Goal: Transaction & Acquisition: Purchase product/service

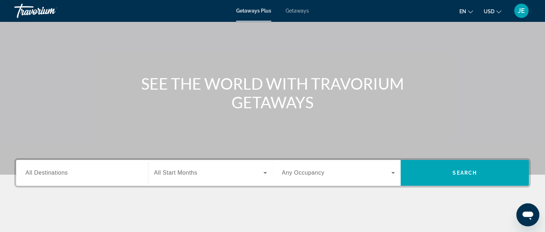
scroll to position [42, 0]
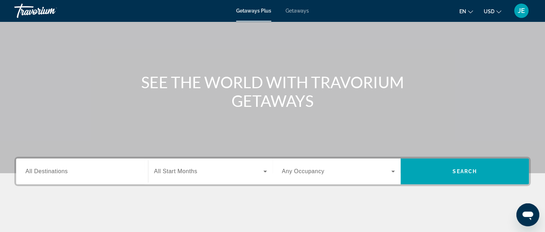
click at [62, 174] on span "All Destinations" at bounding box center [46, 171] width 42 height 6
click at [62, 174] on input "Destination All Destinations" at bounding box center [81, 171] width 113 height 9
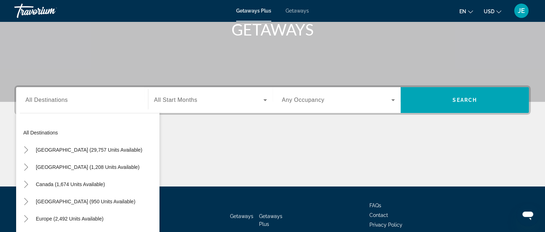
scroll to position [112, 0]
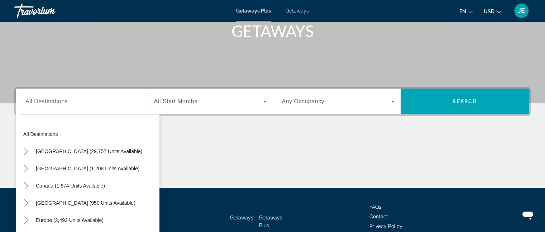
click at [6, 131] on div "Destination All Destinations All destinations United States (29,757 units avail…" at bounding box center [272, 137] width 545 height 101
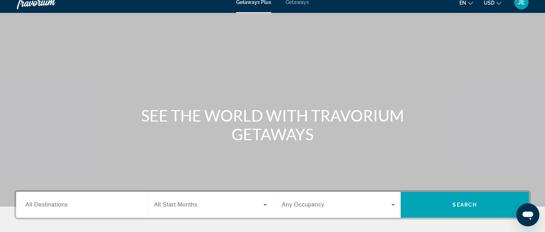
scroll to position [0, 0]
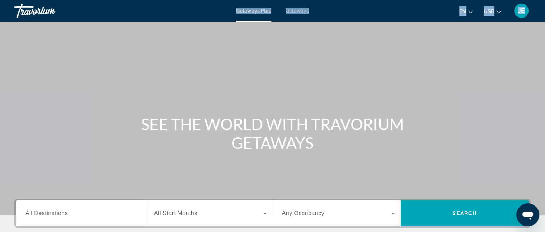
drag, startPoint x: 125, startPoint y: 67, endPoint x: 34, endPoint y: -34, distance: 135.6
click at [34, 0] on html "Skip to main content Getaways Plus Getaways en English Español Français Italian…" at bounding box center [272, 116] width 545 height 232
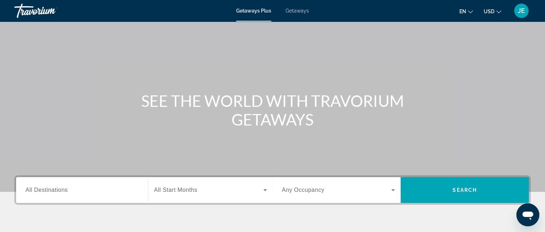
scroll to position [23, 0]
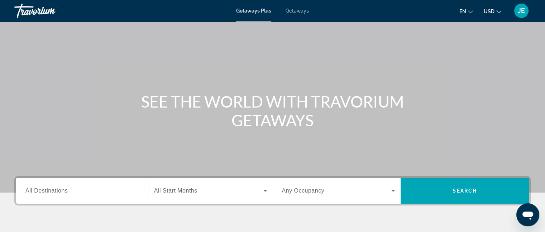
click at [56, 192] on span "All Destinations" at bounding box center [46, 190] width 42 height 6
click at [56, 192] on input "Destination All Destinations" at bounding box center [81, 191] width 113 height 9
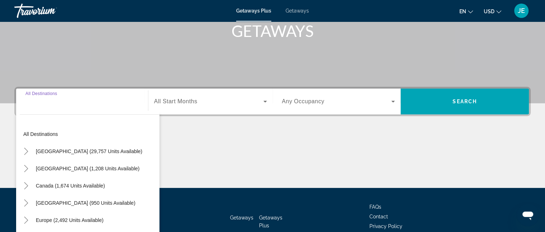
scroll to position [155, 0]
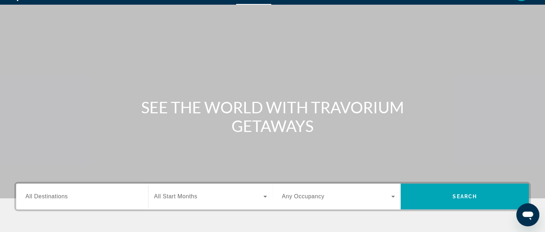
scroll to position [0, 0]
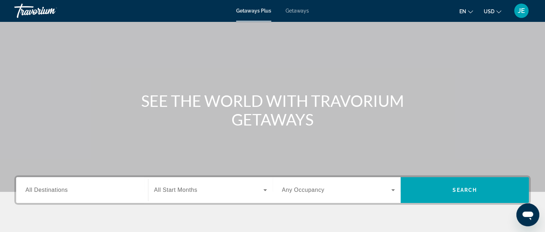
scroll to position [89, 0]
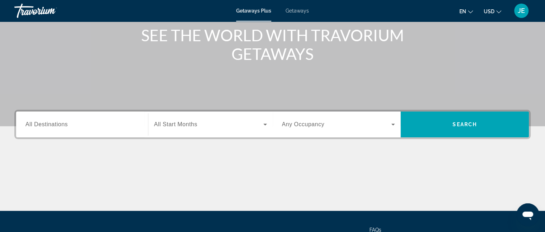
drag, startPoint x: 57, startPoint y: 127, endPoint x: 52, endPoint y: 127, distance: 4.7
click at [52, 127] on span "All Destinations" at bounding box center [46, 124] width 42 height 6
click at [52, 127] on input "Destination All Destinations" at bounding box center [81, 124] width 113 height 9
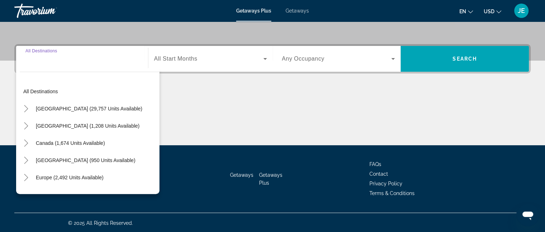
scroll to position [155, 0]
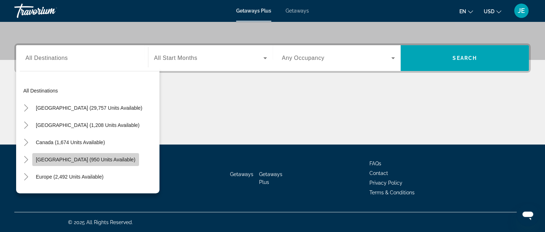
click at [96, 161] on span "Caribbean & Atlantic Islands (950 units available)" at bounding box center [86, 159] width 100 height 6
type input "**********"
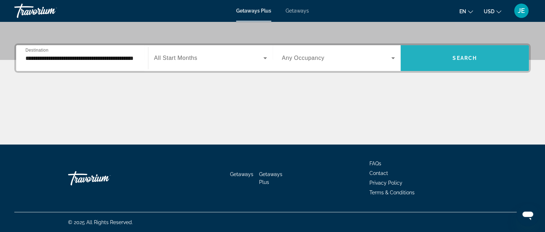
click at [459, 62] on span "Search widget" at bounding box center [464, 57] width 128 height 17
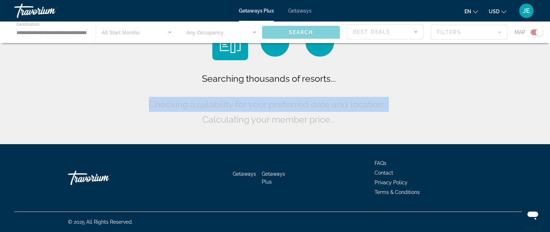
click at [459, 62] on div "Searching thousands of resorts... Checking availability for your preferred date…" at bounding box center [275, 73] width 550 height 147
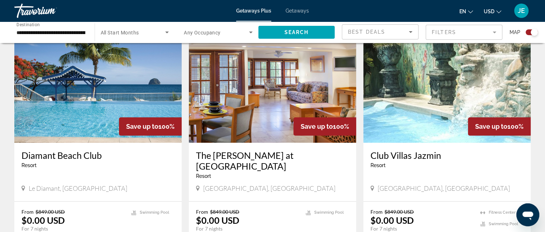
scroll to position [511, 0]
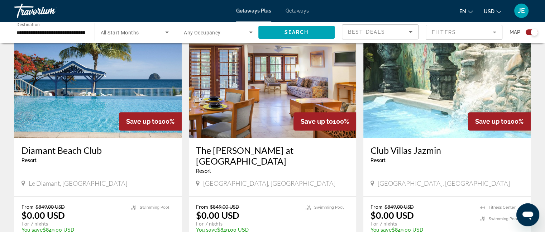
click at [294, 8] on span "Getaways" at bounding box center [296, 11] width 23 height 6
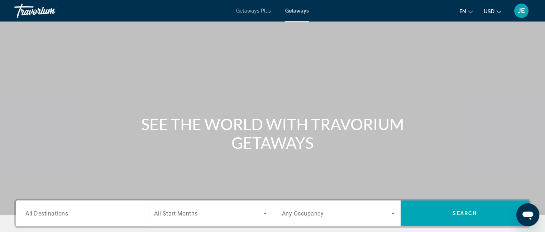
click at [91, 208] on div "Search widget" at bounding box center [81, 213] width 113 height 20
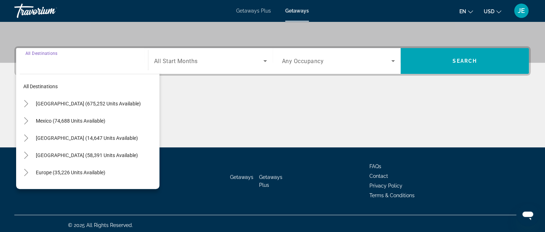
scroll to position [155, 0]
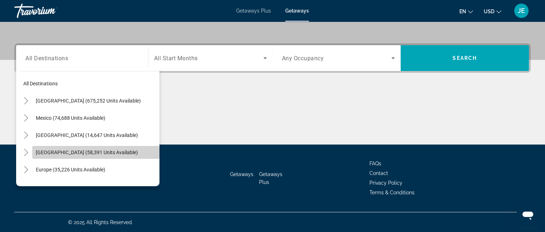
click at [109, 145] on span "Search widget" at bounding box center [95, 152] width 127 height 17
type input "**********"
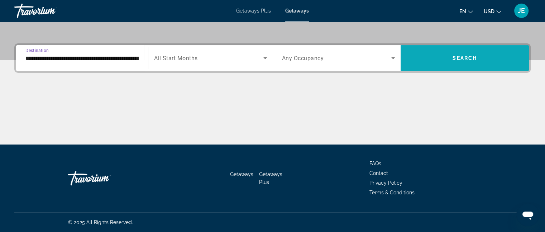
click at [487, 54] on span "Search widget" at bounding box center [464, 57] width 128 height 17
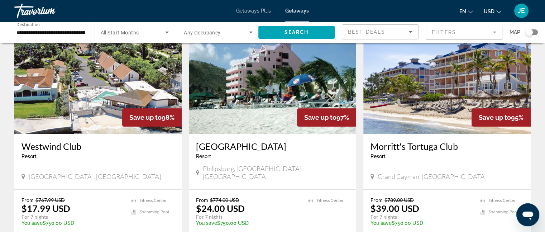
scroll to position [790, 0]
click at [527, 189] on div "From $789.00 USD $39.00 USD For 7 nights You save $750.00 USD temp 3.9 Fitness …" at bounding box center [446, 222] width 167 height 67
click at [494, 32] on mat-form-field "Filters" at bounding box center [463, 32] width 77 height 15
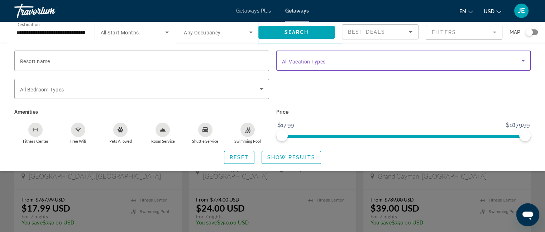
click at [521, 60] on icon "Search widget" at bounding box center [522, 60] width 9 height 9
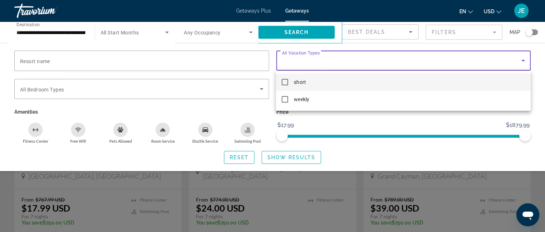
click at [520, 61] on div at bounding box center [272, 116] width 545 height 232
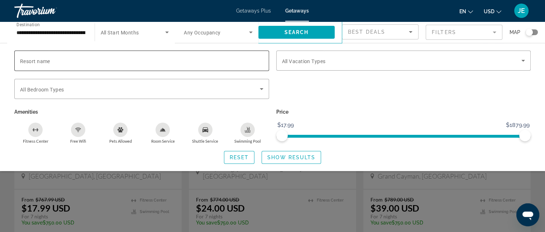
click at [93, 58] on input "Resort name" at bounding box center [141, 61] width 243 height 9
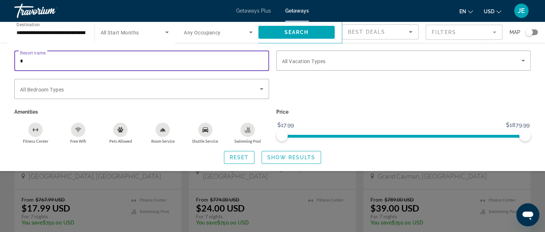
type input "*"
click at [495, 33] on mat-form-field "Filters" at bounding box center [463, 32] width 77 height 15
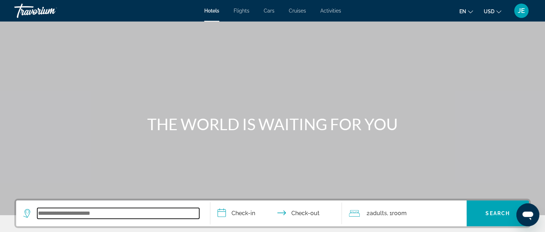
click at [149, 215] on input "Search widget" at bounding box center [118, 213] width 162 height 11
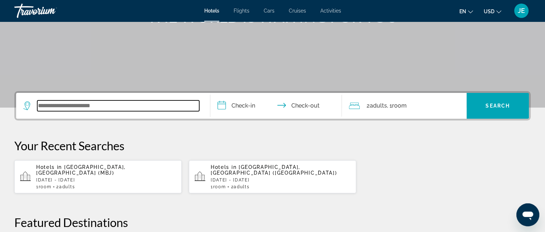
scroll to position [175, 0]
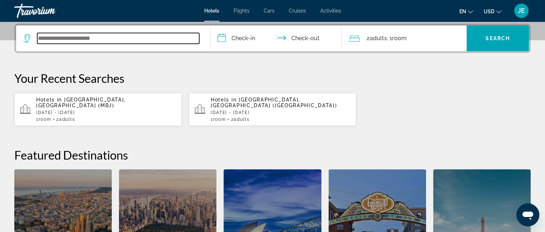
click at [95, 41] on input "Search widget" at bounding box center [118, 38] width 162 height 11
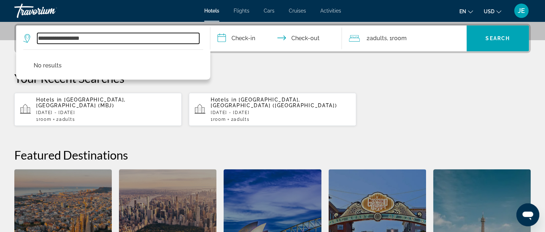
type input "**********"
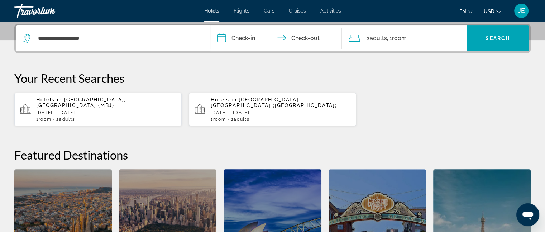
drag, startPoint x: 248, startPoint y: 34, endPoint x: 237, endPoint y: 36, distance: 10.5
click at [237, 36] on input "**********" at bounding box center [277, 39] width 135 height 28
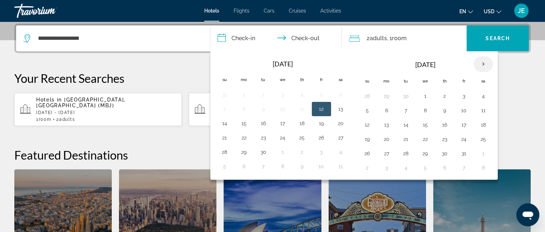
drag, startPoint x: 482, startPoint y: 66, endPoint x: 479, endPoint y: 61, distance: 5.0
click at [479, 61] on th "Next month" at bounding box center [482, 64] width 19 height 16
click at [482, 136] on button "22" at bounding box center [482, 139] width 11 height 10
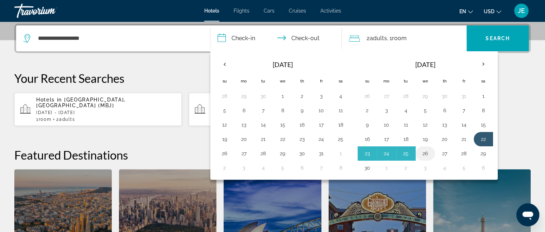
drag, startPoint x: 482, startPoint y: 136, endPoint x: 424, endPoint y: 153, distance: 59.9
click at [424, 153] on tbody "26 27 28 29 30 31 1 2 3 4 5 6 7 8 9 10 11 12 13 14 15 16 17 18 19 20 21 22 23 2…" at bounding box center [424, 132] width 135 height 86
click at [424, 153] on button "26" at bounding box center [424, 153] width 11 height 10
type input "**********"
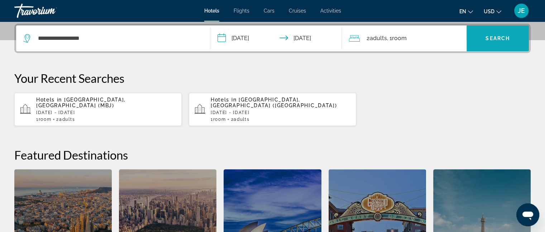
click at [492, 35] on span "Search" at bounding box center [497, 38] width 24 height 6
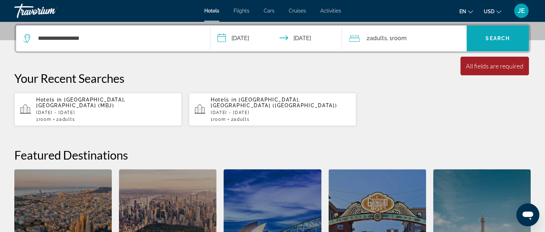
click at [491, 35] on span "Search" at bounding box center [497, 38] width 24 height 6
click at [59, 176] on div "[GEOGRAPHIC_DATA]" at bounding box center [62, 234] width 97 height 131
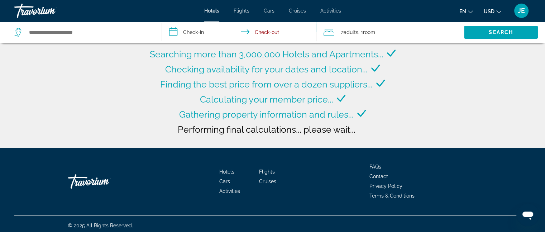
type input "**********"
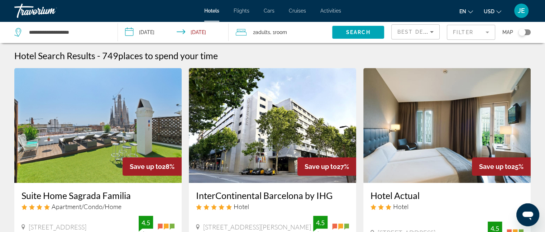
scroll to position [202, 0]
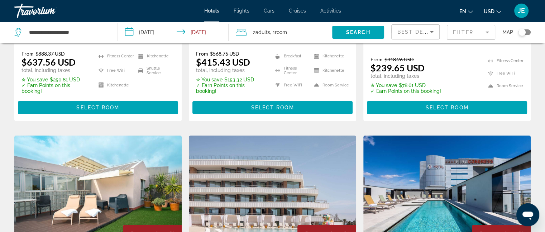
click at [485, 28] on mat-form-field "Filter" at bounding box center [470, 32] width 48 height 15
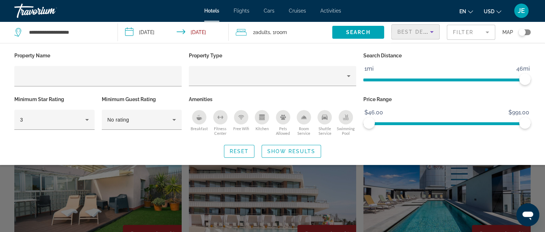
click at [431, 32] on icon "Sort by" at bounding box center [432, 32] width 4 height 2
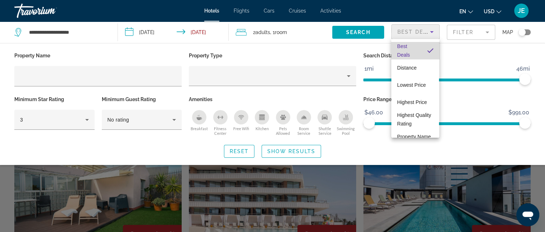
click at [416, 55] on mat-option "Best Deals" at bounding box center [415, 50] width 48 height 17
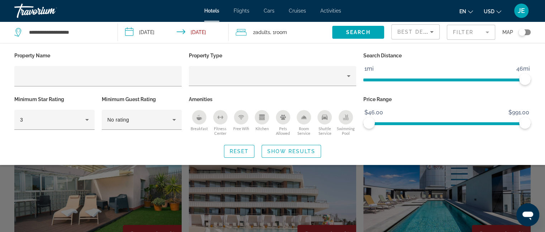
click at [485, 31] on mat-form-field "Filter" at bounding box center [470, 32] width 48 height 15
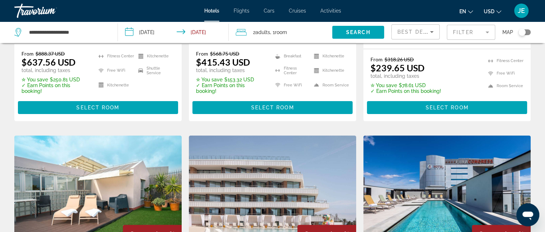
click at [484, 31] on mat-form-field "Filter" at bounding box center [470, 32] width 48 height 15
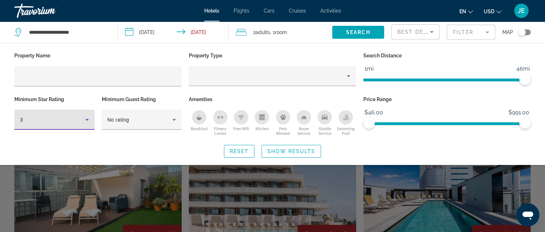
click at [87, 116] on icon "Hotel Filters" at bounding box center [87, 119] width 9 height 9
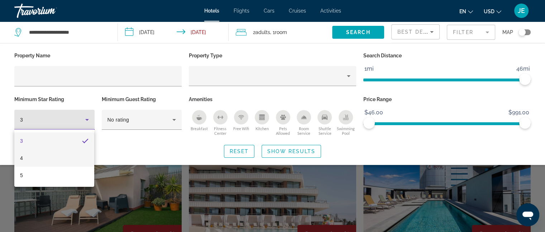
click at [21, 160] on span "4" at bounding box center [21, 158] width 3 height 9
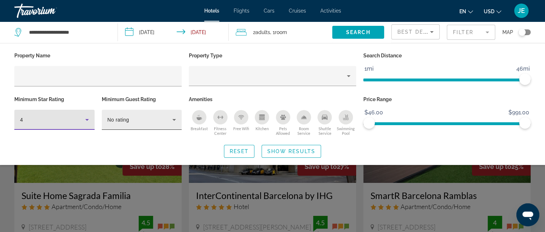
click at [173, 120] on icon "Hotel Filters" at bounding box center [174, 120] width 4 height 2
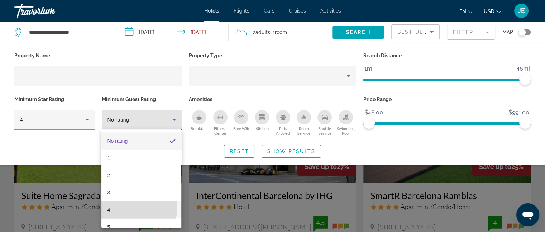
click at [112, 207] on mat-option "4" at bounding box center [141, 209] width 80 height 17
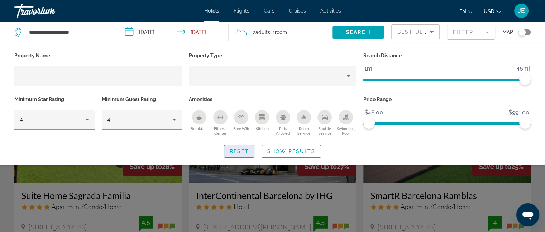
click at [252, 153] on span "Search widget" at bounding box center [239, 150] width 30 height 17
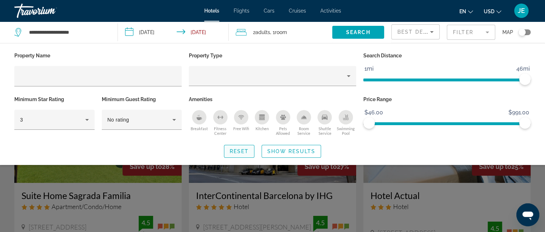
click at [245, 150] on span "Reset" at bounding box center [238, 151] width 19 height 6
click at [243, 150] on span "Reset" at bounding box center [238, 151] width 19 height 6
click at [242, 149] on span "Reset" at bounding box center [238, 151] width 19 height 6
click at [241, 149] on span "Reset" at bounding box center [238, 151] width 19 height 6
click at [243, 148] on span "Reset" at bounding box center [238, 151] width 19 height 6
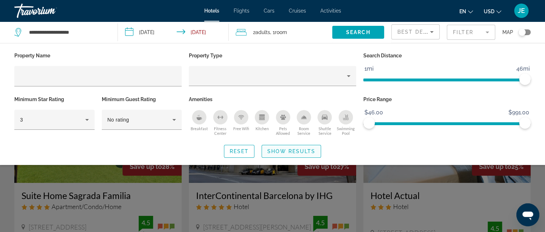
drag, startPoint x: 420, startPoint y: 198, endPoint x: 293, endPoint y: 147, distance: 137.0
click at [391, 43] on app-hotels-search-filters "Best Deals Filter Map Property Name Property Type Search Distance 1mi 46mi 46mi…" at bounding box center [468, 31] width 154 height 21
click at [293, 147] on span "Search widget" at bounding box center [291, 150] width 59 height 17
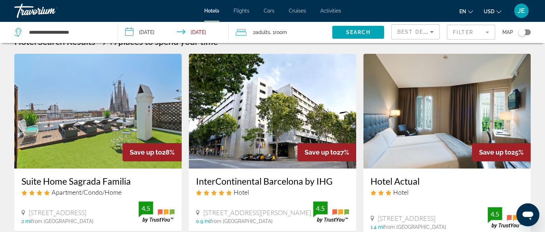
scroll to position [62, 0]
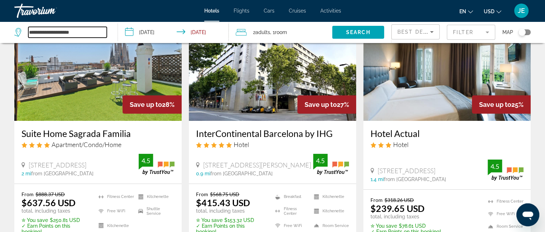
click at [41, 36] on input "**********" at bounding box center [67, 32] width 78 height 11
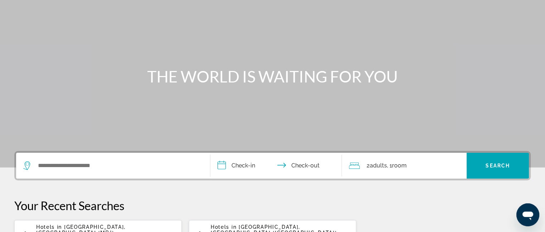
scroll to position [47, 0]
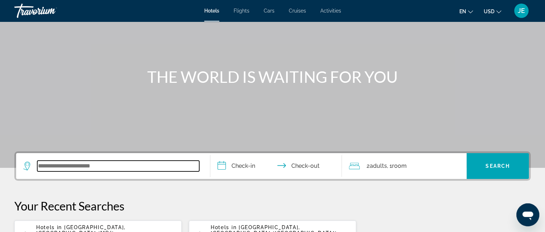
drag, startPoint x: 74, startPoint y: 169, endPoint x: 66, endPoint y: 166, distance: 9.2
drag, startPoint x: 66, startPoint y: 166, endPoint x: 61, endPoint y: 166, distance: 5.0
click at [61, 166] on input "Search widget" at bounding box center [118, 165] width 162 height 11
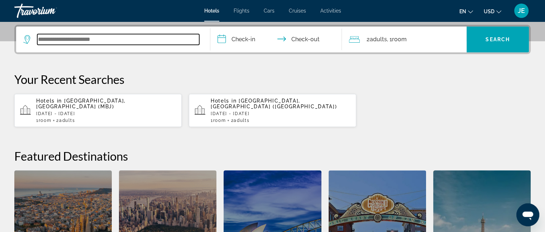
scroll to position [175, 0]
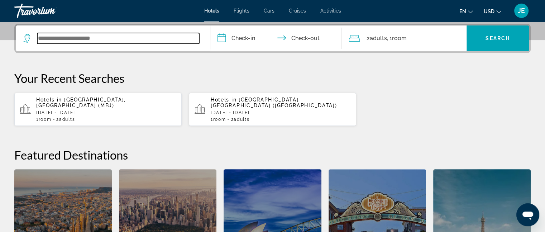
type input "*"
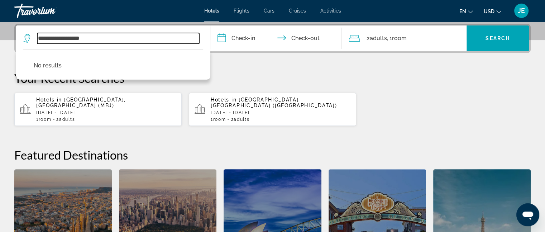
type input "**********"
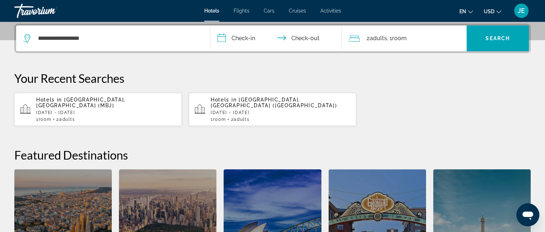
click at [245, 38] on input "**********" at bounding box center [277, 39] width 135 height 28
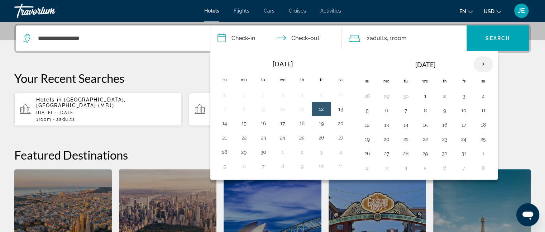
drag, startPoint x: 479, startPoint y: 68, endPoint x: 479, endPoint y: 61, distance: 6.5
click at [479, 61] on th "Next month" at bounding box center [482, 64] width 19 height 16
click at [481, 136] on button "22" at bounding box center [482, 139] width 11 height 10
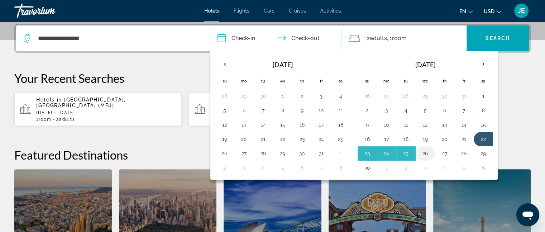
click at [422, 148] on button "26" at bounding box center [424, 153] width 11 height 10
type input "**********"
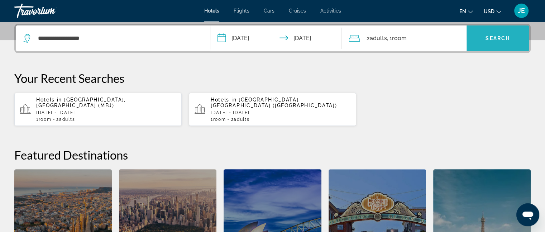
drag, startPoint x: 502, startPoint y: 37, endPoint x: 499, endPoint y: 33, distance: 5.5
click at [499, 33] on span "Search widget" at bounding box center [497, 38] width 62 height 17
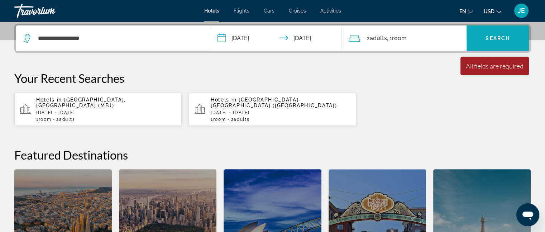
click at [499, 33] on span "Search widget" at bounding box center [497, 38] width 62 height 17
click at [374, 38] on span "Adults" at bounding box center [377, 38] width 17 height 7
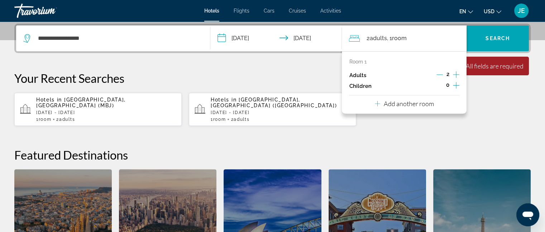
click at [456, 83] on icon "Increment children" at bounding box center [456, 85] width 6 height 9
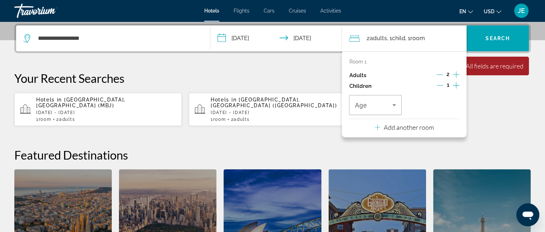
click at [456, 83] on icon "Increment children" at bounding box center [456, 85] width 6 height 9
click at [393, 104] on icon "Travelers: 2 adults, 2 children" at bounding box center [394, 105] width 4 height 2
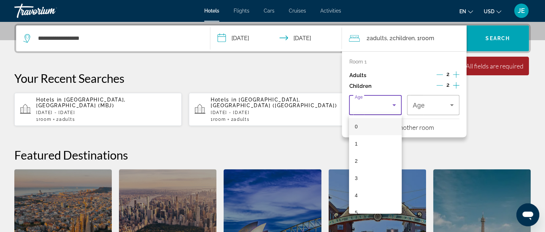
scroll to position [86, 0]
click at [363, 209] on mat-option "10" at bounding box center [375, 212] width 52 height 17
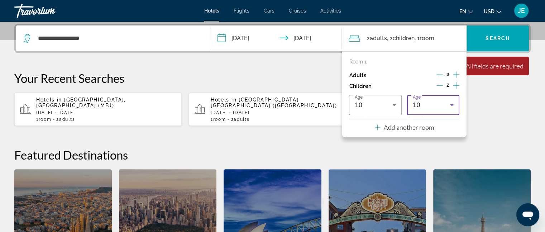
click at [454, 106] on icon "Travelers: 2 adults, 2 children" at bounding box center [451, 105] width 9 height 9
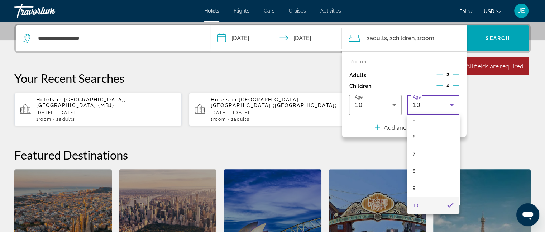
scroll to position [179, 0]
click at [415, 154] on span "12" at bounding box center [415, 153] width 6 height 9
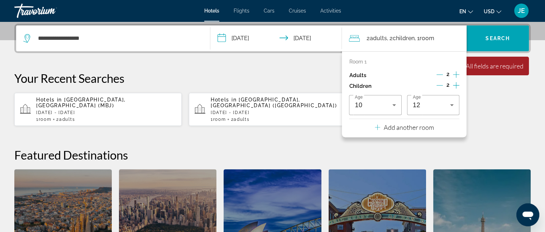
click at [484, 120] on div "Hotels in Montego Bay, Jamaica (MBJ) Sun, 23 Nov - Tue, 02 Dec 1 Room rooms 2 A…" at bounding box center [272, 109] width 516 height 34
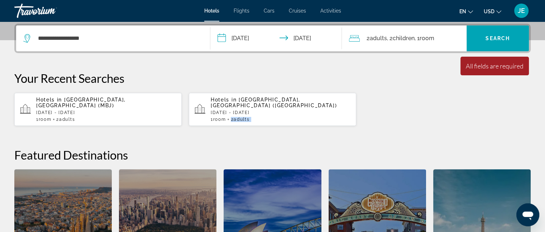
click at [484, 120] on div "Hotels in Montego Bay, Jamaica (MBJ) Sun, 23 Nov - Tue, 02 Dec 1 Room rooms 2 A…" at bounding box center [272, 109] width 516 height 34
click at [487, 40] on span "Search" at bounding box center [497, 38] width 24 height 6
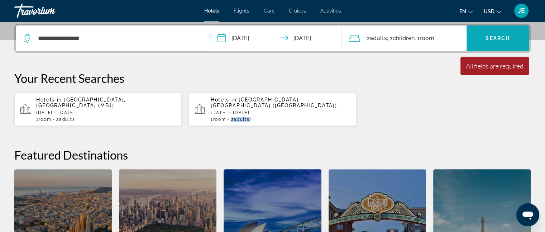
click at [487, 39] on span "Search" at bounding box center [497, 38] width 24 height 6
click at [487, 36] on span "Search" at bounding box center [497, 38] width 24 height 6
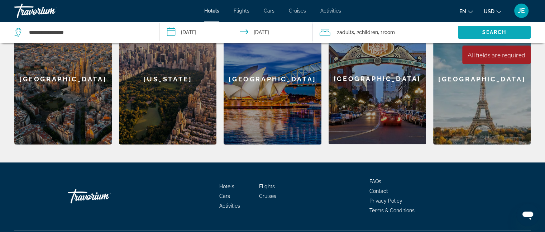
scroll to position [343, 0]
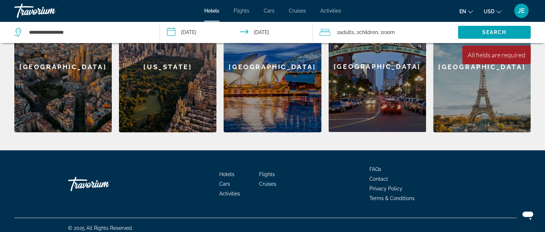
click at [76, 173] on div "Travorium" at bounding box center [104, 183] width 72 height 21
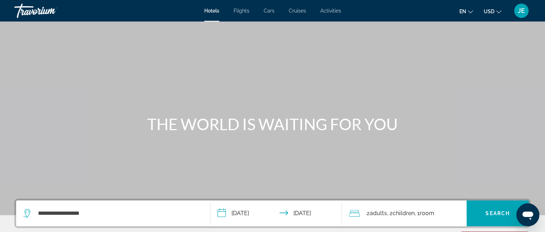
scroll to position [0, 0]
click at [498, 213] on span "Search" at bounding box center [497, 213] width 24 height 6
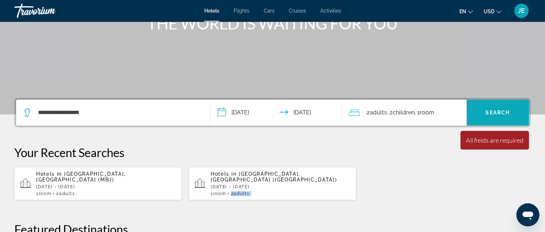
scroll to position [102, 0]
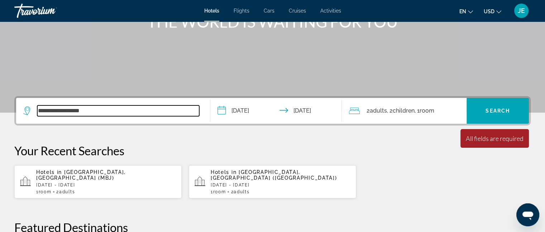
click at [139, 112] on input "**********" at bounding box center [118, 110] width 162 height 11
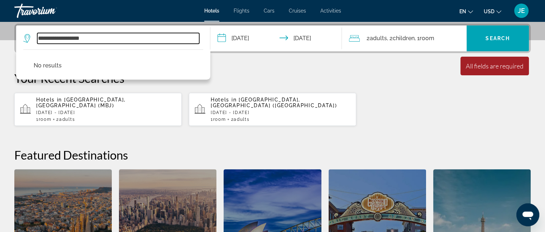
scroll to position [175, 0]
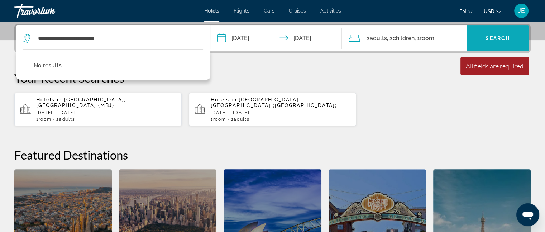
click at [492, 38] on span "Search" at bounding box center [497, 38] width 24 height 6
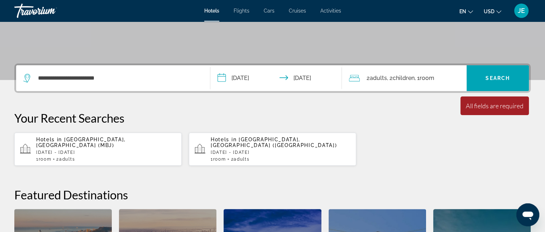
scroll to position [134, 0]
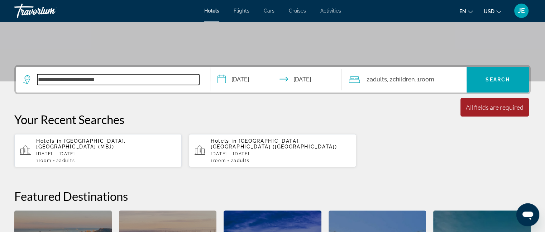
click at [156, 77] on input "**********" at bounding box center [118, 79] width 162 height 11
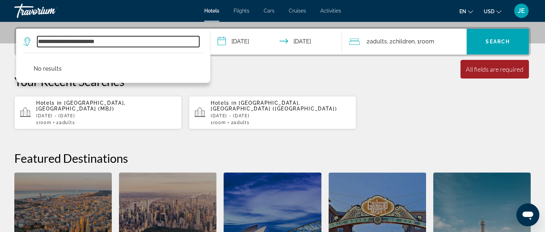
scroll to position [175, 0]
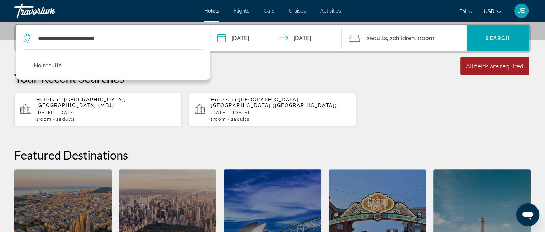
click at [478, 65] on div "All fields are required" at bounding box center [494, 66] width 58 height 8
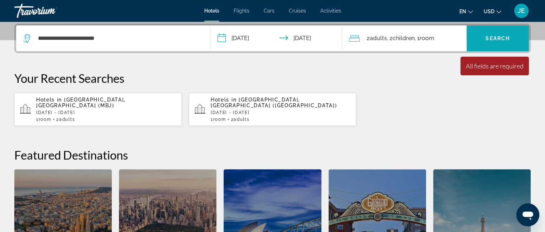
click at [493, 41] on span "Search widget" at bounding box center [497, 38] width 62 height 17
click at [494, 33] on span "Search widget" at bounding box center [497, 38] width 62 height 17
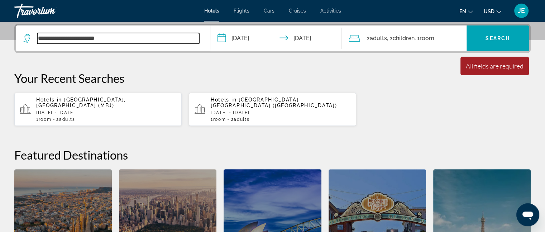
click at [157, 37] on input "**********" at bounding box center [118, 38] width 162 height 11
click at [125, 40] on input "**********" at bounding box center [118, 38] width 162 height 11
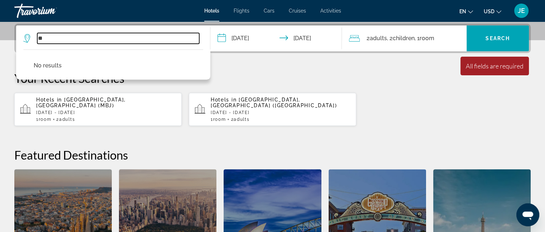
type input "*"
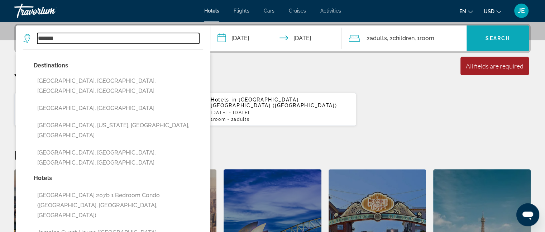
type input "*******"
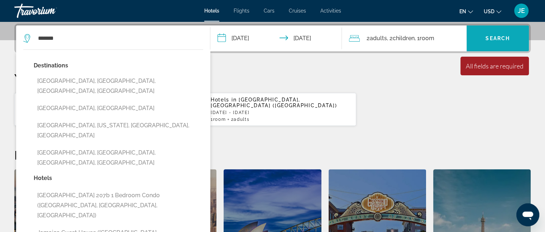
click at [481, 37] on span "Search widget" at bounding box center [497, 38] width 62 height 17
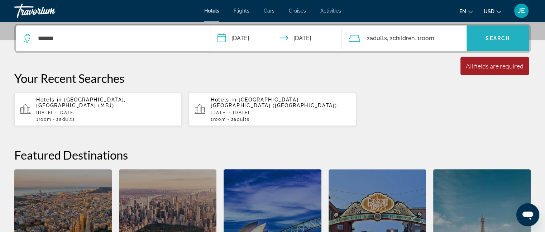
click at [481, 37] on span "Search widget" at bounding box center [497, 38] width 62 height 17
click at [507, 27] on span "Search widget" at bounding box center [497, 38] width 62 height 26
click at [499, 38] on span "Search" at bounding box center [497, 38] width 24 height 6
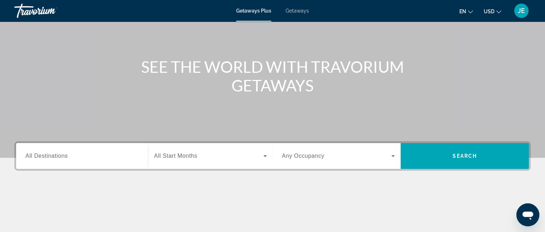
scroll to position [60, 0]
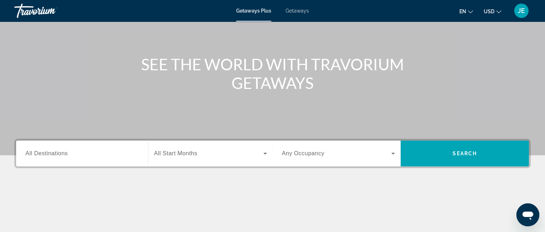
click at [57, 156] on div "Destination All Destinations" at bounding box center [81, 153] width 113 height 20
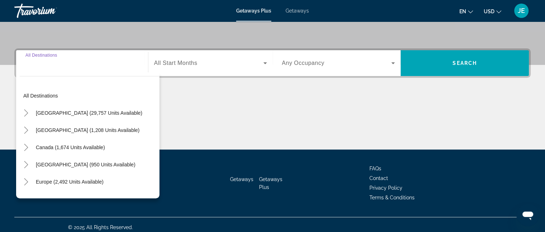
scroll to position [155, 0]
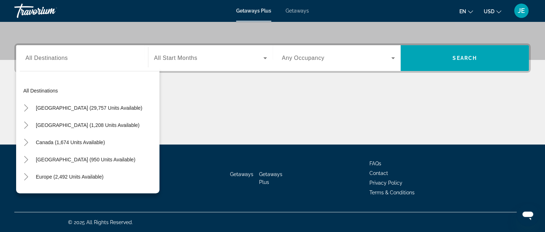
drag, startPoint x: 125, startPoint y: 153, endPoint x: 93, endPoint y: 161, distance: 32.9
click at [93, 161] on span "Caribbean & Atlantic Islands (950 units available)" at bounding box center [86, 159] width 100 height 6
type input "**********"
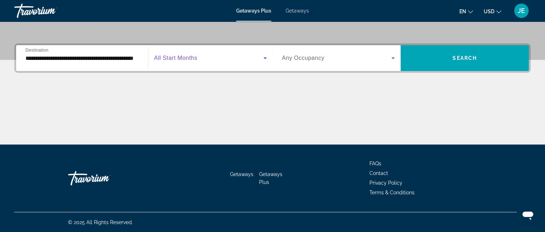
click at [264, 57] on icon "Search widget" at bounding box center [265, 58] width 9 height 9
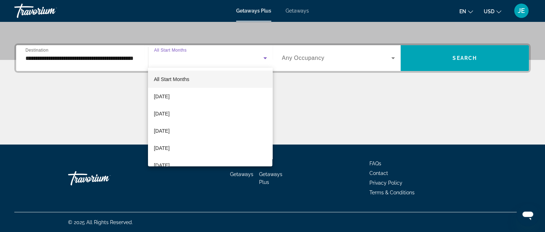
click at [264, 58] on div at bounding box center [272, 116] width 545 height 232
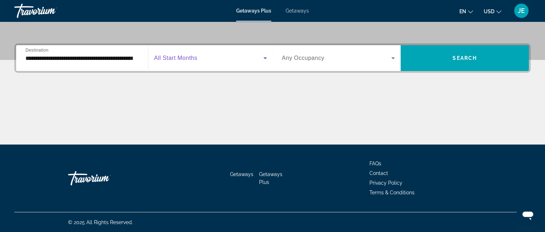
drag, startPoint x: 259, startPoint y: 58, endPoint x: 263, endPoint y: 57, distance: 4.4
click at [263, 57] on icon "Search widget" at bounding box center [265, 58] width 9 height 9
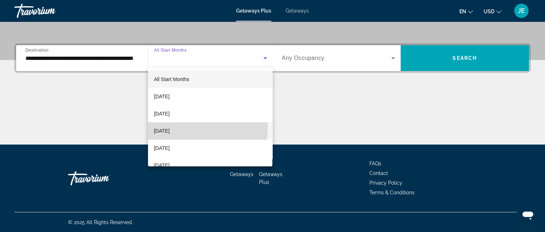
click at [169, 129] on span "November 2025" at bounding box center [162, 130] width 16 height 9
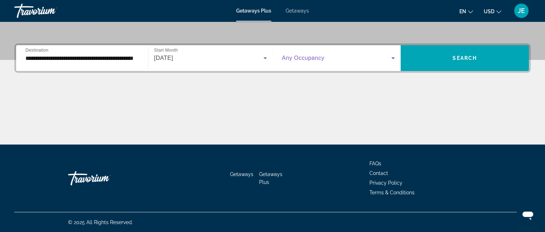
click at [393, 58] on icon "Search widget" at bounding box center [393, 58] width 4 height 2
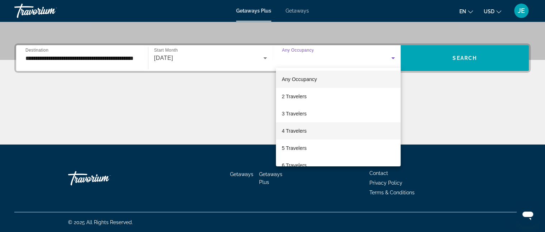
click at [296, 128] on span "4 Travelers" at bounding box center [293, 130] width 25 height 9
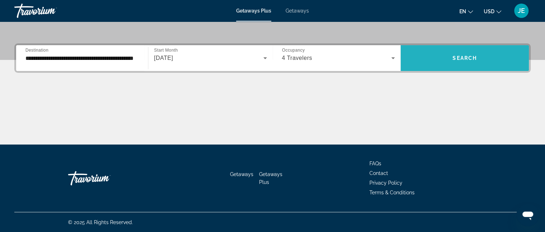
click at [468, 55] on button "Search" at bounding box center [464, 58] width 128 height 26
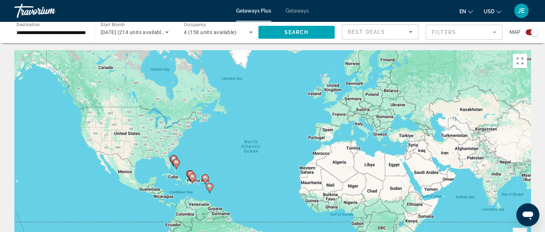
click at [252, 11] on span "Getaways Plus" at bounding box center [253, 11] width 35 height 6
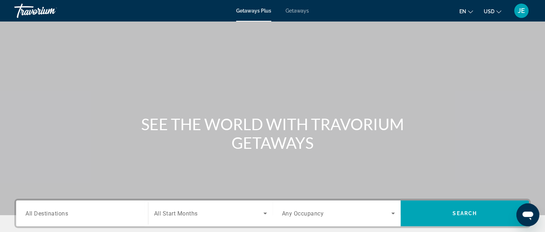
click at [252, 11] on span "Getaways Plus" at bounding box center [253, 11] width 35 height 6
drag, startPoint x: 54, startPoint y: 210, endPoint x: 289, endPoint y: 10, distance: 308.8
click at [289, 10] on span "Getaways" at bounding box center [296, 11] width 23 height 6
click at [26, 151] on div "SEE THE WORLD WITH TRAVORIUM GETAWAYS" at bounding box center [272, 133] width 545 height 37
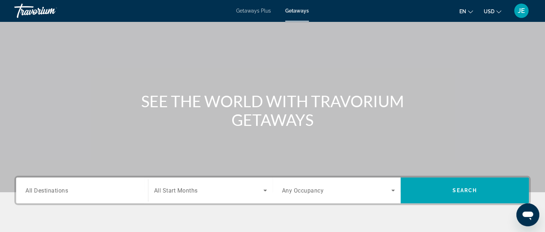
scroll to position [23, 0]
click at [251, 10] on span "Getaways Plus" at bounding box center [253, 11] width 35 height 6
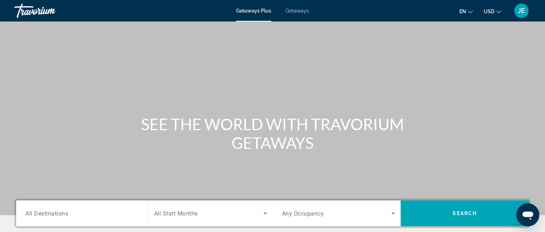
click at [52, 212] on span "All Destinations" at bounding box center [46, 212] width 43 height 7
click at [52, 212] on input "Destination All Destinations" at bounding box center [81, 213] width 113 height 9
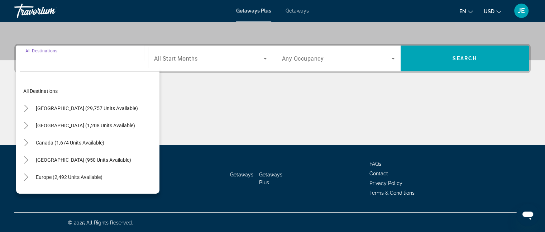
scroll to position [155, 0]
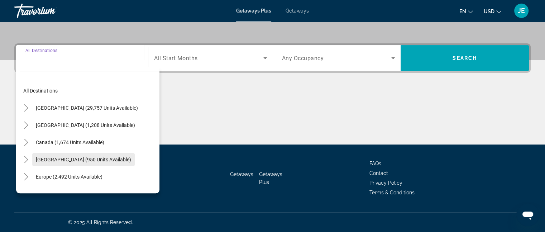
click at [60, 158] on span "Caribbean & Atlantic Islands (950 units available)" at bounding box center [83, 159] width 95 height 6
type input "**********"
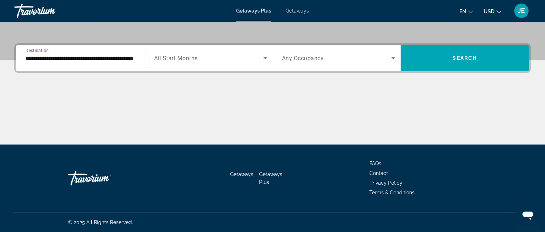
click at [265, 57] on icon "Search widget" at bounding box center [265, 58] width 9 height 9
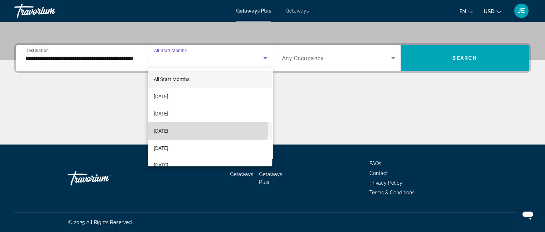
click at [197, 126] on mat-option "November 2025" at bounding box center [210, 130] width 124 height 17
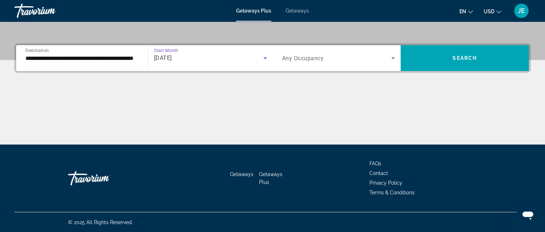
click at [358, 56] on span "Search widget" at bounding box center [337, 58] width 110 height 9
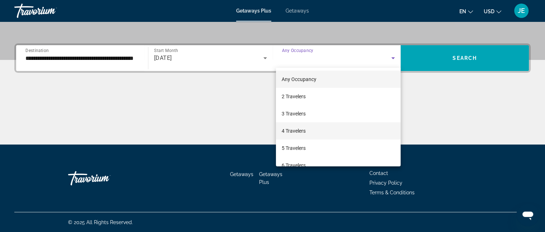
click at [299, 126] on mat-option "4 Travelers" at bounding box center [338, 130] width 125 height 17
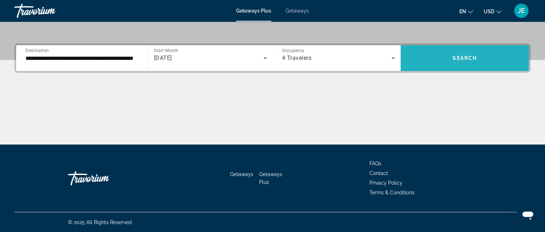
click at [465, 56] on span "Search" at bounding box center [464, 58] width 24 height 6
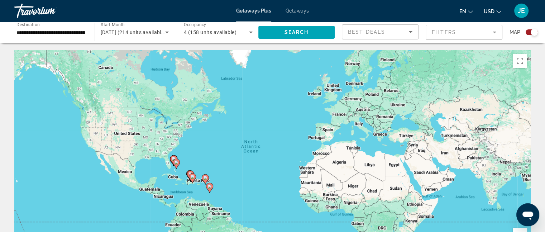
click at [290, 9] on span "Getaways" at bounding box center [296, 11] width 23 height 6
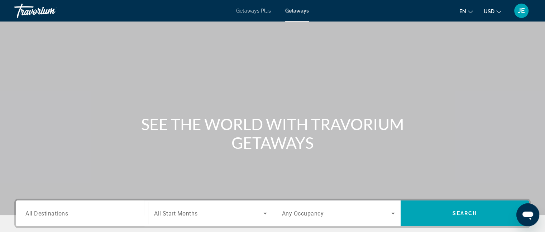
click at [252, 9] on span "Getaways Plus" at bounding box center [253, 11] width 35 height 6
click at [118, 210] on input "Destination All Destinations" at bounding box center [81, 213] width 113 height 9
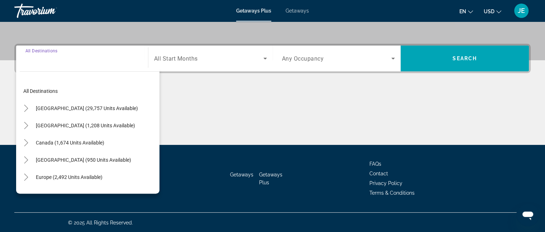
scroll to position [155, 0]
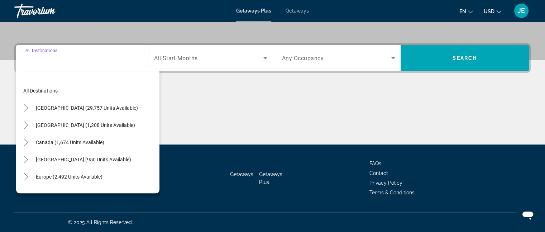
click at [196, 190] on div "Getaways Getaways Plus FAQs Contact Privacy Policy Terms & Conditions" at bounding box center [272, 177] width 516 height 67
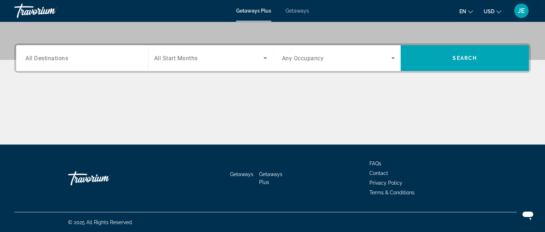
click at [101, 63] on div "Search widget" at bounding box center [81, 58] width 113 height 20
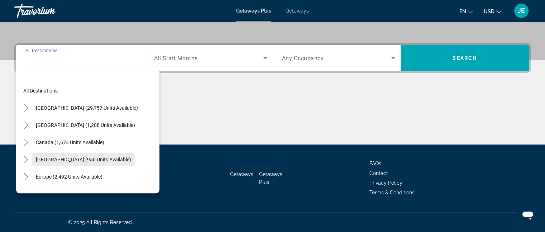
click at [106, 157] on span "Caribbean & Atlantic Islands (950 units available)" at bounding box center [83, 159] width 95 height 6
type input "**********"
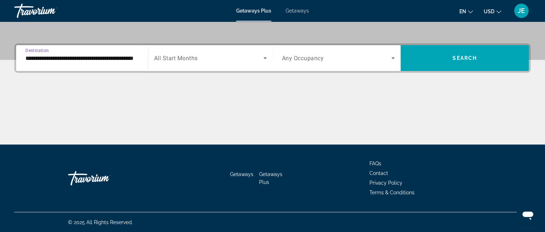
click at [266, 57] on icon "Search widget" at bounding box center [265, 58] width 9 height 9
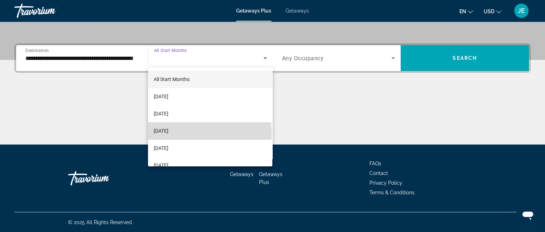
click at [209, 134] on mat-option "November 2025" at bounding box center [210, 130] width 124 height 17
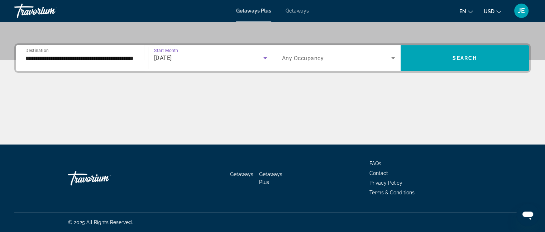
click at [332, 58] on span "Search widget" at bounding box center [337, 58] width 110 height 9
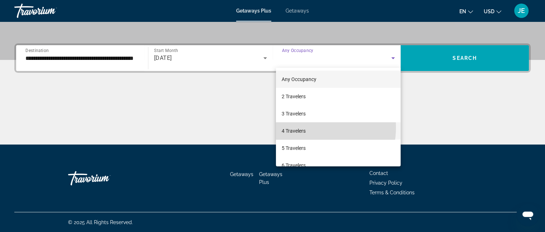
click at [303, 127] on span "4 Travelers" at bounding box center [293, 130] width 24 height 9
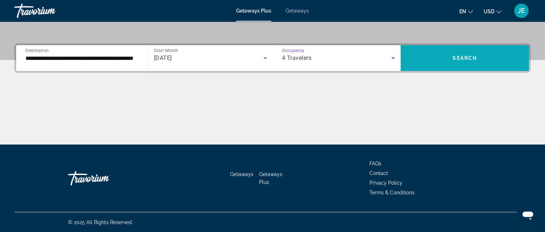
click at [461, 58] on span "Search" at bounding box center [464, 58] width 24 height 6
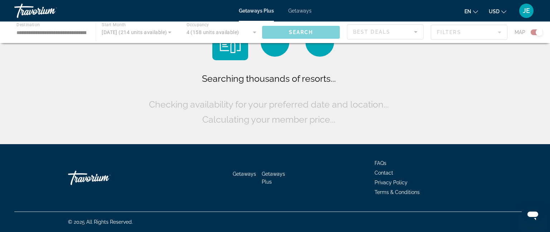
click at [461, 58] on div "Searching thousands of resorts... Checking availability for your preferred date…" at bounding box center [275, 73] width 550 height 147
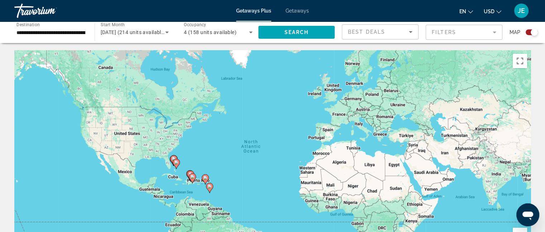
click at [461, 58] on div "To activate drag with keyboard, press Alt + Enter. Once in keyboard drag state,…" at bounding box center [272, 157] width 516 height 215
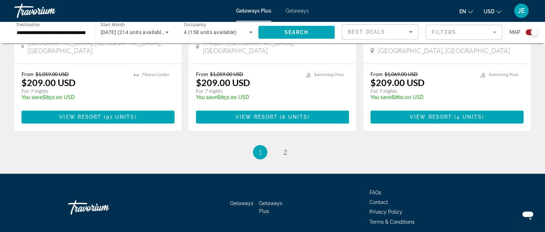
scroll to position [1159, 0]
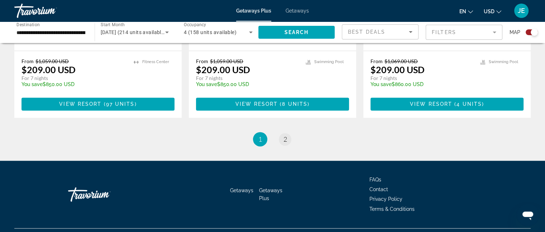
click at [285, 135] on span "2" at bounding box center [285, 139] width 4 height 8
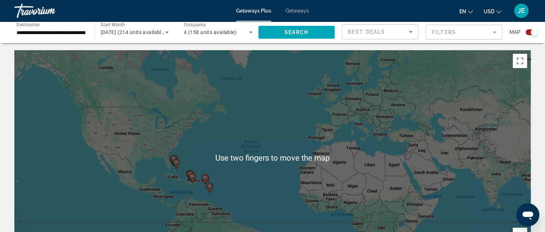
click at [63, 174] on div "To activate drag with keyboard, press Alt + Enter. Once in keyboard drag state,…" at bounding box center [272, 157] width 516 height 215
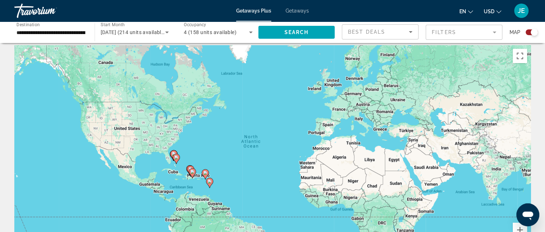
click at [66, 165] on div "To activate drag with keyboard, press Alt + Enter. Once in keyboard drag state,…" at bounding box center [272, 152] width 516 height 215
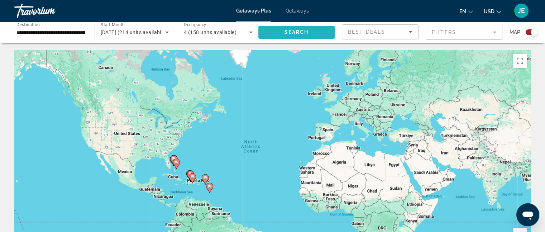
click at [292, 33] on span "Search" at bounding box center [296, 32] width 24 height 6
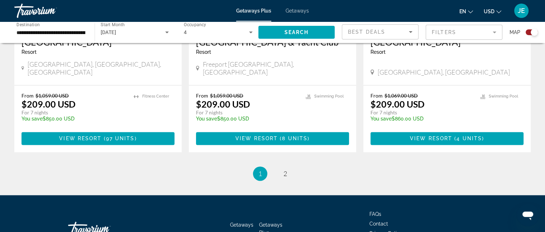
scroll to position [1124, 0]
click at [285, 169] on span "2" at bounding box center [285, 173] width 4 height 8
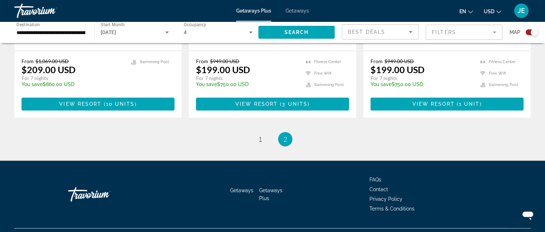
scroll to position [418, 0]
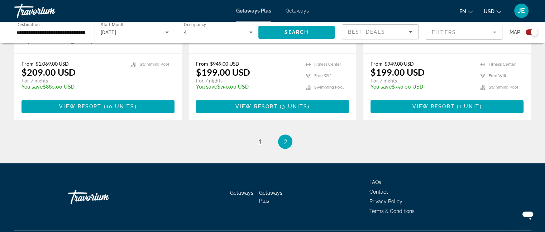
click at [241, 190] on span "Getaways" at bounding box center [241, 193] width 23 height 6
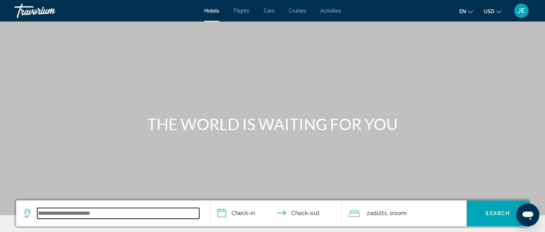
click at [54, 213] on input "Search widget" at bounding box center [118, 213] width 162 height 11
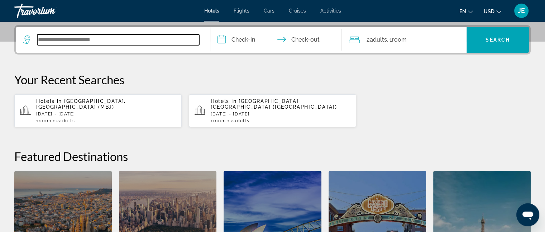
scroll to position [175, 0]
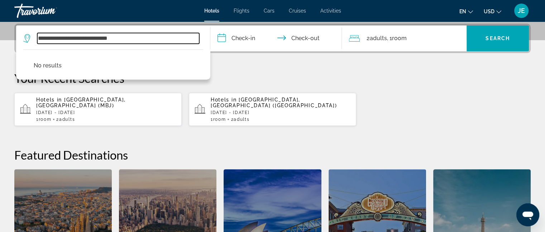
type input "**********"
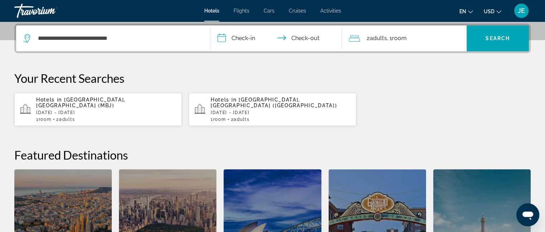
drag, startPoint x: 246, startPoint y: 44, endPoint x: 238, endPoint y: 37, distance: 11.7
drag, startPoint x: 238, startPoint y: 37, endPoint x: 226, endPoint y: 37, distance: 11.5
click at [226, 37] on input "**********" at bounding box center [277, 39] width 135 height 28
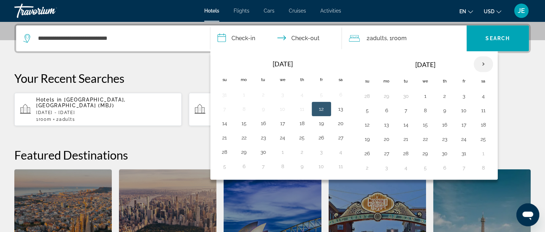
drag, startPoint x: 387, startPoint y: 74, endPoint x: 483, endPoint y: 62, distance: 97.4
click at [483, 62] on thead "[DATE] Su Mo Tu We Th Fr Sa" at bounding box center [424, 72] width 135 height 33
click at [483, 62] on th "Next month" at bounding box center [482, 64] width 19 height 16
click at [478, 139] on button "22" at bounding box center [482, 139] width 11 height 10
drag, startPoint x: 478, startPoint y: 139, endPoint x: 485, endPoint y: 134, distance: 9.5
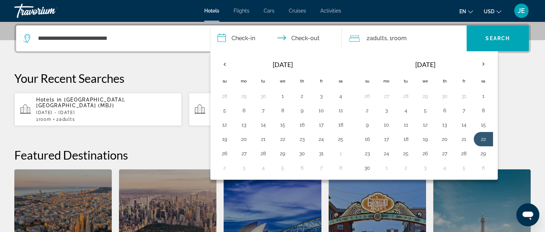
click at [485, 134] on button "22" at bounding box center [482, 139] width 11 height 10
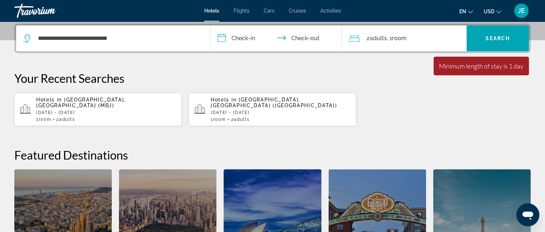
click at [218, 37] on input "**********" at bounding box center [277, 39] width 135 height 28
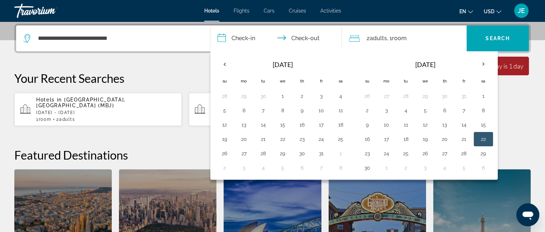
click at [480, 137] on button "22" at bounding box center [482, 139] width 11 height 10
click at [423, 151] on button "26" at bounding box center [424, 153] width 11 height 10
type input "**********"
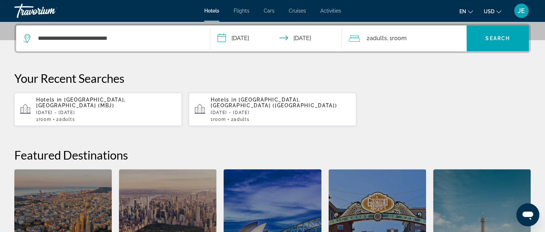
click at [400, 38] on span "Room" at bounding box center [398, 38] width 15 height 7
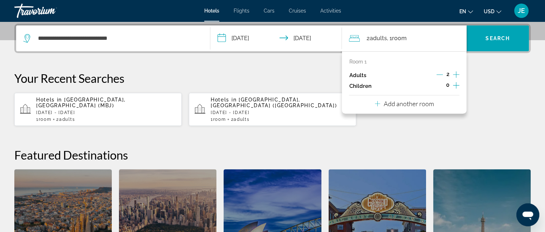
click at [455, 83] on icon "Increment children" at bounding box center [456, 85] width 6 height 9
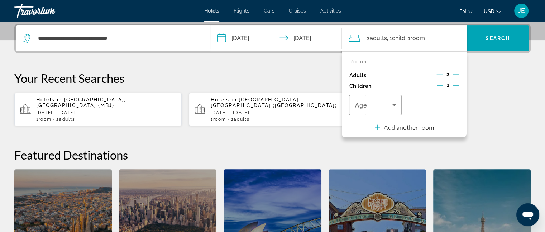
click at [455, 83] on icon "Increment children" at bounding box center [456, 85] width 6 height 6
click at [396, 103] on icon "Travelers: 2 adults, 2 children" at bounding box center [394, 105] width 9 height 9
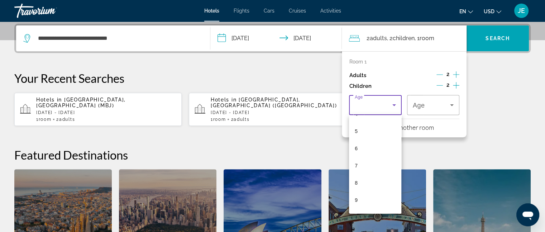
scroll to position [86, 0]
click at [362, 209] on mat-option "10" at bounding box center [375, 212] width 52 height 17
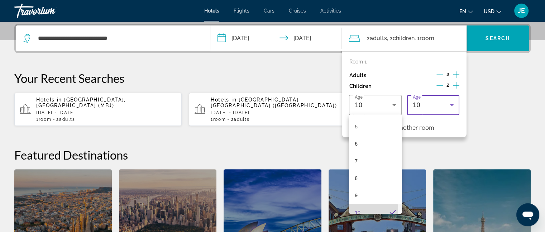
scroll to position [0, 0]
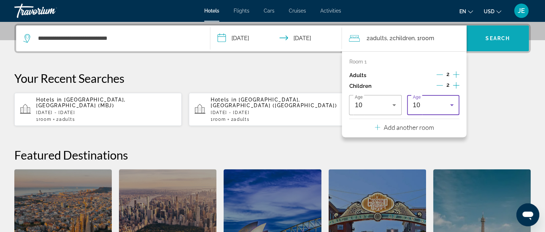
click at [487, 30] on span "Search widget" at bounding box center [497, 38] width 62 height 17
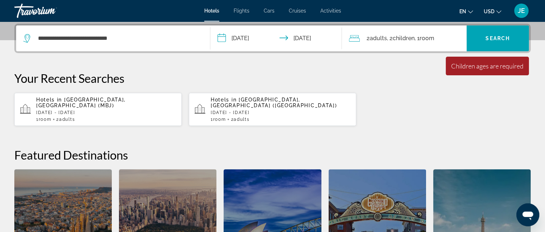
click at [432, 35] on span "Room" at bounding box center [426, 38] width 15 height 7
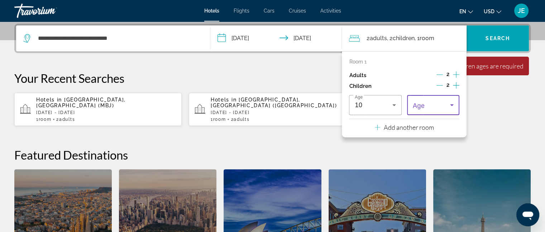
click at [453, 103] on icon "Travelers: 2 adults, 2 children" at bounding box center [451, 105] width 9 height 9
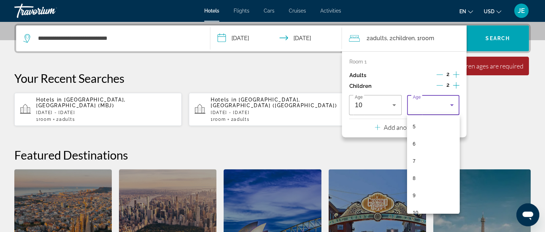
scroll to position [172, 0]
click at [420, 157] on mat-option "12" at bounding box center [433, 160] width 52 height 17
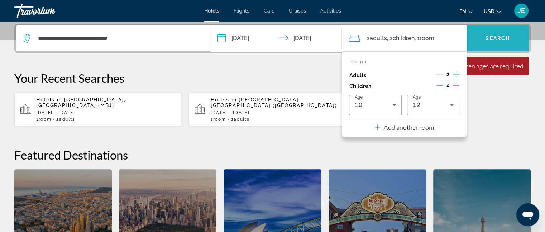
click at [487, 34] on span "Search widget" at bounding box center [497, 38] width 62 height 17
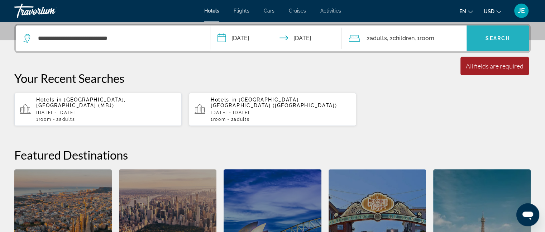
click at [487, 34] on span "Search widget" at bounding box center [497, 38] width 62 height 17
click at [493, 35] on span "Search" at bounding box center [497, 38] width 24 height 6
click at [419, 35] on span ", 1 Room rooms" at bounding box center [424, 38] width 20 height 10
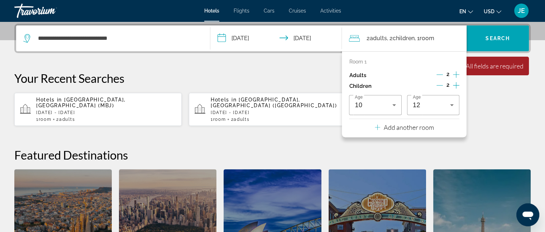
click at [419, 35] on span ", 1 Room rooms" at bounding box center [424, 38] width 20 height 10
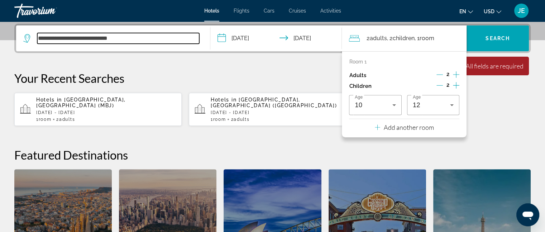
click at [132, 40] on input "**********" at bounding box center [118, 38] width 162 height 11
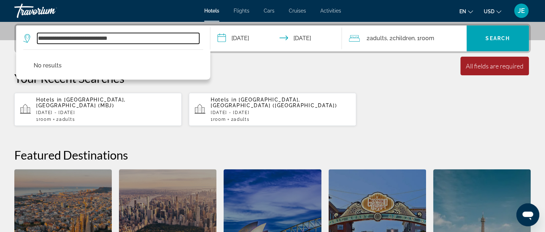
click at [69, 37] on input "**********" at bounding box center [118, 38] width 162 height 11
type input "**********"
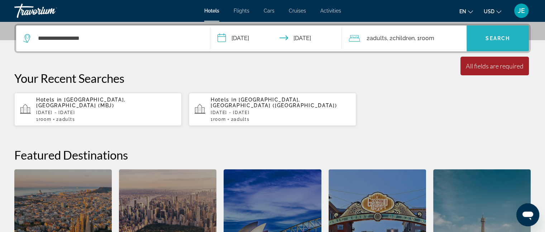
click at [490, 37] on span "Search" at bounding box center [497, 38] width 24 height 6
click at [501, 39] on span "Search" at bounding box center [497, 38] width 24 height 6
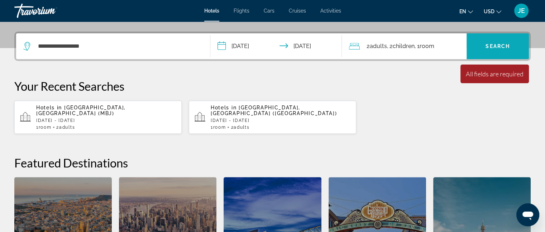
scroll to position [159, 0]
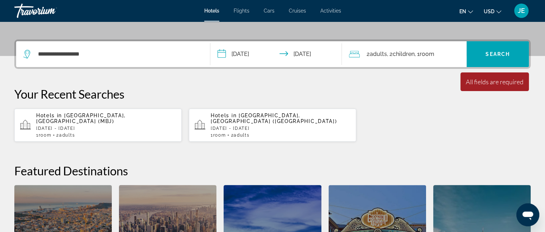
click at [83, 116] on span "[GEOGRAPHIC_DATA], [GEOGRAPHIC_DATA] (MBJ)" at bounding box center [81, 117] width 90 height 11
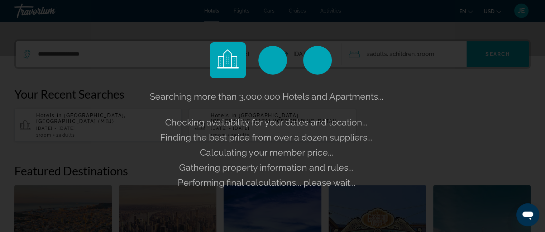
click at [83, 116] on div "Searching more than 3,000,000 Hotels and Apartments... Checking availability fo…" at bounding box center [272, 116] width 545 height 232
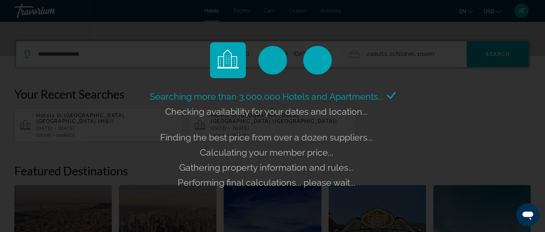
click at [83, 116] on div "Searching more than 3,000,000 Hotels and Apartments... Checking availability fo…" at bounding box center [272, 116] width 545 height 232
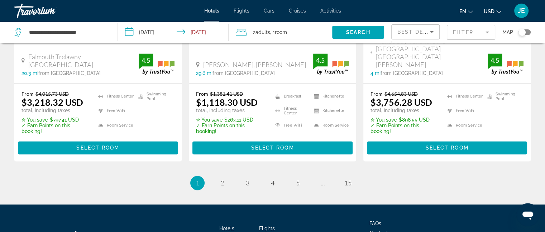
scroll to position [1043, 0]
click at [221, 179] on span "2" at bounding box center [223, 183] width 4 height 8
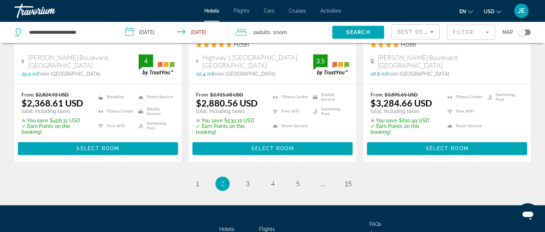
scroll to position [1045, 0]
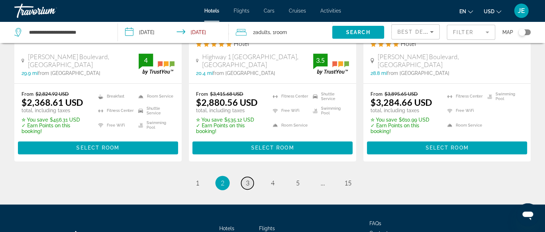
click at [246, 179] on span "3" at bounding box center [248, 183] width 4 height 8
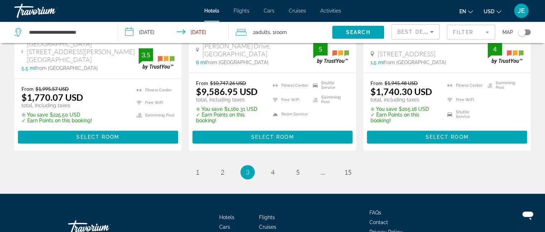
scroll to position [1053, 0]
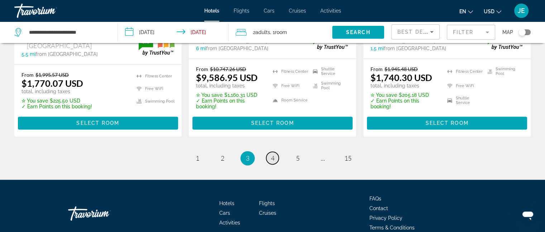
click at [272, 154] on span "4" at bounding box center [273, 158] width 4 height 8
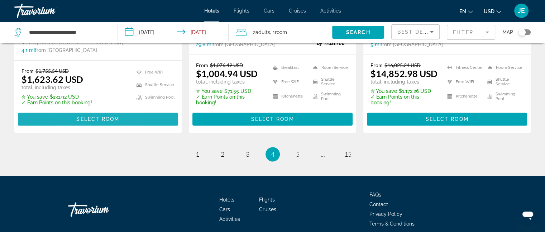
scroll to position [1032, 0]
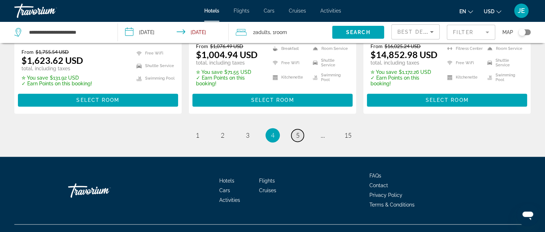
click at [297, 131] on span "5" at bounding box center [298, 135] width 4 height 8
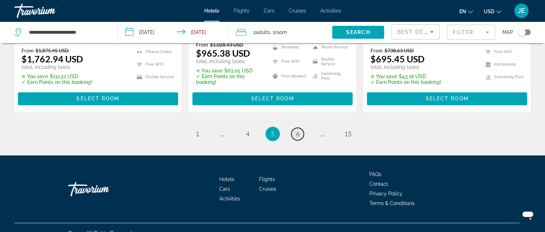
scroll to position [1032, 0]
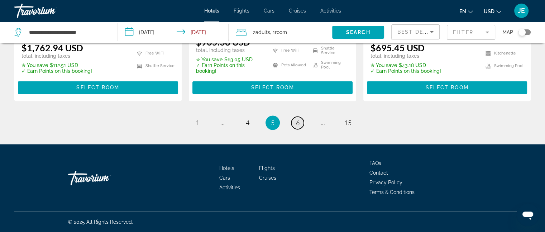
click at [298, 126] on link "page 6" at bounding box center [297, 122] width 13 height 13
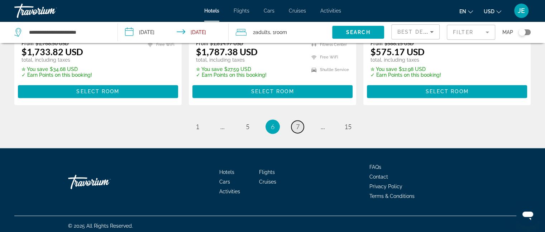
scroll to position [1016, 0]
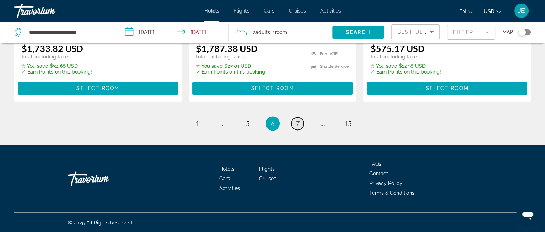
click at [298, 127] on link "page 7" at bounding box center [297, 123] width 13 height 13
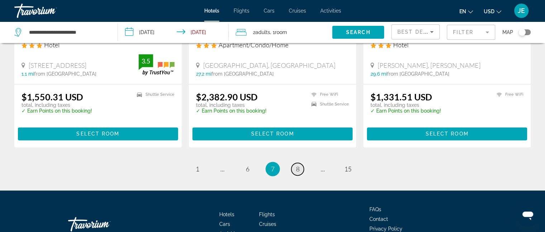
scroll to position [951, 0]
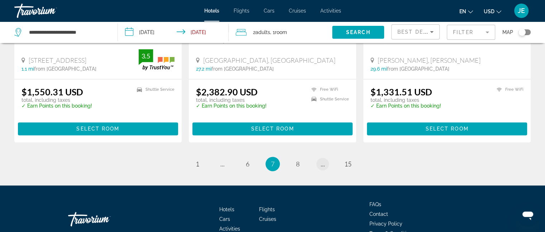
click at [321, 166] on span "..." at bounding box center [322, 164] width 4 height 8
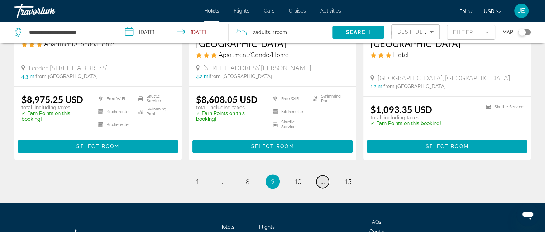
scroll to position [975, 0]
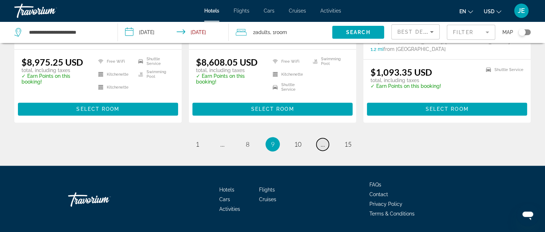
click at [322, 140] on span "..." at bounding box center [322, 144] width 4 height 8
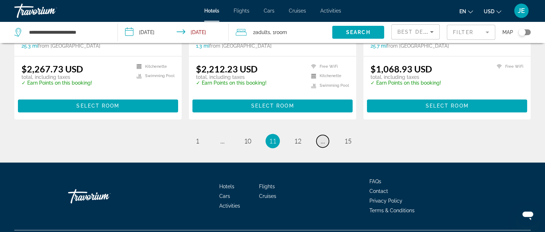
scroll to position [985, 0]
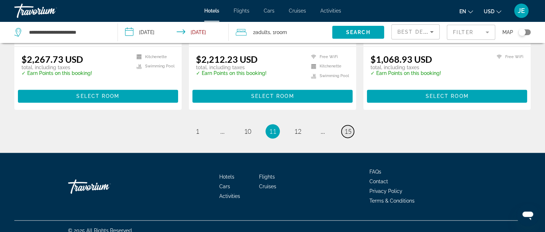
click at [350, 127] on span "15" at bounding box center [347, 131] width 7 height 8
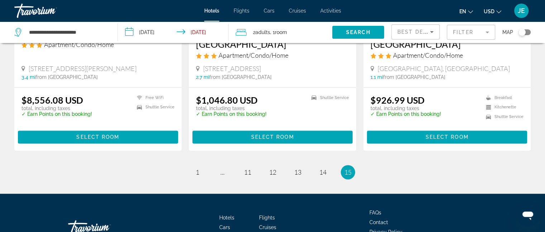
scroll to position [962, 0]
click at [324, 168] on span "14" at bounding box center [322, 172] width 7 height 8
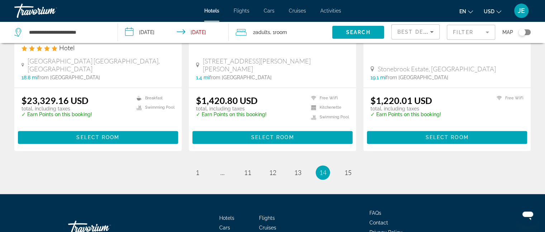
scroll to position [1020, 0]
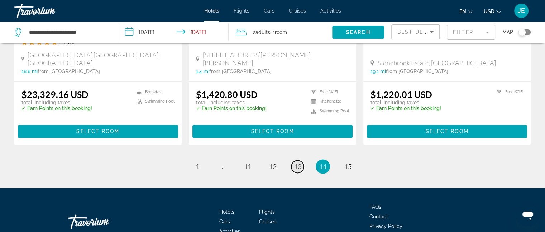
click at [295, 162] on span "13" at bounding box center [297, 166] width 7 height 8
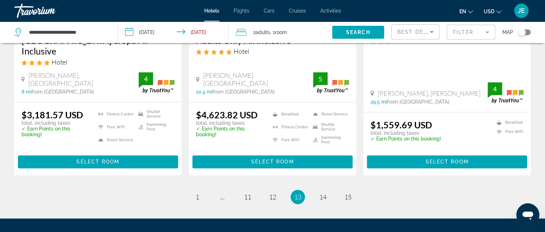
scroll to position [987, 0]
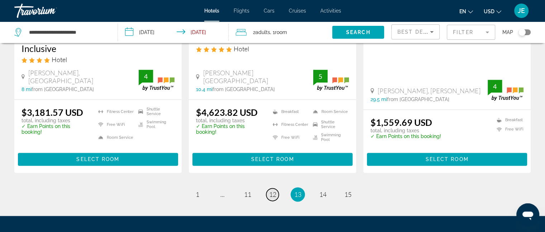
click at [269, 190] on span "12" at bounding box center [272, 194] width 7 height 8
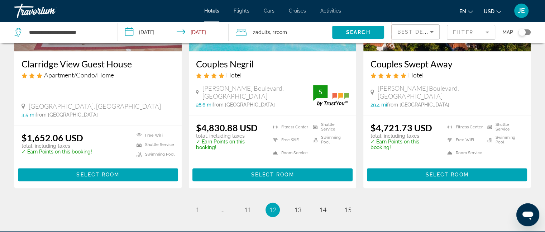
scroll to position [952, 0]
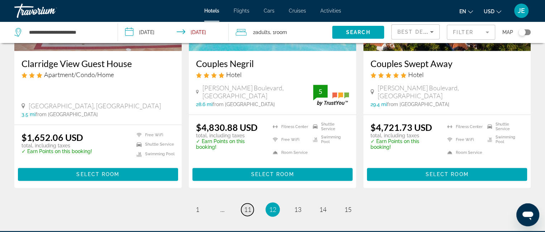
click at [244, 205] on span "11" at bounding box center [247, 209] width 7 height 8
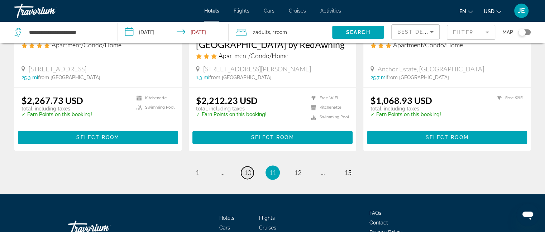
scroll to position [946, 0]
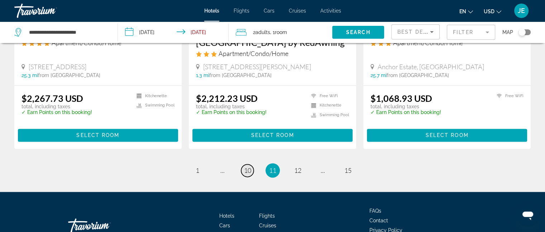
click at [246, 166] on span "10" at bounding box center [247, 170] width 7 height 8
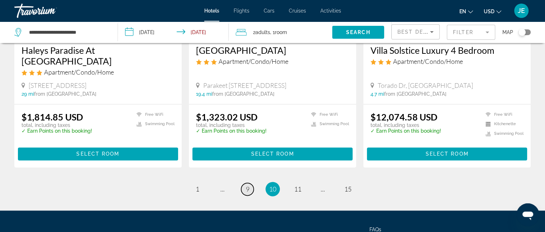
scroll to position [922, 0]
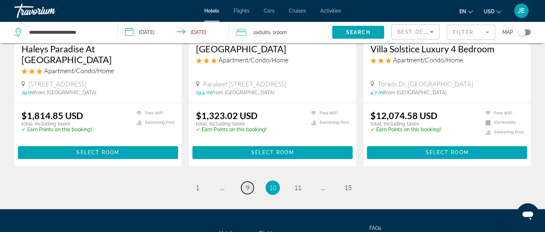
click at [242, 184] on link "page 9" at bounding box center [247, 187] width 13 height 13
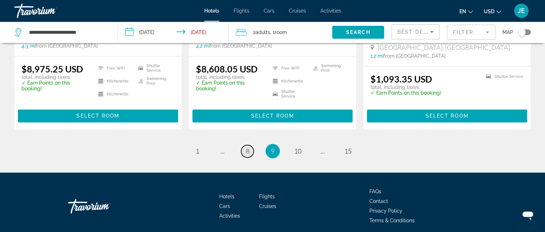
scroll to position [969, 0]
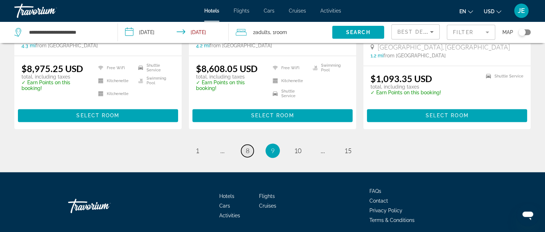
click at [246, 146] on span "8" at bounding box center [248, 150] width 4 height 8
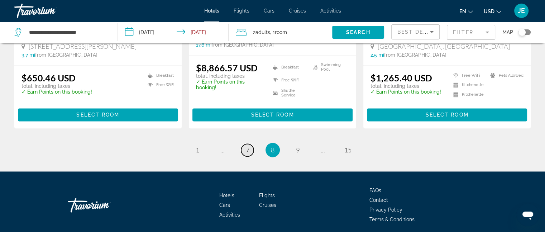
scroll to position [992, 0]
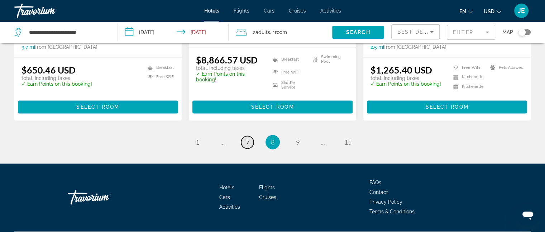
click at [247, 138] on span "7" at bounding box center [248, 142] width 4 height 8
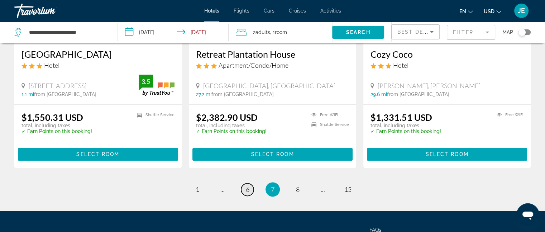
scroll to position [927, 0]
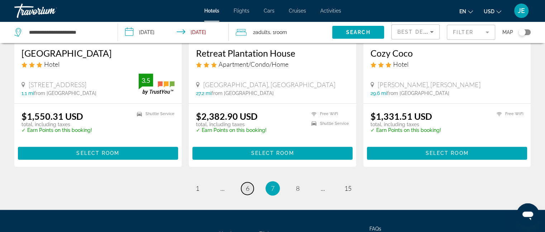
click at [247, 187] on span "6" at bounding box center [248, 188] width 4 height 8
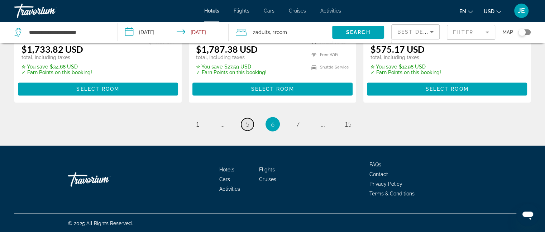
scroll to position [1016, 0]
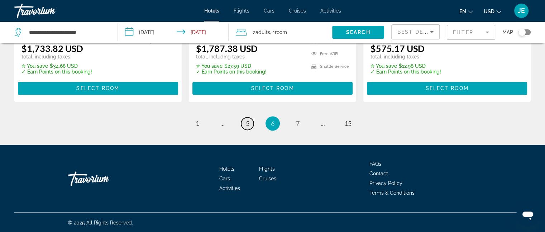
click at [247, 124] on span "5" at bounding box center [248, 123] width 4 height 8
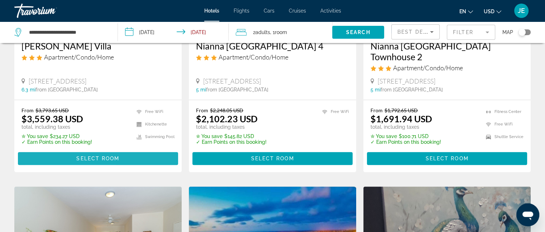
scroll to position [690, 0]
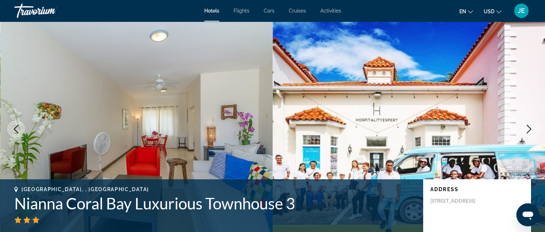
click at [16, 129] on icon "Previous image" at bounding box center [16, 129] width 9 height 9
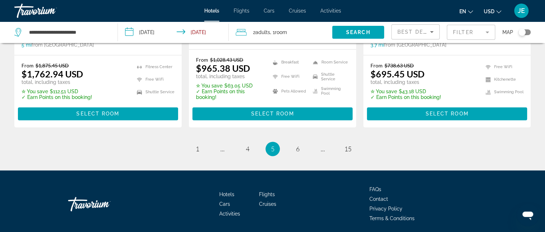
scroll to position [999, 0]
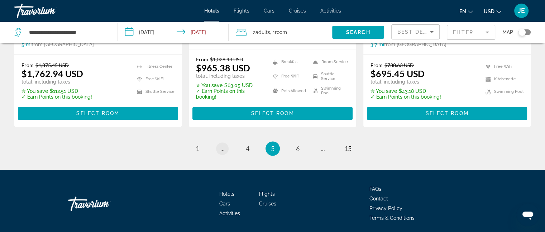
click at [227, 153] on link "page ..." at bounding box center [222, 148] width 13 height 13
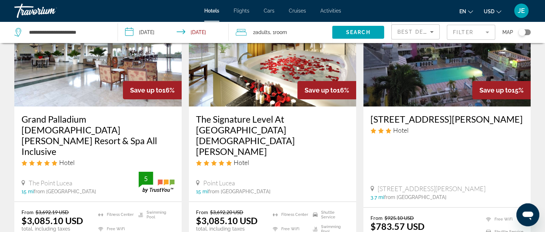
scroll to position [77, 0]
click at [43, 126] on h3 "Grand Palladium [DEMOGRAPHIC_DATA] [PERSON_NAME] Resort & Spa All Inclusive" at bounding box center [97, 134] width 153 height 43
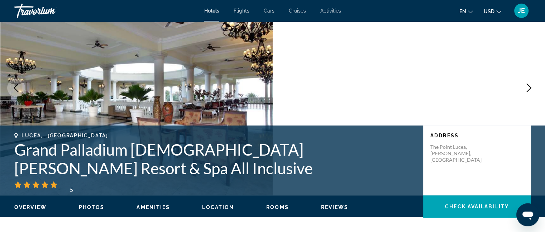
scroll to position [42, 0]
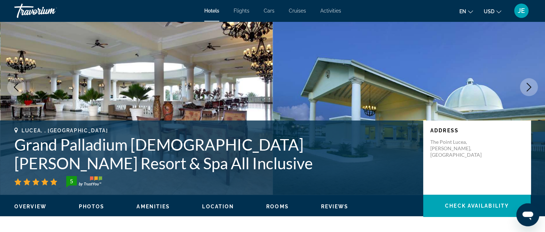
click at [170, 207] on ul "Overview Photos Amenities Location Rooms Reviews Check Availability" at bounding box center [272, 206] width 516 height 8
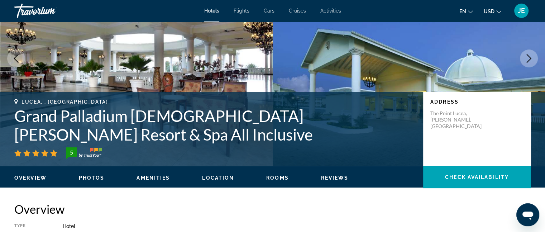
scroll to position [76, 0]
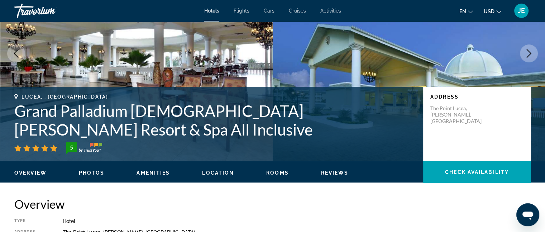
click at [96, 167] on div "Overview Photos Amenities Location Rooms Reviews Check Availability" at bounding box center [272, 172] width 545 height 22
click at [92, 170] on span "Photos" at bounding box center [92, 173] width 26 height 6
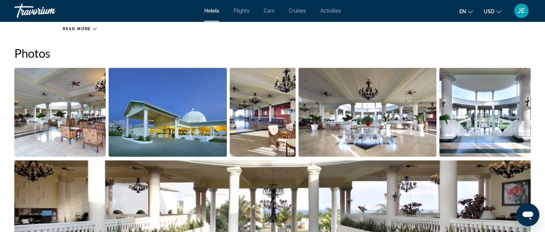
scroll to position [349, 0]
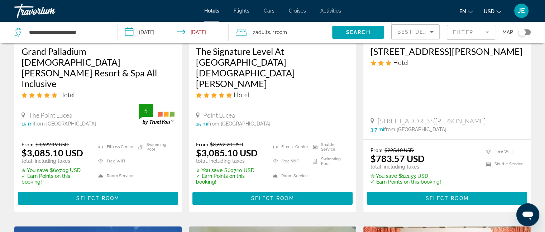
scroll to position [145, 0]
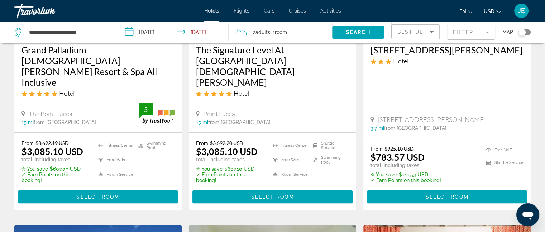
click at [58, 89] on div "Hotel" at bounding box center [97, 93] width 153 height 8
drag, startPoint x: 93, startPoint y: 175, endPoint x: 90, endPoint y: 174, distance: 3.6
click at [90, 194] on span "Select Room" at bounding box center [97, 197] width 43 height 6
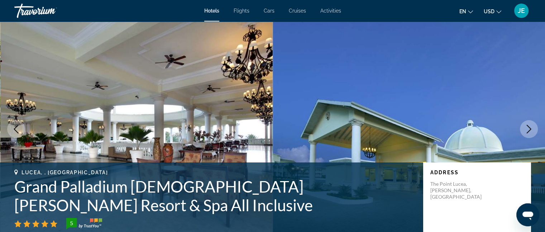
click at [249, 145] on img "Main content" at bounding box center [136, 128] width 272 height 215
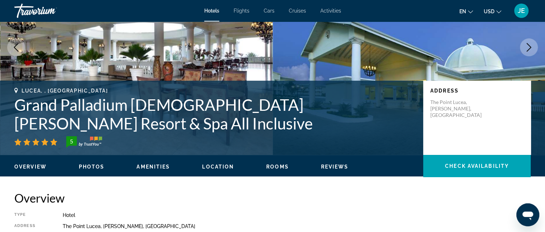
scroll to position [82, 0]
click at [527, 45] on icon "Next image" at bounding box center [528, 47] width 9 height 9
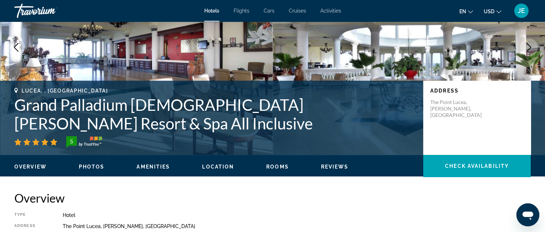
click at [527, 45] on icon "Next image" at bounding box center [528, 47] width 9 height 9
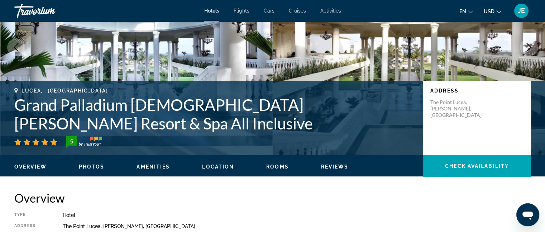
click at [527, 45] on icon "Next image" at bounding box center [528, 47] width 9 height 9
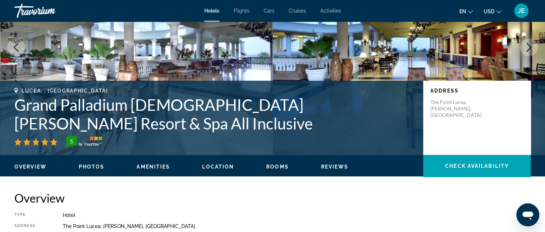
click at [528, 45] on icon "Next image" at bounding box center [528, 47] width 5 height 9
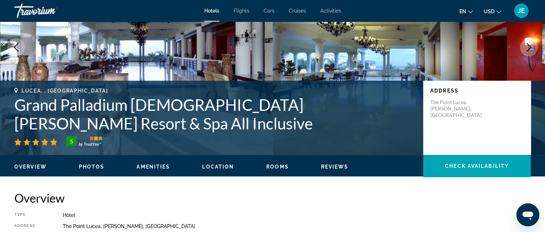
click at [528, 45] on icon "Next image" at bounding box center [528, 47] width 5 height 9
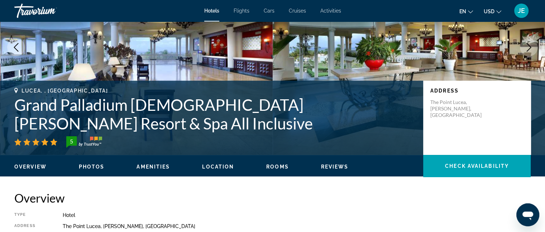
click at [528, 45] on icon "Next image" at bounding box center [528, 47] width 5 height 9
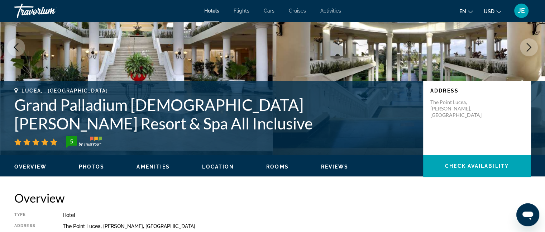
click at [527, 45] on icon "Next image" at bounding box center [528, 47] width 9 height 9
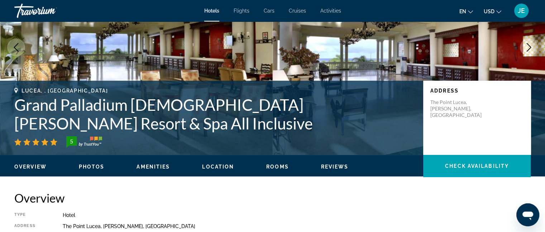
click at [527, 45] on icon "Next image" at bounding box center [528, 47] width 9 height 9
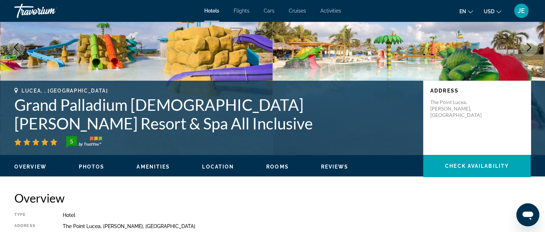
click at [528, 46] on icon "Next image" at bounding box center [528, 47] width 9 height 9
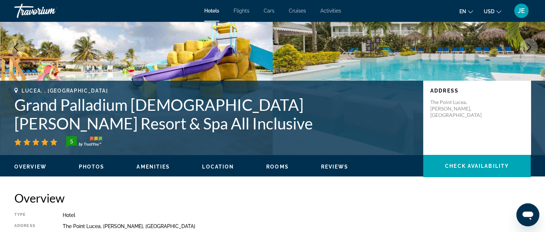
click at [528, 46] on icon "Next image" at bounding box center [528, 47] width 9 height 9
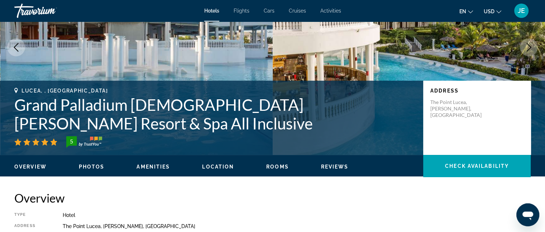
click at [527, 46] on icon "Next image" at bounding box center [528, 47] width 9 height 9
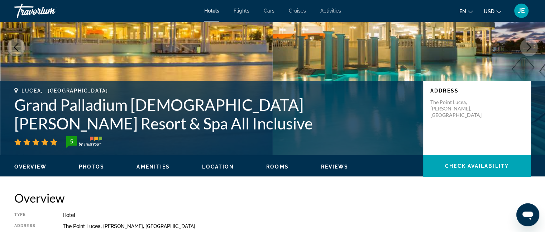
click at [527, 46] on icon "Next image" at bounding box center [528, 47] width 9 height 9
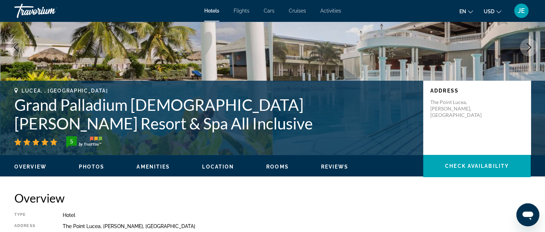
click at [527, 46] on icon "Next image" at bounding box center [528, 47] width 9 height 9
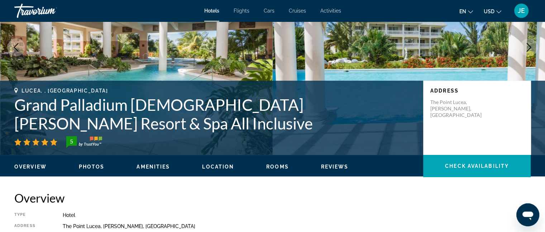
click at [524, 45] on icon "Next image" at bounding box center [528, 47] width 9 height 9
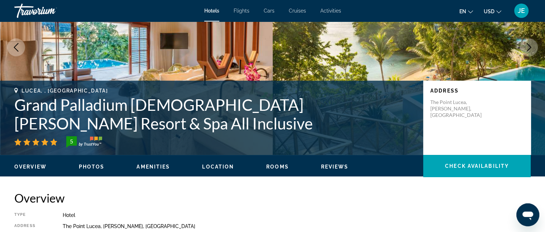
click at [526, 45] on icon "Next image" at bounding box center [528, 47] width 9 height 9
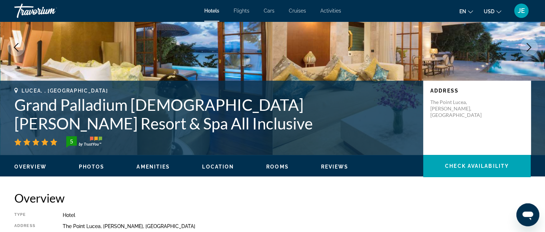
click at [526, 45] on icon "Next image" at bounding box center [528, 47] width 9 height 9
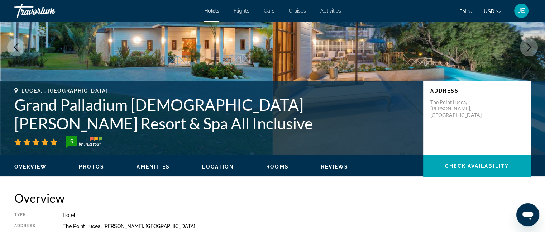
click at [526, 45] on icon "Next image" at bounding box center [528, 47] width 9 height 9
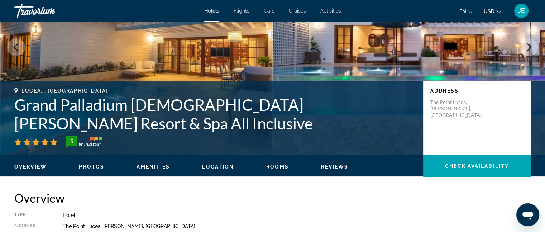
click at [526, 45] on icon "Next image" at bounding box center [528, 47] width 9 height 9
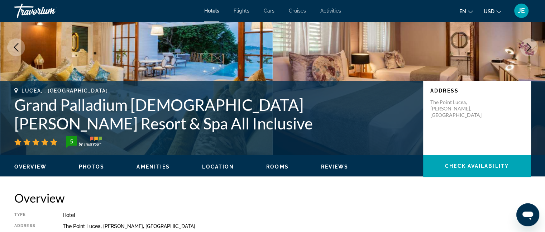
click at [526, 45] on icon "Next image" at bounding box center [528, 47] width 9 height 9
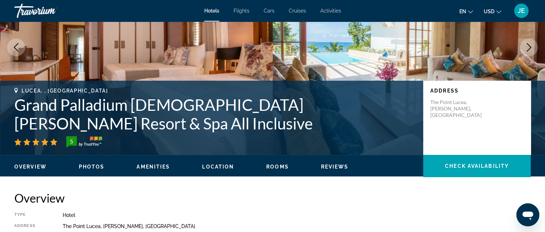
click at [526, 45] on icon "Next image" at bounding box center [528, 47] width 9 height 9
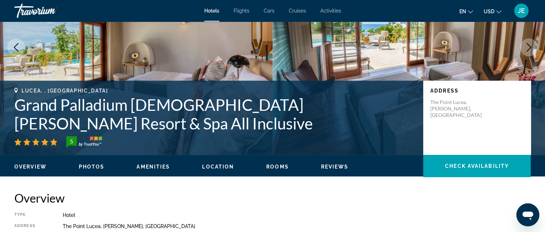
click at [526, 45] on icon "Next image" at bounding box center [528, 47] width 9 height 9
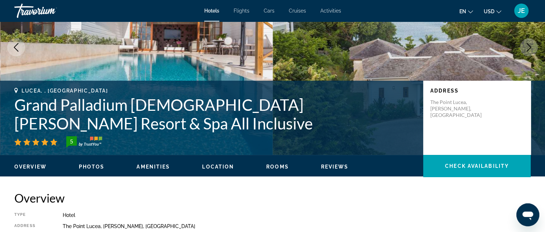
click at [526, 45] on icon "Next image" at bounding box center [528, 47] width 9 height 9
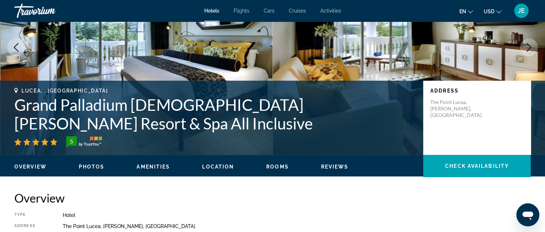
drag, startPoint x: 216, startPoint y: 180, endPoint x: 249, endPoint y: 179, distance: 33.0
click at [280, 164] on span "Rooms" at bounding box center [277, 167] width 23 height 6
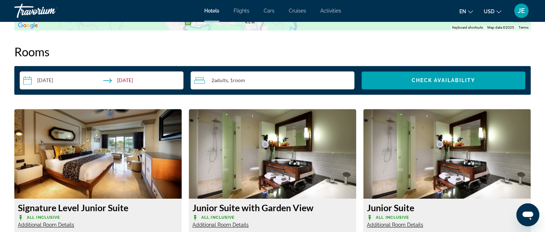
scroll to position [906, 0]
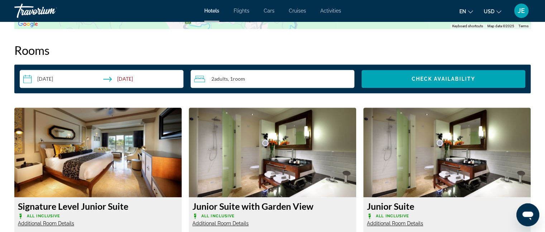
click at [396, 223] on span "Additional Room Details" at bounding box center [395, 223] width 56 height 6
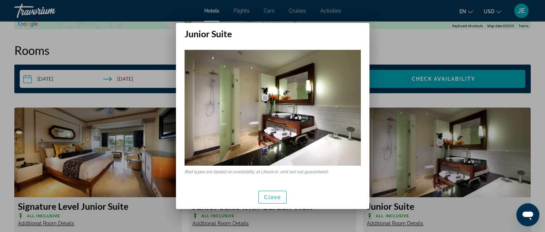
scroll to position [0, 0]
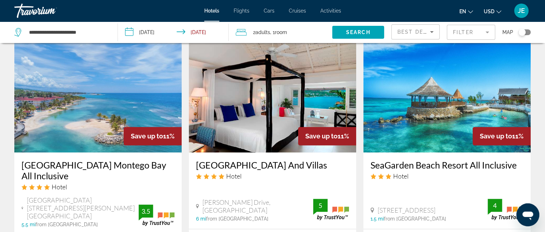
scroll to position [881, 0]
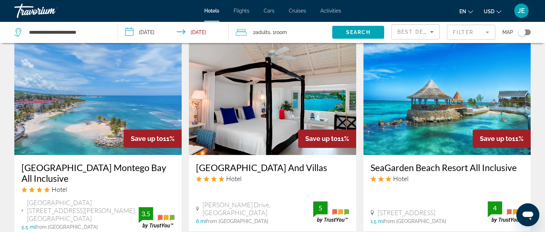
click at [48, 162] on h3 "[GEOGRAPHIC_DATA] Montego Bay All Inclusive" at bounding box center [97, 172] width 153 height 21
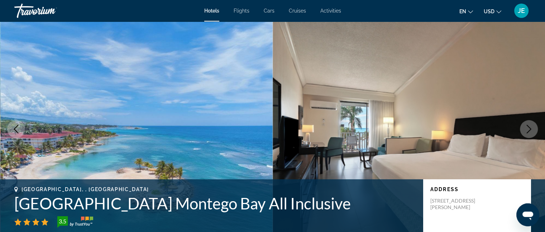
click at [529, 126] on icon "Next image" at bounding box center [528, 129] width 9 height 9
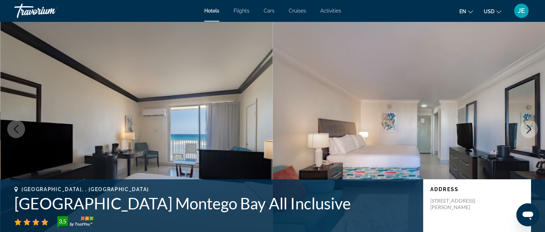
click at [528, 126] on icon "Next image" at bounding box center [528, 129] width 9 height 9
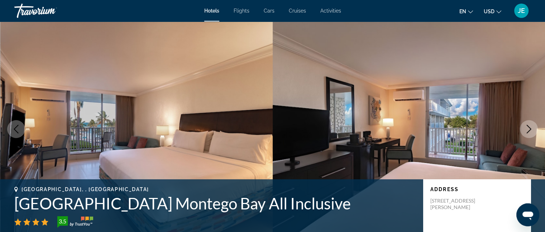
click at [528, 126] on icon "Next image" at bounding box center [528, 129] width 9 height 9
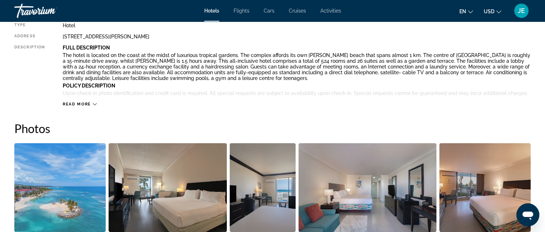
scroll to position [271, 0]
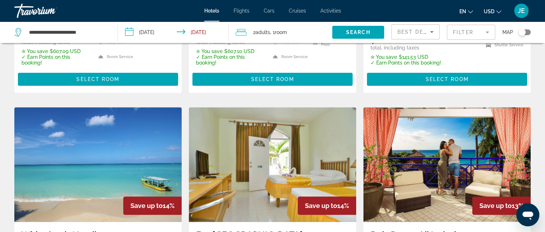
scroll to position [263, 0]
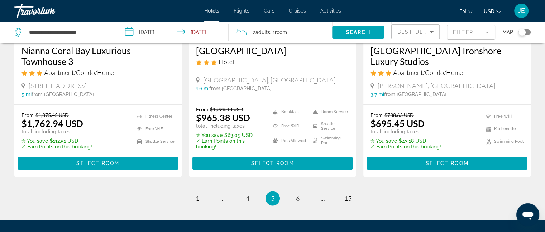
scroll to position [950, 0]
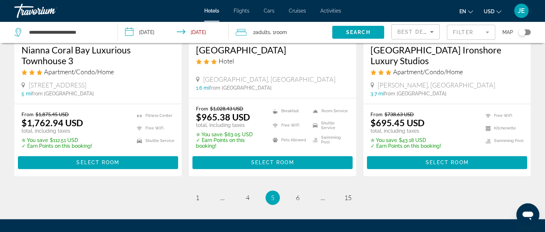
click at [241, 204] on li "page 4" at bounding box center [247, 197] width 14 height 14
click at [253, 204] on link "page 4" at bounding box center [247, 197] width 13 height 13
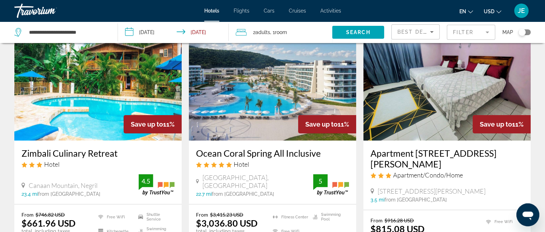
scroll to position [43, 0]
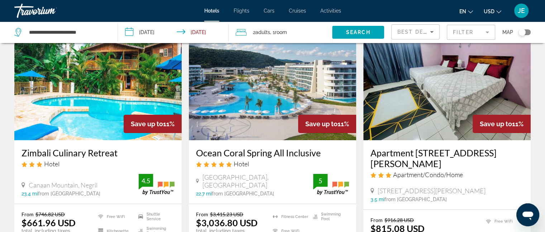
click at [238, 68] on img "Main content" at bounding box center [272, 82] width 167 height 115
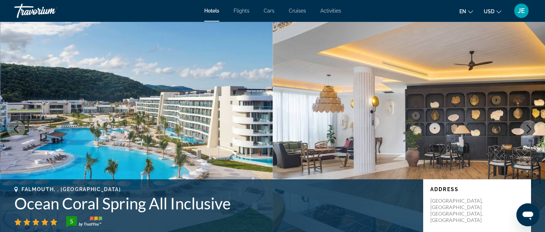
click at [527, 130] on icon "Next image" at bounding box center [528, 129] width 9 height 9
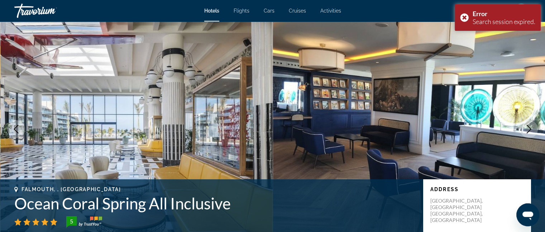
click at [526, 130] on icon "Next image" at bounding box center [528, 129] width 9 height 9
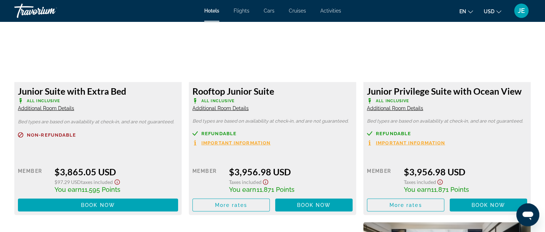
scroll to position [1728, 0]
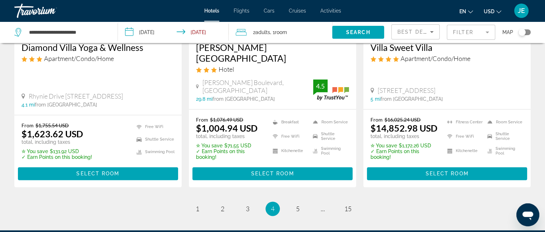
scroll to position [1032, 0]
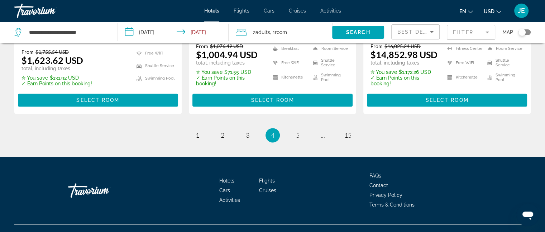
click at [241, 128] on ul "4 / 15 page 1 page 2 page 3 You're on page 4 page 5 page ... page 15" at bounding box center [272, 135] width 516 height 14
click at [247, 131] on span "3" at bounding box center [248, 135] width 4 height 8
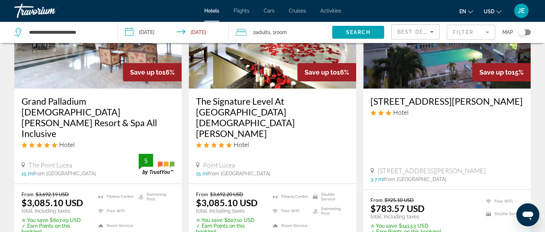
scroll to position [89, 0]
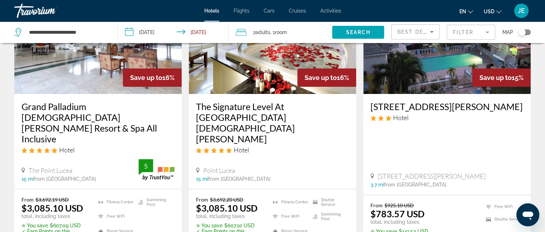
click at [208, 103] on h3 "The Signature Level At [GEOGRAPHIC_DATA][DEMOGRAPHIC_DATA][PERSON_NAME]" at bounding box center [272, 122] width 153 height 43
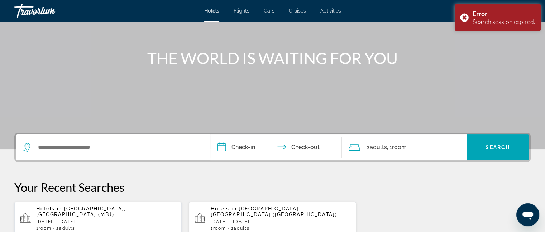
scroll to position [66, 0]
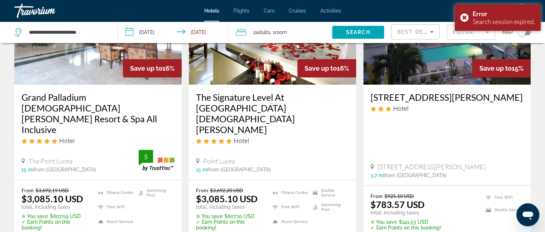
scroll to position [99, 0]
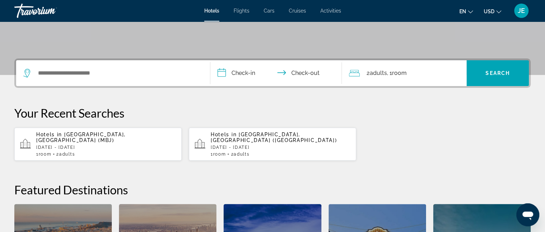
scroll to position [141, 0]
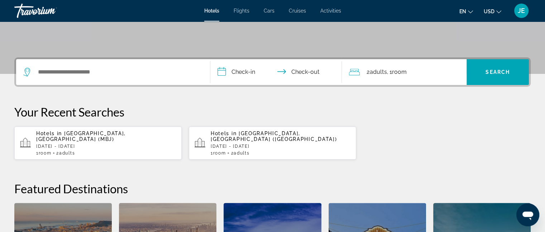
click at [64, 144] on p "[DATE] - [DATE]" at bounding box center [106, 146] width 140 height 5
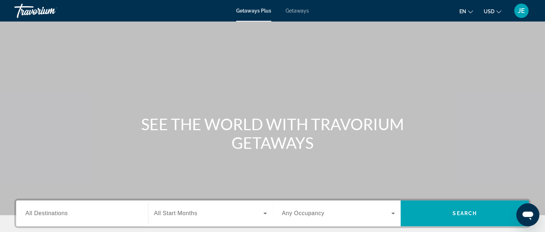
click at [301, 11] on span "Getaways" at bounding box center [296, 11] width 23 height 6
click at [72, 212] on input "Destination All Destinations" at bounding box center [81, 213] width 113 height 9
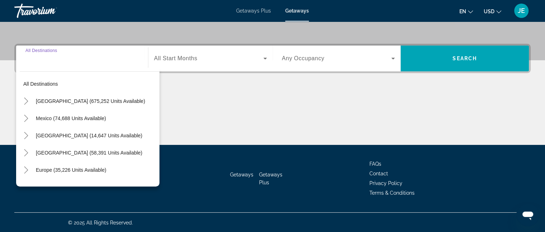
scroll to position [155, 0]
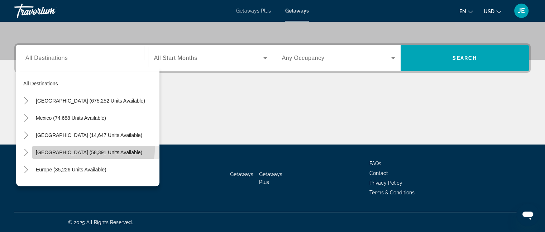
click at [75, 149] on span "[GEOGRAPHIC_DATA] (58,391 units available)" at bounding box center [89, 152] width 106 height 6
type input "**********"
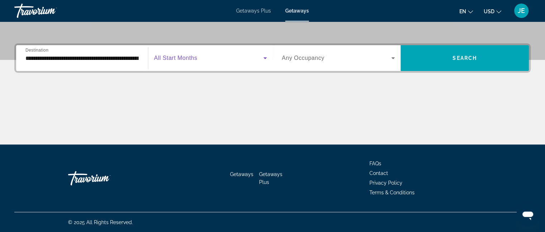
click at [264, 56] on icon "Search widget" at bounding box center [265, 58] width 9 height 9
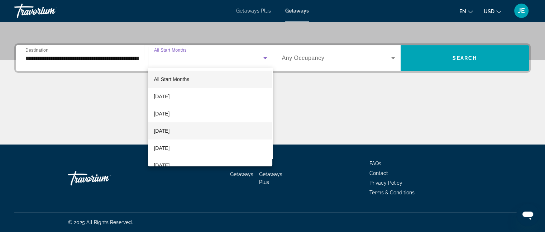
click at [196, 131] on mat-option "[DATE]" at bounding box center [210, 130] width 124 height 17
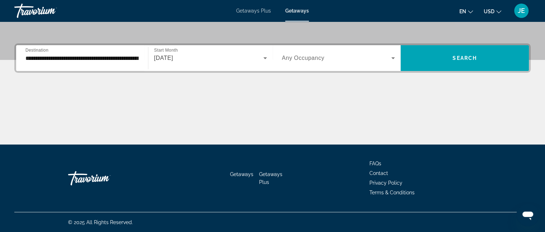
drag, startPoint x: 395, startPoint y: 51, endPoint x: 392, endPoint y: 55, distance: 5.9
click at [392, 55] on icon "Search widget" at bounding box center [392, 58] width 9 height 9
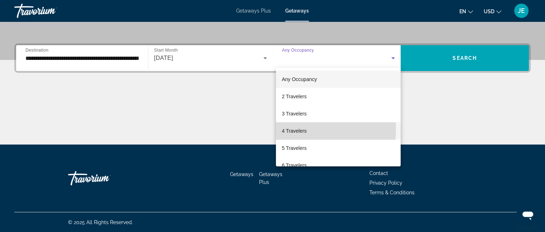
click at [300, 129] on span "4 Travelers" at bounding box center [293, 130] width 25 height 9
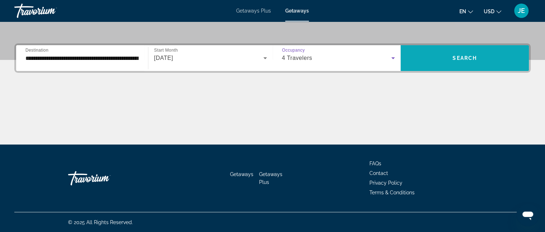
click at [470, 55] on span "Search" at bounding box center [464, 58] width 24 height 6
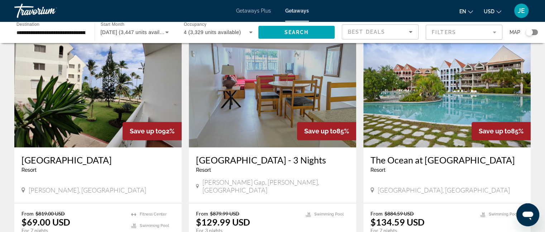
scroll to position [536, 0]
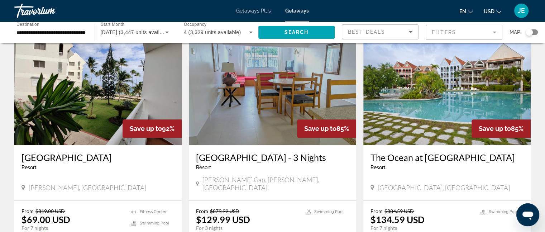
click at [430, 33] on mat-form-field "Filters" at bounding box center [463, 32] width 77 height 15
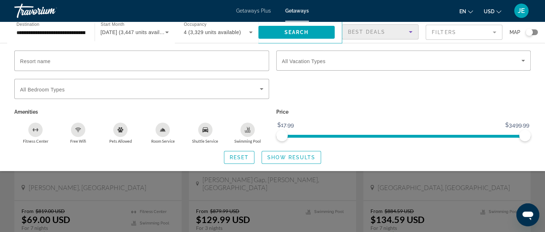
click at [393, 35] on div "Best Deals" at bounding box center [378, 32] width 61 height 9
drag, startPoint x: 303, startPoint y: 86, endPoint x: 206, endPoint y: 64, distance: 99.5
click at [206, 64] on div at bounding box center [272, 116] width 545 height 232
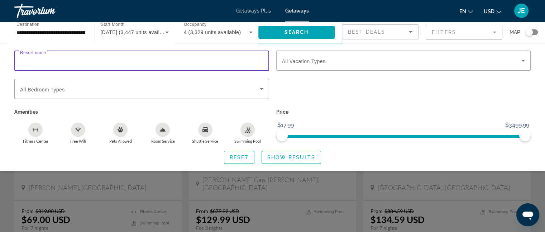
drag, startPoint x: 206, startPoint y: 64, endPoint x: 184, endPoint y: 57, distance: 23.0
click at [184, 57] on input "Resort name" at bounding box center [141, 61] width 243 height 9
type input "**********"
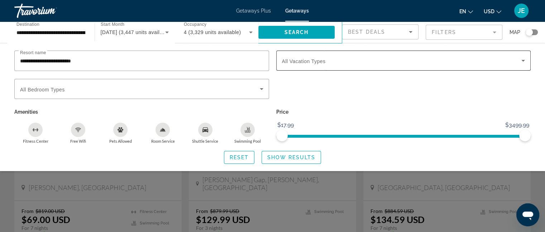
click at [413, 67] on div "Search widget" at bounding box center [403, 60] width 243 height 20
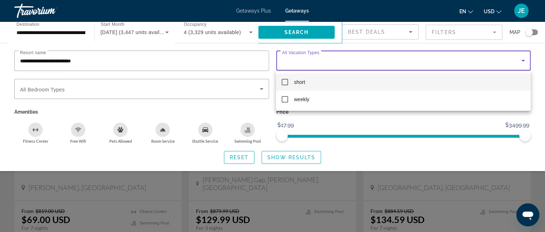
drag, startPoint x: 494, startPoint y: 32, endPoint x: 477, endPoint y: 28, distance: 17.6
click at [477, 28] on div at bounding box center [272, 116] width 545 height 232
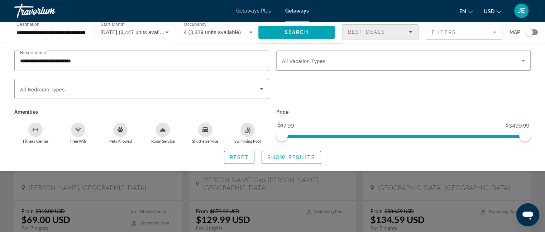
click at [403, 32] on div "Best Deals" at bounding box center [378, 32] width 61 height 9
click at [440, 101] on div at bounding box center [272, 116] width 545 height 232
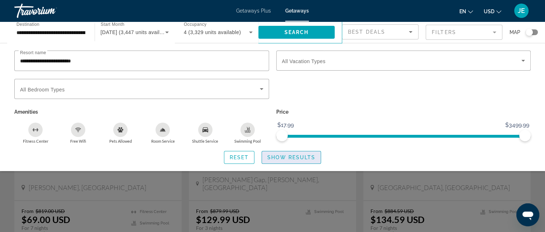
click at [281, 156] on span "Show Results" at bounding box center [291, 157] width 48 height 6
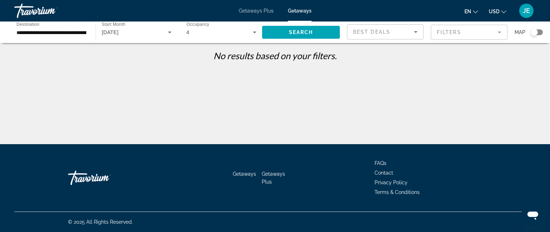
click at [294, 6] on div "Getaways Plus Getaways en English Español Français Italiano Português русский U…" at bounding box center [275, 10] width 550 height 19
click at [263, 9] on span "Getaways Plus" at bounding box center [256, 11] width 35 height 6
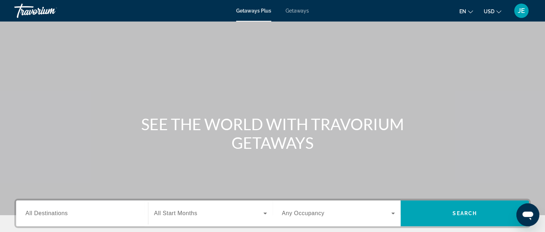
click at [295, 8] on span "Getaways" at bounding box center [296, 11] width 23 height 6
click at [132, 213] on input "Destination All Destinations" at bounding box center [81, 213] width 113 height 9
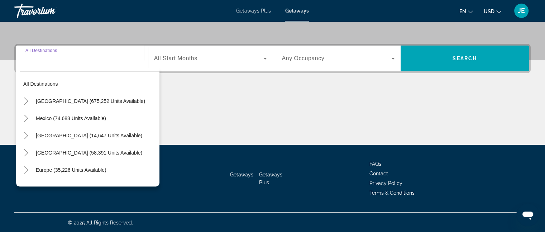
scroll to position [155, 0]
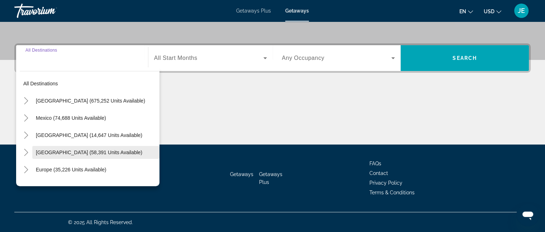
click at [82, 144] on span "Search widget" at bounding box center [95, 152] width 127 height 17
type input "**********"
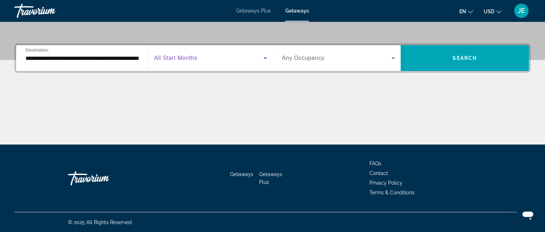
click at [265, 57] on icon "Search widget" at bounding box center [265, 58] width 4 height 2
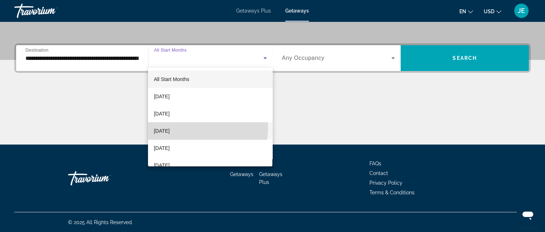
click at [169, 127] on span "[DATE]" at bounding box center [162, 130] width 16 height 9
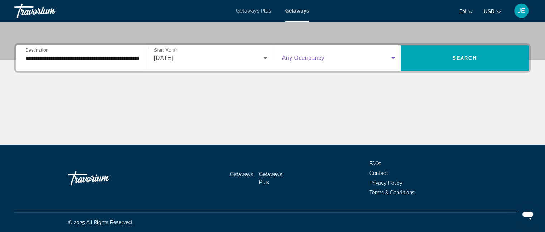
click at [392, 55] on icon "Search widget" at bounding box center [392, 58] width 9 height 9
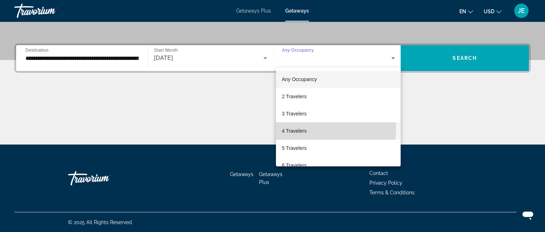
click at [301, 129] on span "4 Travelers" at bounding box center [293, 130] width 25 height 9
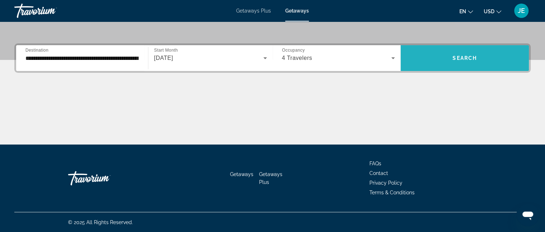
click at [459, 53] on span "Search widget" at bounding box center [464, 57] width 128 height 17
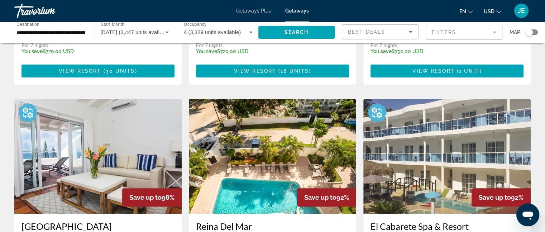
scroll to position [223, 0]
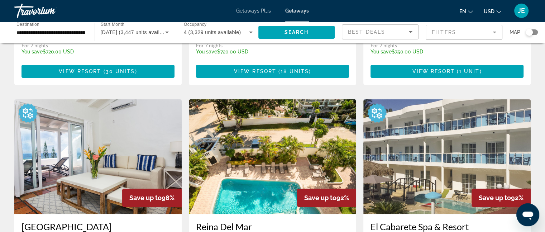
click at [107, 174] on img "Main content" at bounding box center [97, 156] width 167 height 115
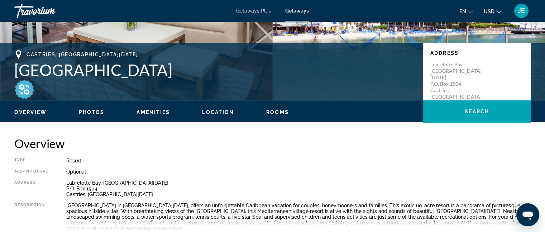
scroll to position [143, 0]
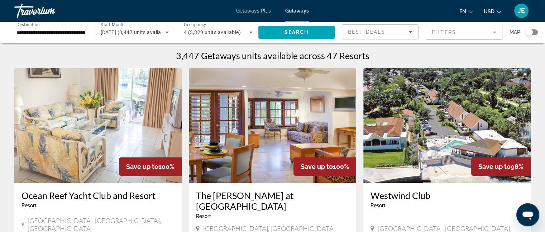
click at [389, 93] on img "Main content" at bounding box center [446, 125] width 167 height 115
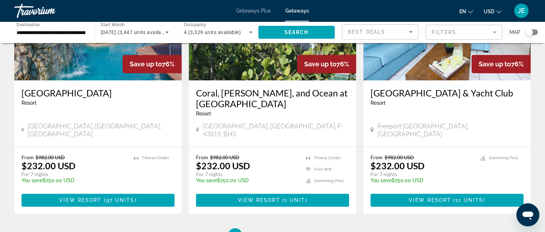
scroll to position [866, 0]
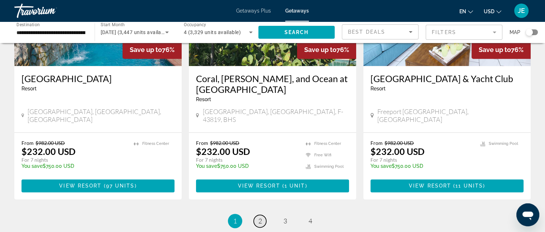
click at [258, 217] on span "2" at bounding box center [260, 221] width 4 height 8
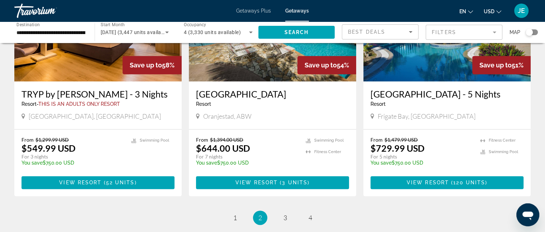
scroll to position [935, 0]
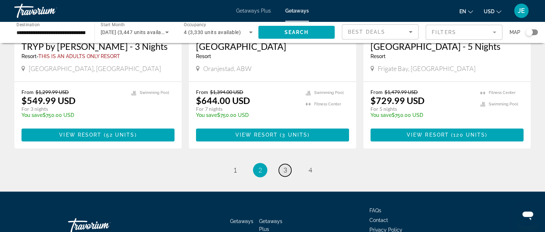
click at [284, 166] on span "3" at bounding box center [285, 170] width 4 height 8
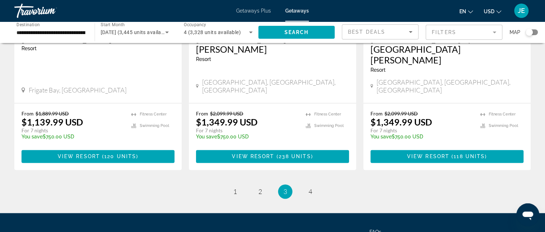
scroll to position [948, 0]
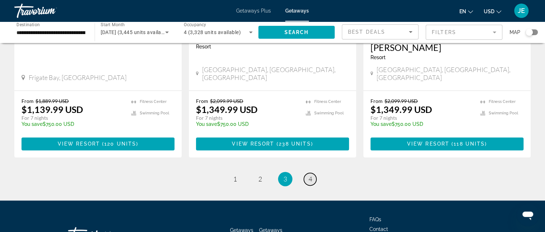
click at [311, 175] on span "4" at bounding box center [310, 179] width 4 height 8
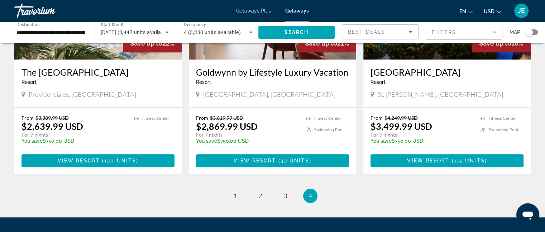
scroll to position [654, 0]
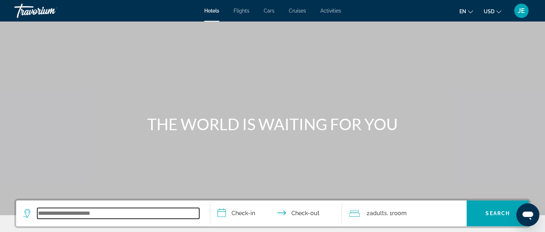
click at [125, 215] on input "Search widget" at bounding box center [118, 213] width 162 height 11
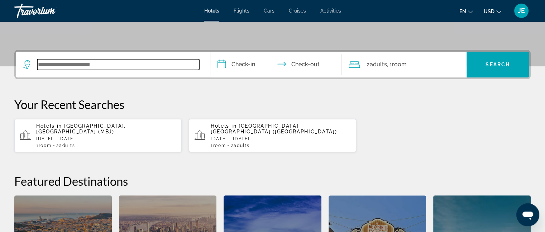
scroll to position [175, 0]
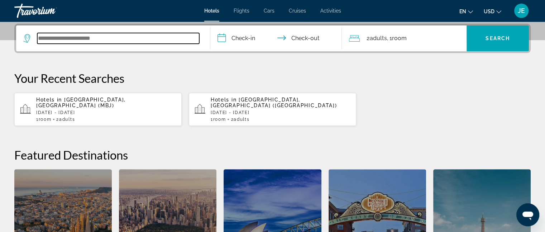
click at [120, 38] on input "Search widget" at bounding box center [118, 38] width 162 height 11
click at [119, 38] on input "Search widget" at bounding box center [118, 38] width 162 height 11
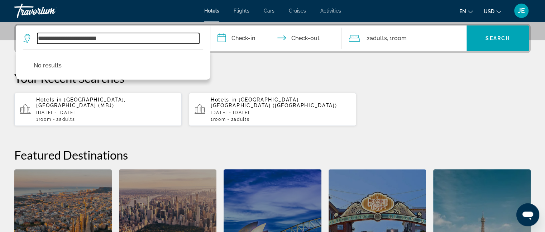
type input "**********"
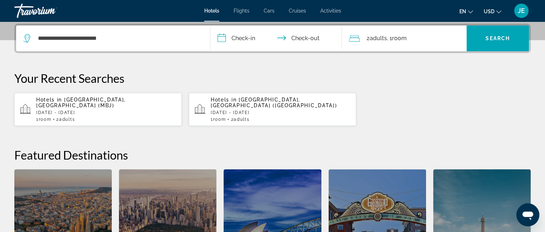
click at [229, 40] on input "**********" at bounding box center [277, 39] width 135 height 28
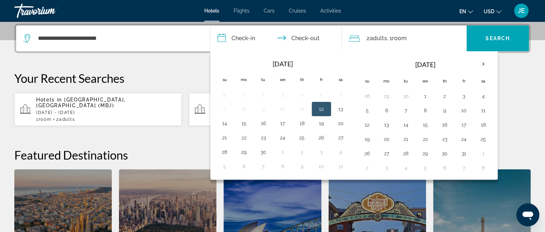
click at [229, 40] on input "**********" at bounding box center [277, 39] width 135 height 28
drag, startPoint x: 479, startPoint y: 64, endPoint x: 482, endPoint y: 60, distance: 5.1
click at [482, 60] on th "Next month" at bounding box center [482, 64] width 19 height 16
click at [480, 136] on button "22" at bounding box center [482, 139] width 11 height 10
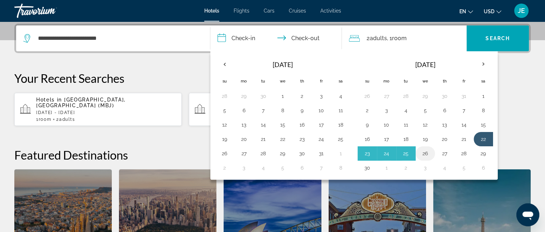
click at [424, 154] on button "26" at bounding box center [424, 153] width 11 height 10
type input "**********"
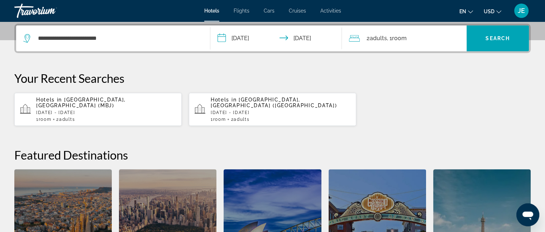
click at [399, 37] on span "Room" at bounding box center [398, 38] width 15 height 7
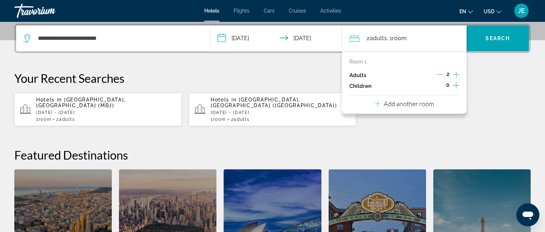
click at [455, 84] on icon "Increment children" at bounding box center [456, 85] width 6 height 9
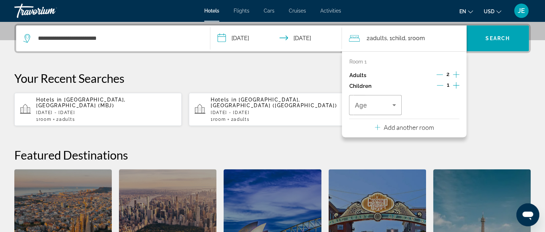
click at [455, 84] on icon "Increment children" at bounding box center [456, 85] width 6 height 9
click at [439, 100] on div "Travelers: 2 adults, 2 children" at bounding box center [432, 105] width 41 height 20
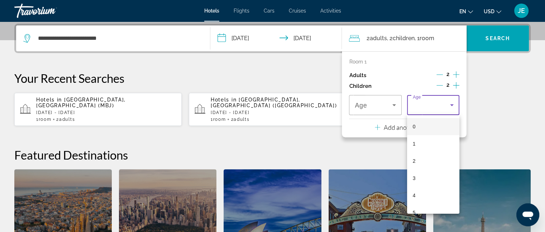
scroll to position [86, 0]
click at [427, 210] on mat-option "10" at bounding box center [433, 212] width 52 height 17
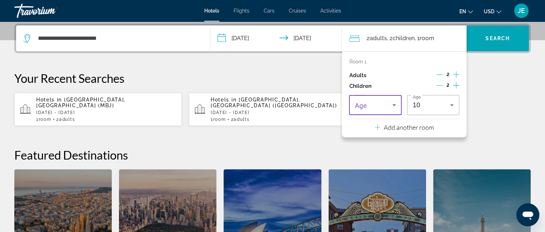
click at [381, 104] on span "Travelers: 2 adults, 2 children" at bounding box center [372, 105] width 37 height 9
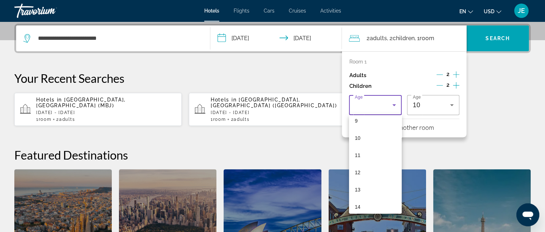
scroll to position [159, 0]
click at [355, 171] on span "12" at bounding box center [357, 173] width 6 height 9
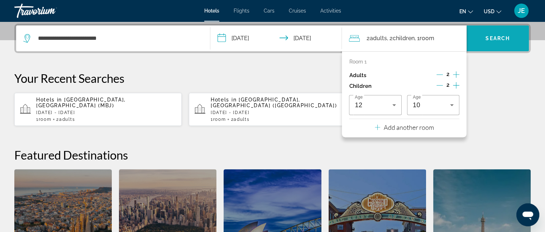
click at [490, 39] on span "Search" at bounding box center [497, 38] width 24 height 6
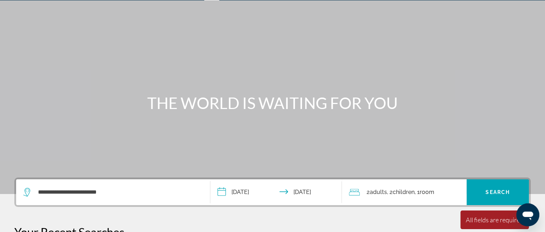
scroll to position [21, 0]
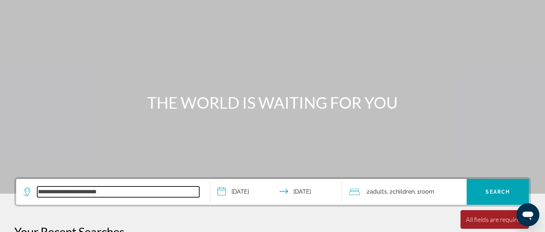
click at [43, 194] on input "**********" at bounding box center [118, 191] width 162 height 11
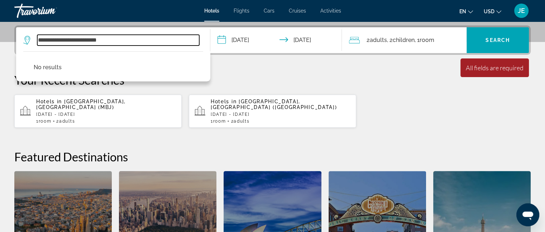
scroll to position [175, 0]
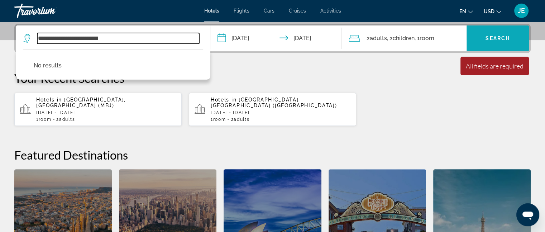
type input "**********"
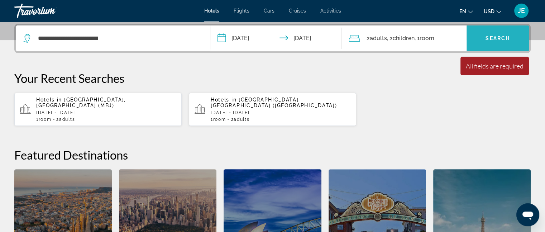
click at [478, 37] on span "Search widget" at bounding box center [497, 38] width 62 height 17
click at [81, 97] on span "[GEOGRAPHIC_DATA], [GEOGRAPHIC_DATA] (MBJ)" at bounding box center [81, 102] width 90 height 11
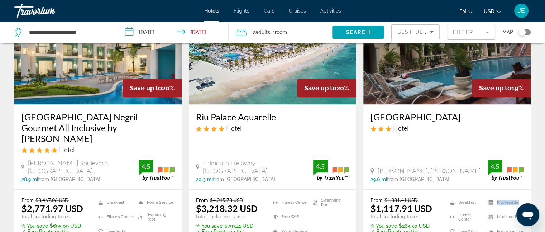
scroll to position [921, 0]
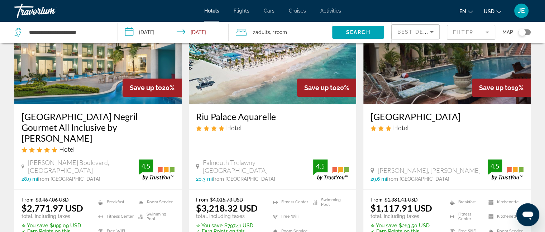
click at [149, 211] on li "Swimming Pool" at bounding box center [155, 216] width 40 height 11
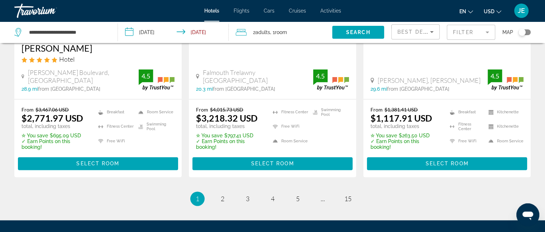
scroll to position [1012, 0]
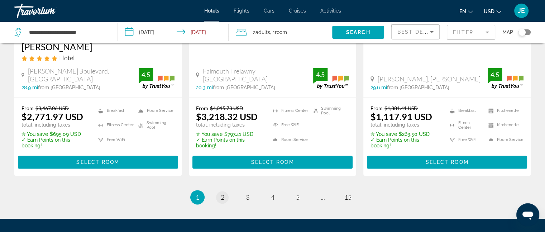
click at [222, 193] on span "2" at bounding box center [223, 197] width 4 height 8
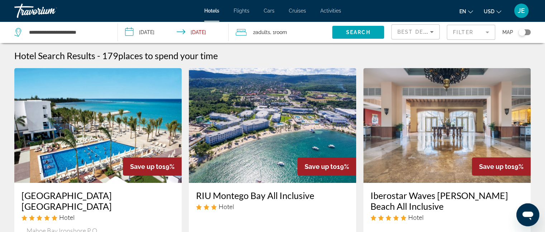
drag, startPoint x: 547, startPoint y: 3, endPoint x: 399, endPoint y: 58, distance: 157.8
drag, startPoint x: 399, startPoint y: 58, endPoint x: 437, endPoint y: 45, distance: 39.7
drag, startPoint x: 437, startPoint y: 45, endPoint x: 395, endPoint y: 52, distance: 42.1
click at [396, 52] on div "Hotel Search Results - 179 places to spend your time" at bounding box center [272, 55] width 516 height 11
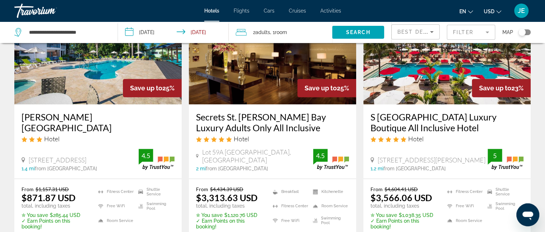
scroll to position [348, 0]
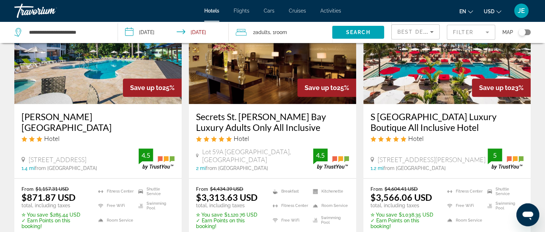
click at [129, 30] on input "**********" at bounding box center [174, 33] width 113 height 24
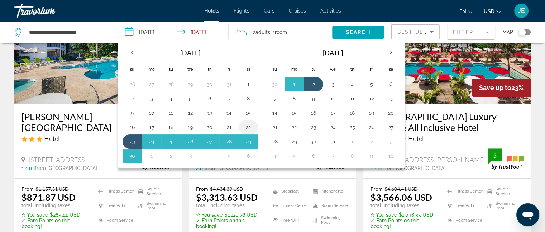
click at [249, 124] on button "22" at bounding box center [247, 127] width 11 height 10
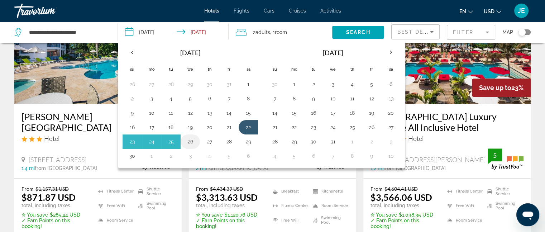
click at [192, 141] on button "26" at bounding box center [189, 141] width 11 height 10
type input "**********"
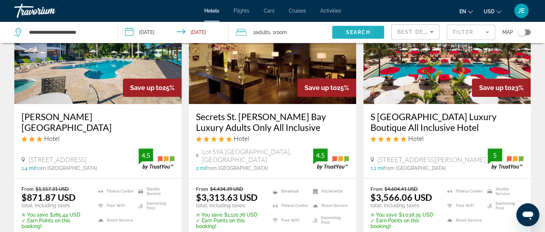
click at [359, 34] on span "Search" at bounding box center [358, 32] width 24 height 6
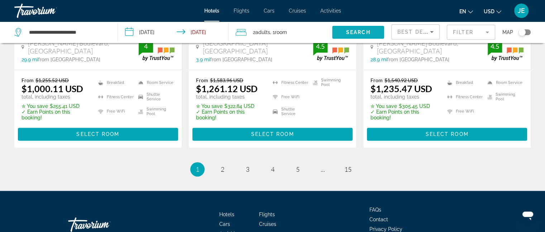
scroll to position [1056, 0]
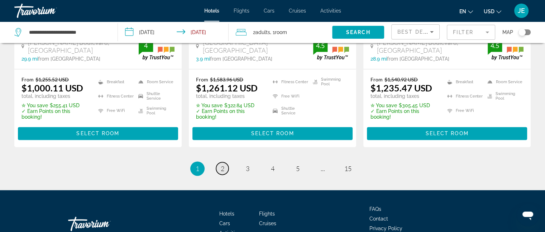
click at [223, 162] on link "page 2" at bounding box center [222, 168] width 13 height 13
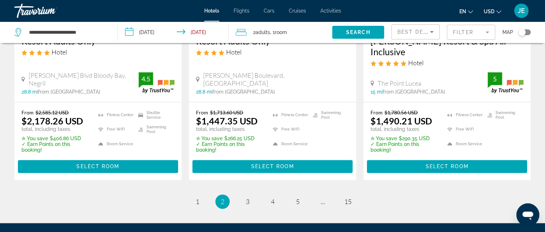
scroll to position [1028, 0]
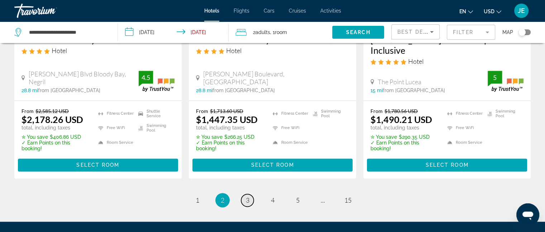
click at [247, 196] on span "3" at bounding box center [248, 200] width 4 height 8
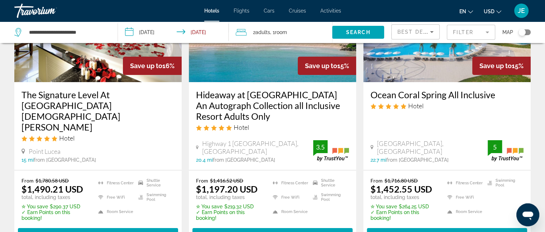
scroll to position [102, 0]
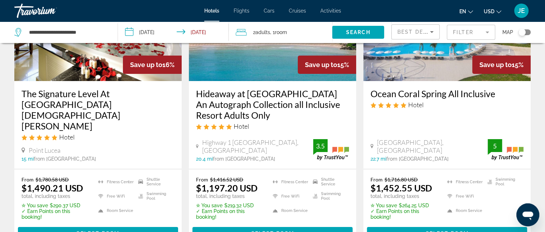
click at [129, 96] on h3 "The Signature Level At [GEOGRAPHIC_DATA][DEMOGRAPHIC_DATA][PERSON_NAME]" at bounding box center [97, 109] width 153 height 43
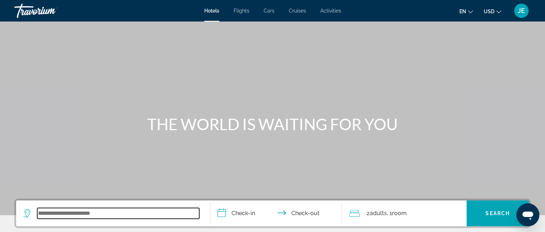
click at [100, 209] on input "Search widget" at bounding box center [118, 213] width 162 height 11
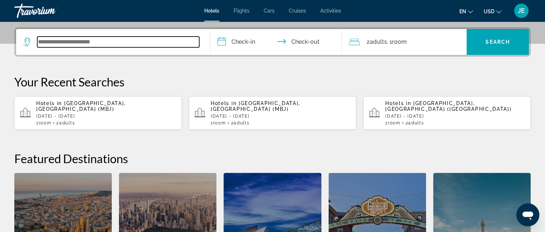
scroll to position [175, 0]
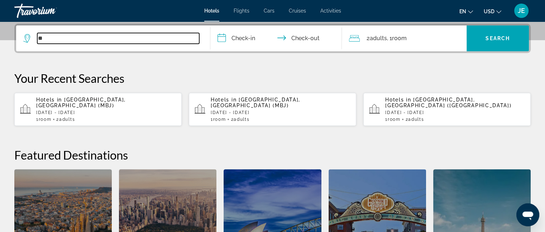
type input "**"
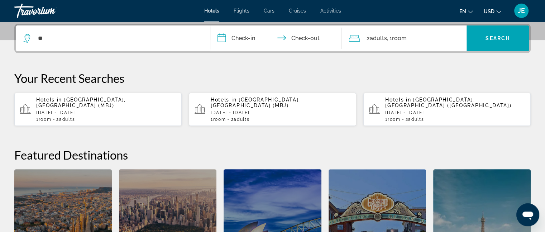
click at [79, 102] on div "Hotels in [GEOGRAPHIC_DATA], [GEOGRAPHIC_DATA] (MBJ) [DATE] - [DATE] 1 Room roo…" at bounding box center [106, 109] width 140 height 25
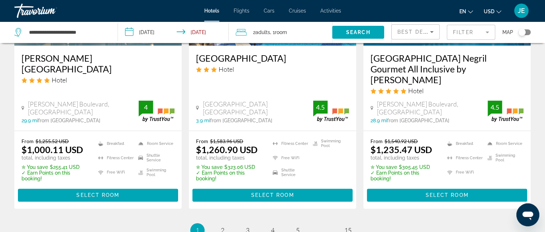
scroll to position [997, 0]
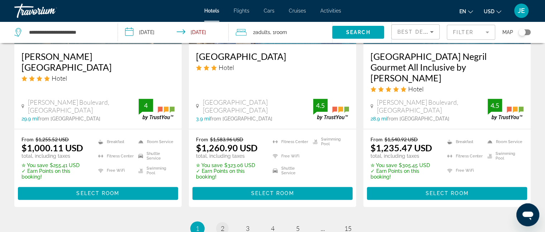
click at [221, 224] on span "2" at bounding box center [223, 228] width 4 height 8
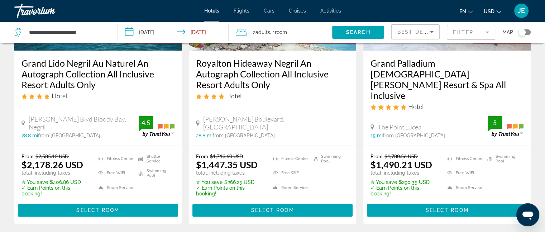
scroll to position [990, 0]
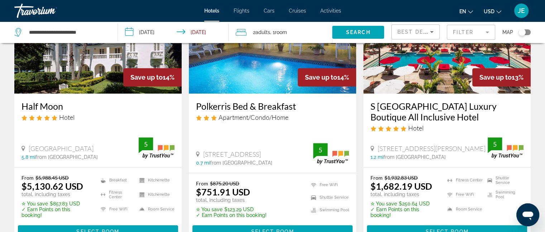
scroll to position [384, 0]
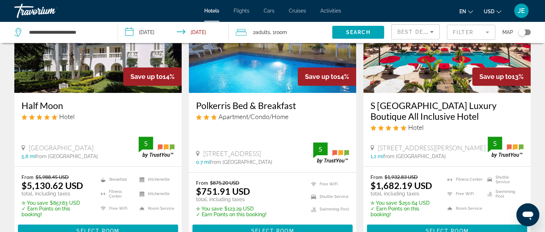
click at [93, 88] on img "Main content" at bounding box center [97, 35] width 167 height 115
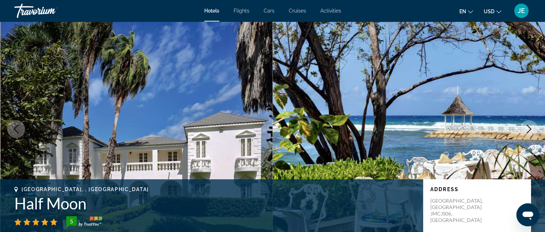
click at [93, 88] on img "Main content" at bounding box center [136, 128] width 272 height 215
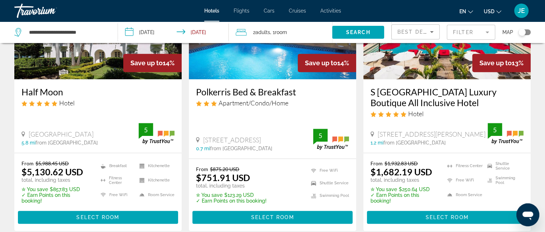
scroll to position [394, 0]
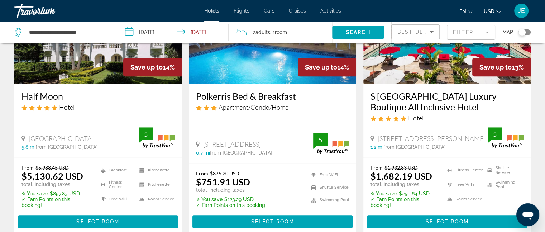
click at [377, 97] on h3 "S [GEOGRAPHIC_DATA] Luxury Boutique All Inclusive Hotel" at bounding box center [446, 101] width 153 height 21
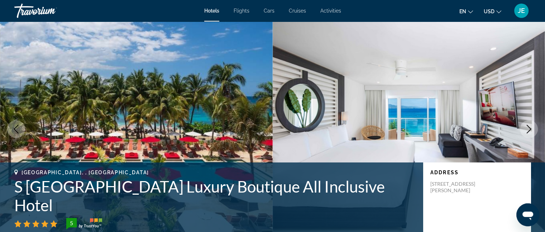
click at [529, 127] on icon "Next image" at bounding box center [528, 129] width 5 height 9
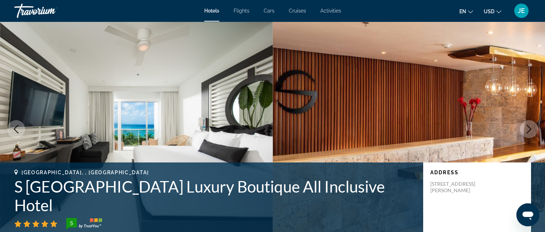
click at [529, 127] on icon "Next image" at bounding box center [528, 129] width 5 height 9
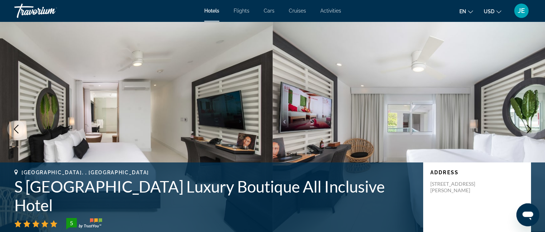
click at [529, 127] on icon "Next image" at bounding box center [528, 129] width 5 height 9
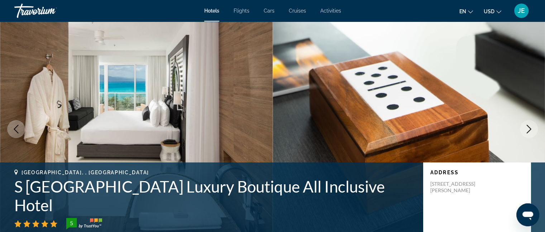
click at [529, 129] on icon "Next image" at bounding box center [528, 129] width 9 height 9
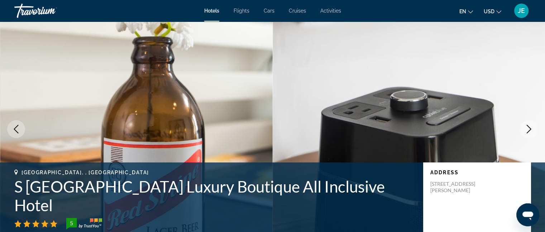
click at [529, 129] on icon "Next image" at bounding box center [528, 129] width 9 height 9
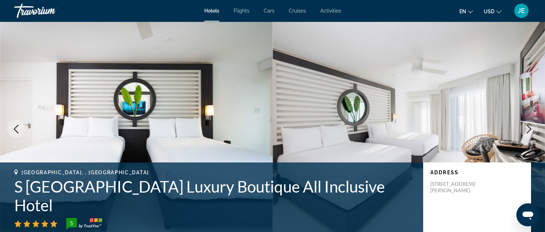
click at [529, 129] on icon "Next image" at bounding box center [528, 129] width 9 height 9
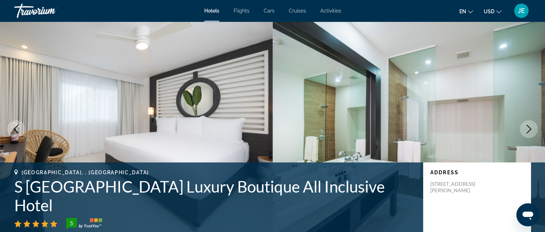
click at [529, 129] on icon "Next image" at bounding box center [528, 129] width 9 height 9
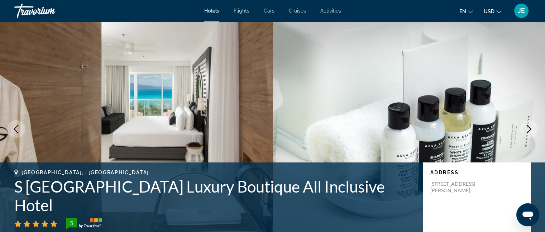
click at [529, 129] on icon "Next image" at bounding box center [528, 129] width 9 height 9
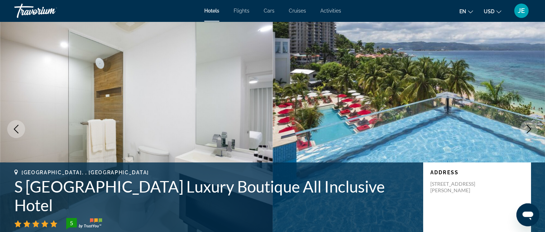
click at [529, 129] on icon "Next image" at bounding box center [528, 129] width 9 height 9
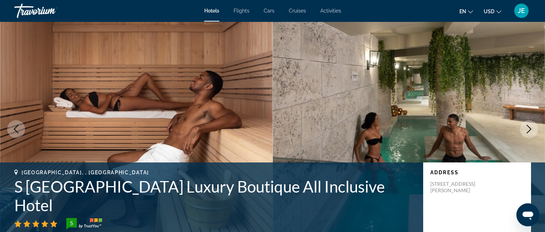
click at [529, 129] on icon "Next image" at bounding box center [528, 129] width 9 height 9
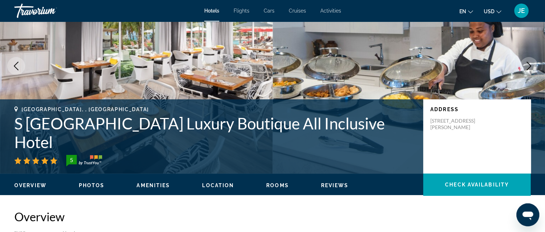
scroll to position [63, 0]
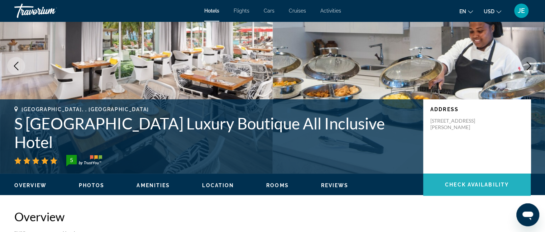
click at [455, 181] on span "Main content" at bounding box center [476, 184] width 107 height 17
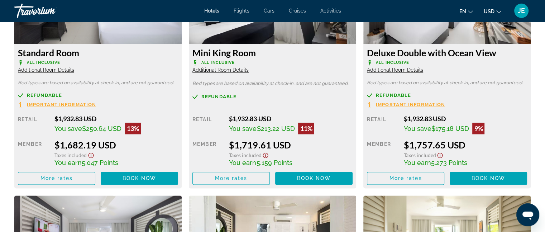
scroll to position [1060, 0]
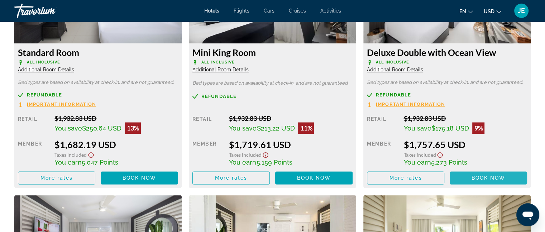
click at [495, 180] on span "Book now" at bounding box center [488, 178] width 34 height 6
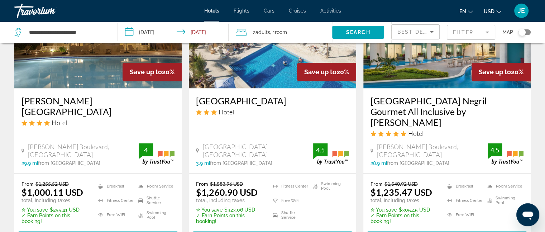
scroll to position [991, 0]
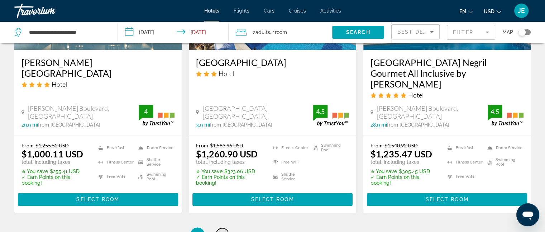
click at [222, 230] on span "2" at bounding box center [223, 234] width 4 height 8
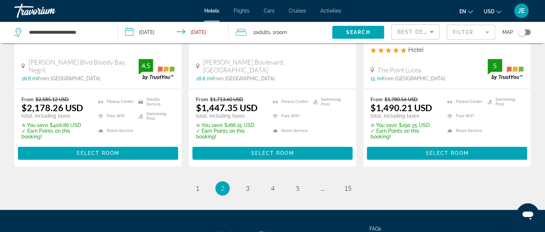
scroll to position [1045, 0]
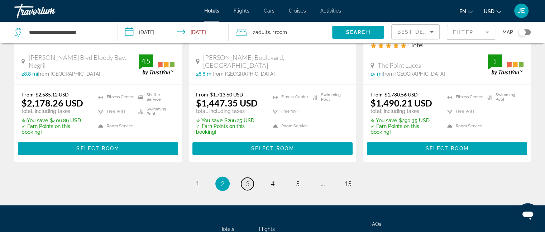
click at [249, 177] on link "page 3" at bounding box center [247, 183] width 13 height 13
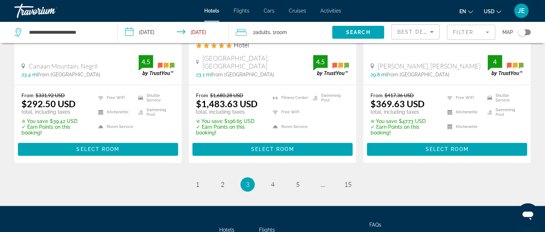
scroll to position [1043, 0]
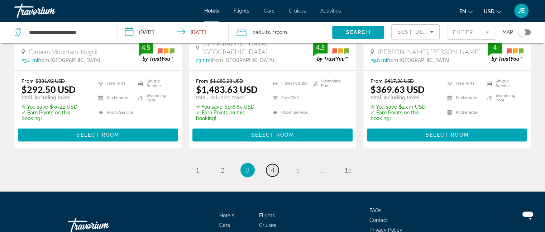
click at [271, 167] on span "4" at bounding box center [273, 170] width 4 height 8
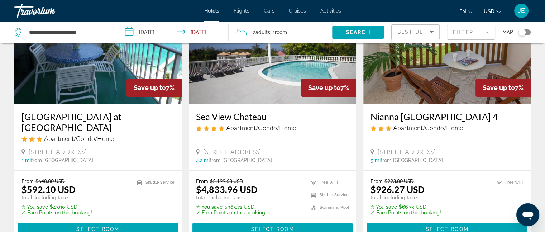
scroll to position [964, 0]
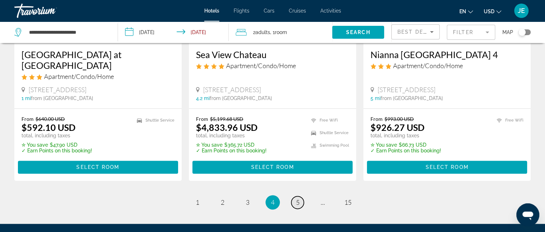
click at [299, 198] on span "5" at bounding box center [298, 202] width 4 height 8
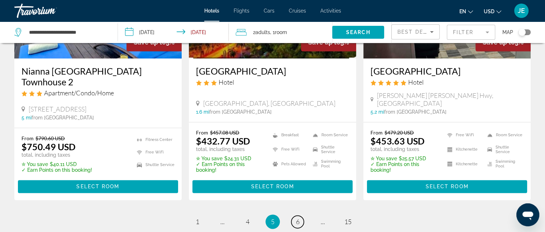
scroll to position [949, 0]
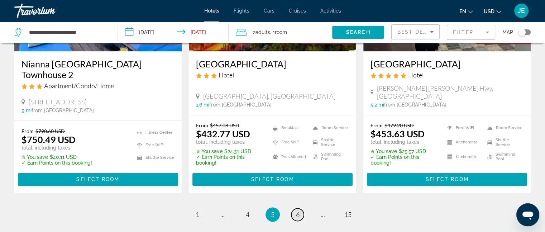
click at [296, 210] on span "6" at bounding box center [298, 214] width 4 height 8
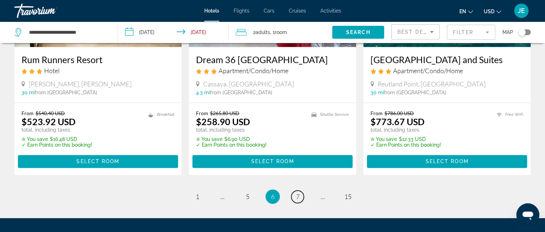
scroll to position [949, 0]
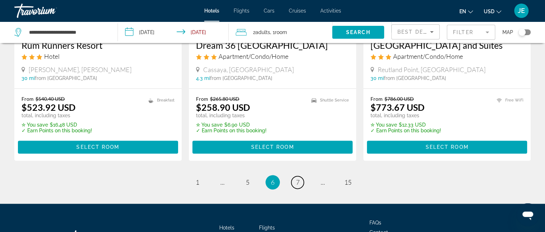
click at [297, 184] on span "7" at bounding box center [298, 182] width 4 height 8
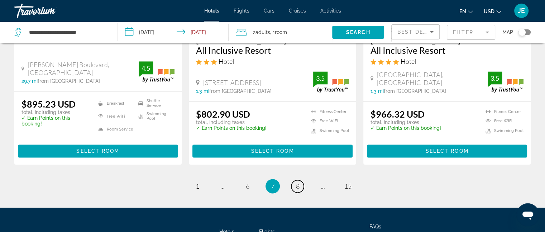
scroll to position [988, 0]
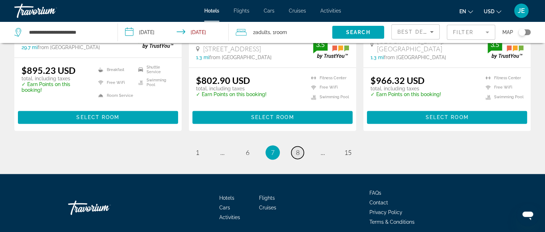
click at [297, 148] on span "8" at bounding box center [298, 152] width 4 height 8
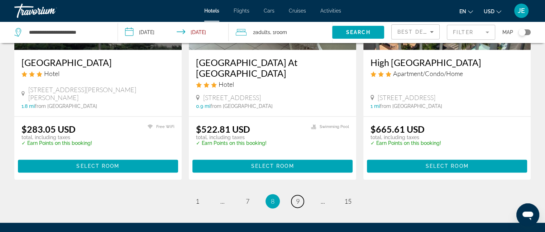
scroll to position [982, 0]
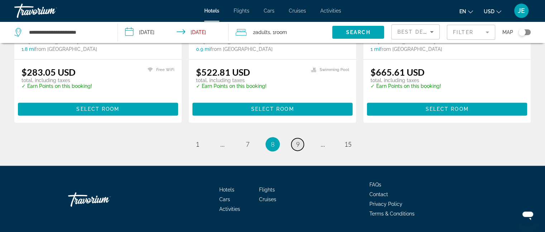
click at [297, 138] on link "page 9" at bounding box center [297, 144] width 13 height 13
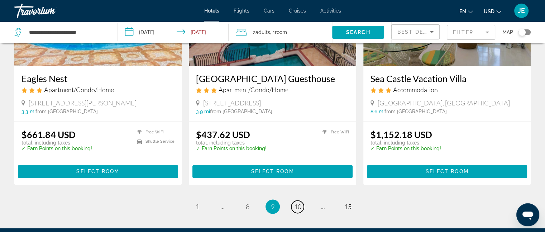
scroll to position [959, 0]
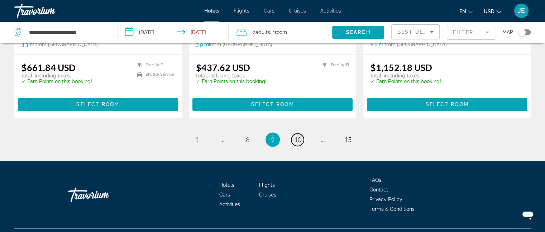
click at [298, 136] on span "10" at bounding box center [297, 139] width 7 height 8
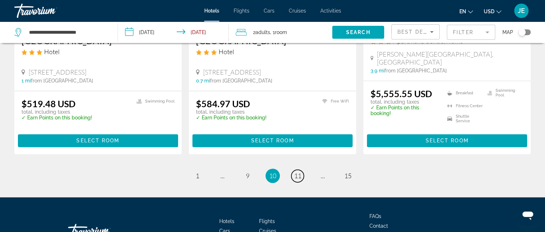
scroll to position [940, 0]
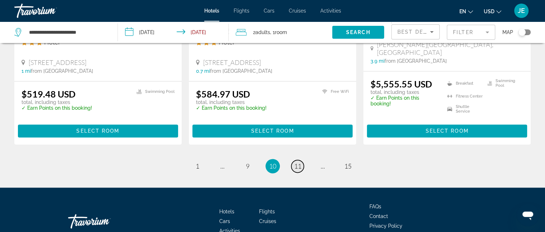
click at [294, 162] on span "11" at bounding box center [297, 166] width 7 height 8
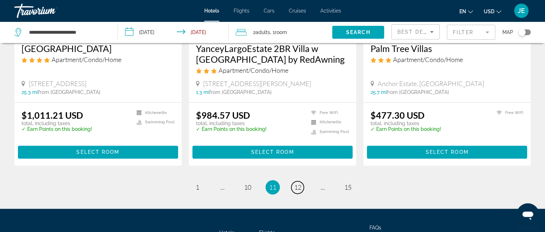
scroll to position [931, 0]
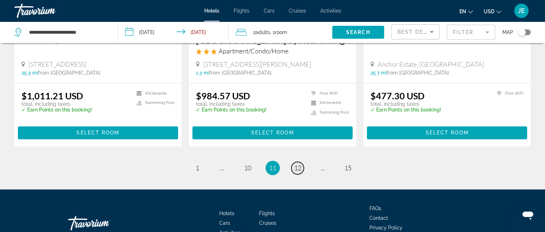
click at [295, 167] on span "12" at bounding box center [297, 168] width 7 height 8
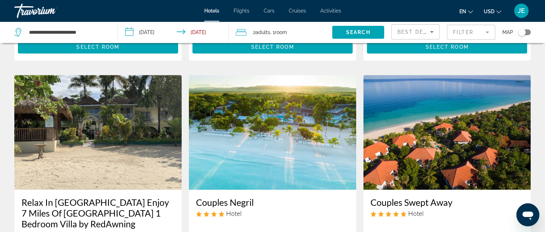
scroll to position [832, 0]
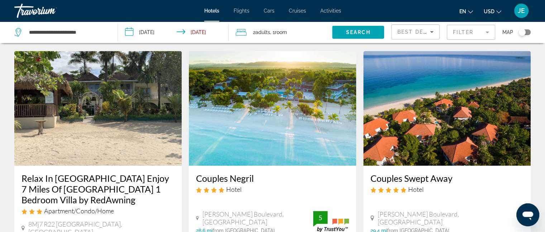
click at [517, 72] on img "Main content" at bounding box center [446, 108] width 167 height 115
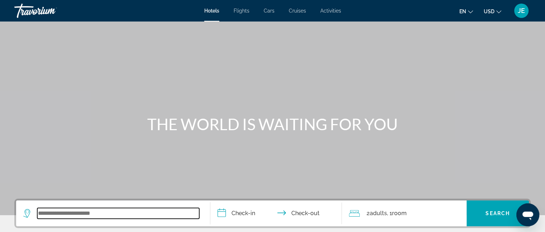
drag, startPoint x: 161, startPoint y: 212, endPoint x: 147, endPoint y: 213, distance: 13.3
drag, startPoint x: 147, startPoint y: 213, endPoint x: 120, endPoint y: 213, distance: 27.9
click at [120, 213] on input "Search widget" at bounding box center [118, 213] width 162 height 11
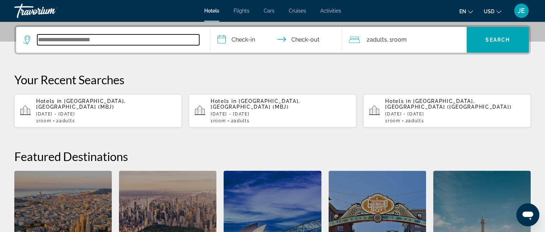
scroll to position [175, 0]
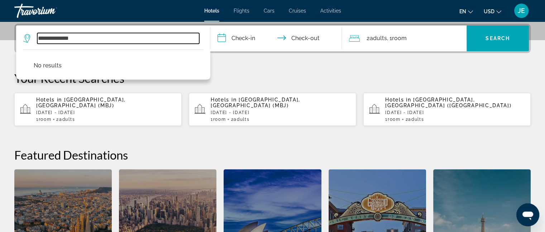
type input "**********"
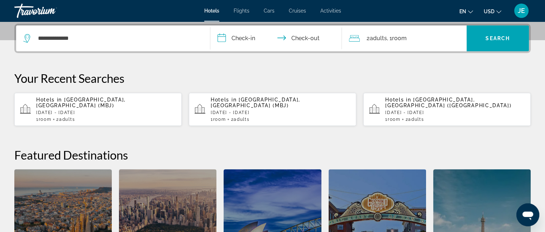
click at [82, 100] on span "[GEOGRAPHIC_DATA], [GEOGRAPHIC_DATA] (MBJ)" at bounding box center [81, 102] width 90 height 11
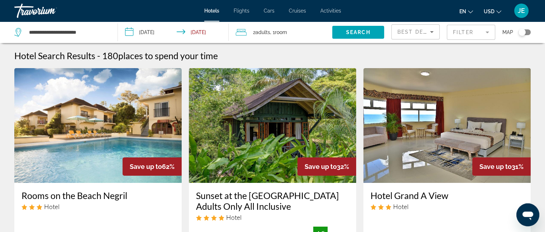
click at [455, 52] on div "Hotel Search Results - 180 places to spend your time" at bounding box center [272, 55] width 516 height 11
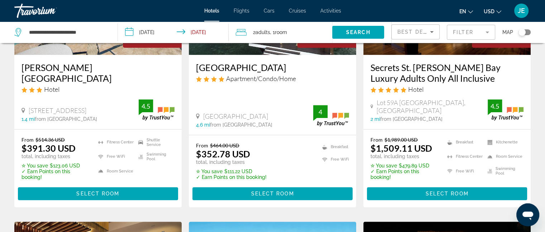
scroll to position [412, 0]
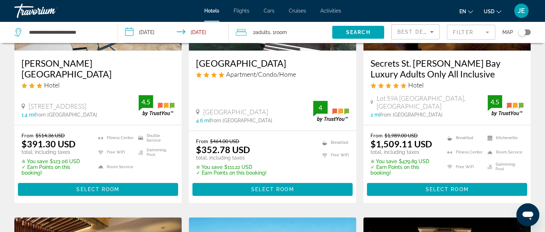
click at [130, 33] on input "**********" at bounding box center [174, 33] width 113 height 24
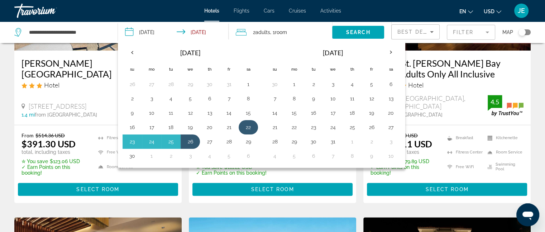
click at [247, 126] on button "22" at bounding box center [247, 127] width 11 height 10
click at [190, 141] on button "26" at bounding box center [189, 141] width 11 height 10
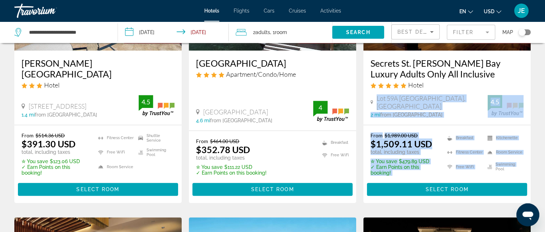
drag, startPoint x: 492, startPoint y: 175, endPoint x: 476, endPoint y: 83, distance: 93.8
click at [476, 83] on div "Save up to 24% Secrets St. [PERSON_NAME] Bay Luxury Adults Only All Inclusive H…" at bounding box center [446, 69] width 167 height 267
click at [470, 32] on mat-form-field "Filter" at bounding box center [470, 32] width 48 height 15
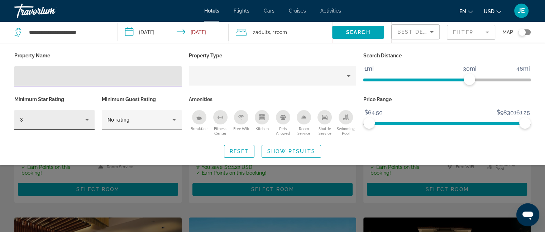
click at [87, 120] on icon "Hotel Filters" at bounding box center [87, 119] width 9 height 9
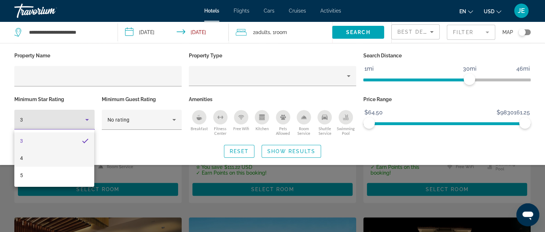
click at [34, 160] on mat-option "4" at bounding box center [54, 157] width 80 height 17
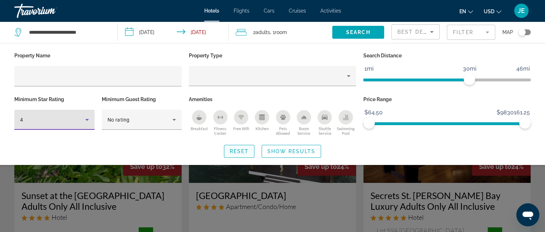
click at [245, 153] on span "Reset" at bounding box center [238, 151] width 19 height 6
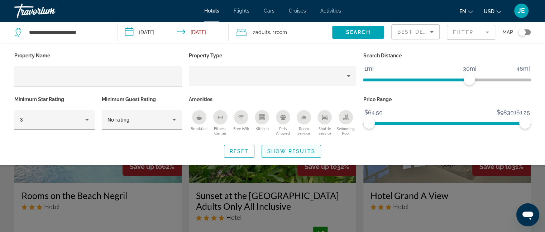
click at [282, 149] on span "Show Results" at bounding box center [291, 151] width 48 height 6
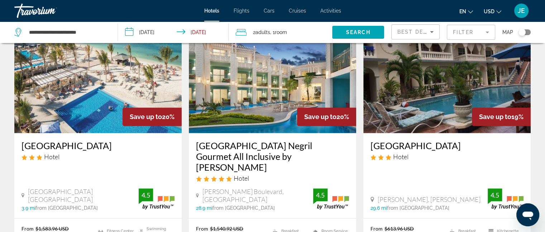
scroll to position [916, 0]
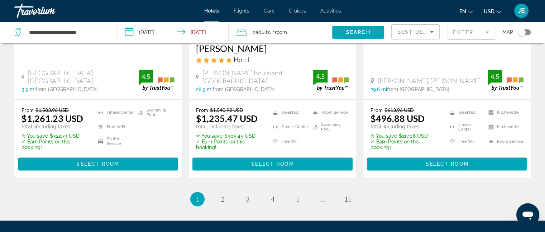
scroll to position [1045, 0]
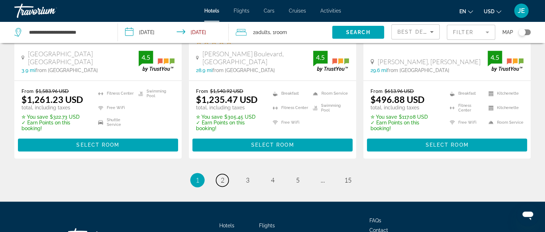
click at [222, 176] on span "2" at bounding box center [223, 180] width 4 height 8
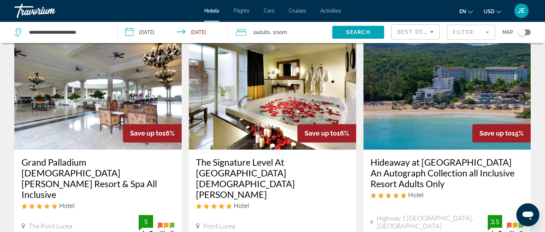
scroll to position [902, 0]
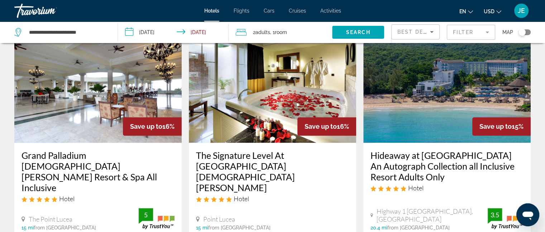
click at [112, 207] on div "Grand Palladium [DEMOGRAPHIC_DATA] [PERSON_NAME] Resort & Spa All Inclusive Hot…" at bounding box center [97, 189] width 167 height 95
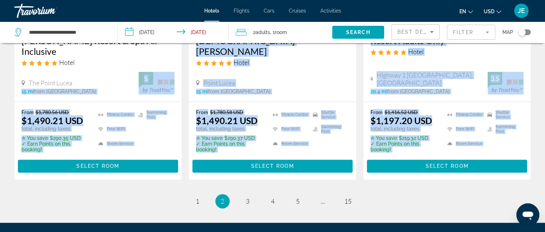
drag, startPoint x: 112, startPoint y: 207, endPoint x: 134, endPoint y: 248, distance: 47.4
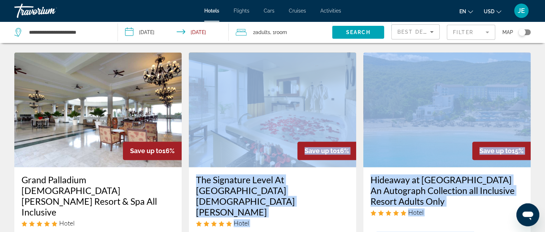
scroll to position [878, 0]
click at [241, 93] on img "Main content" at bounding box center [272, 109] width 167 height 115
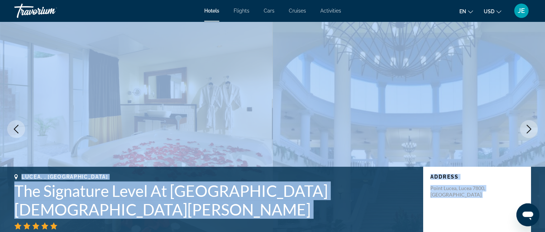
click at [215, 189] on h1 "The Signature Level At [GEOGRAPHIC_DATA][DEMOGRAPHIC_DATA][PERSON_NAME]" at bounding box center [214, 199] width 401 height 37
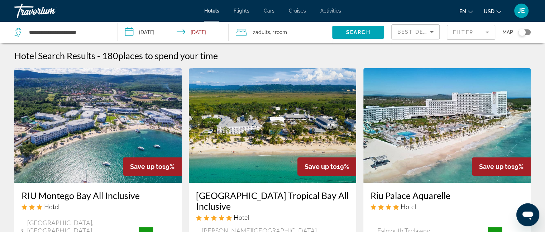
click at [59, 166] on img "Main content" at bounding box center [97, 125] width 167 height 115
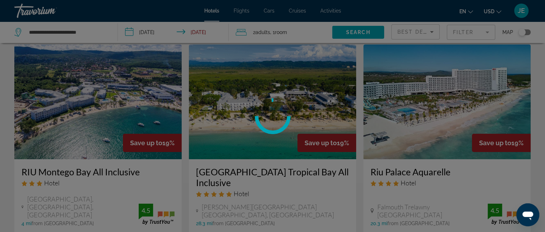
scroll to position [29, 0]
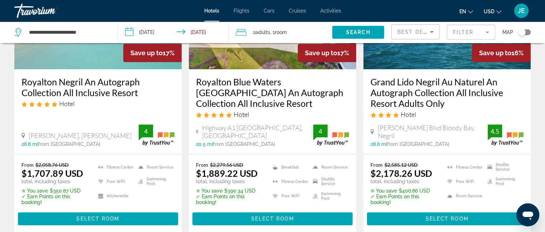
scroll to position [669, 0]
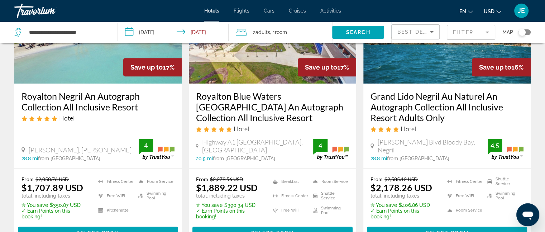
drag, startPoint x: 548, startPoint y: 4, endPoint x: 544, endPoint y: 223, distance: 219.1
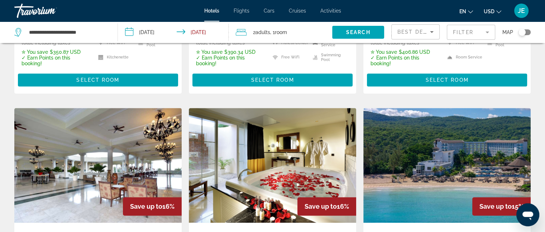
scroll to position [816, 0]
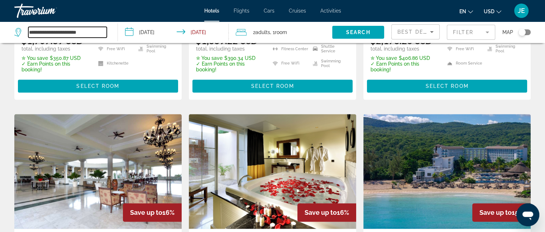
click at [74, 31] on input "**********" at bounding box center [67, 32] width 78 height 11
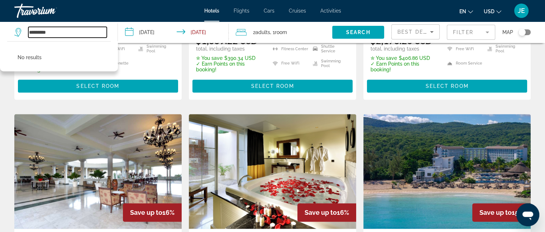
click at [74, 32] on input "*********" at bounding box center [67, 32] width 78 height 11
type input "*"
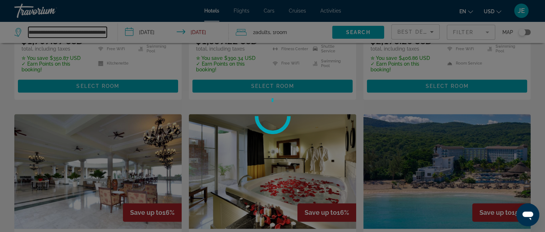
scroll to position [0, 69]
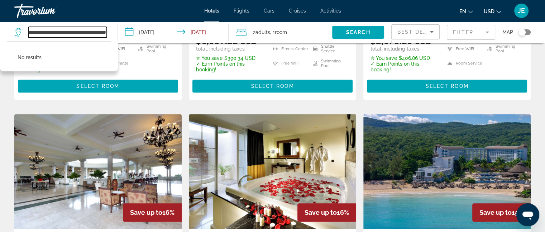
type input "**********"
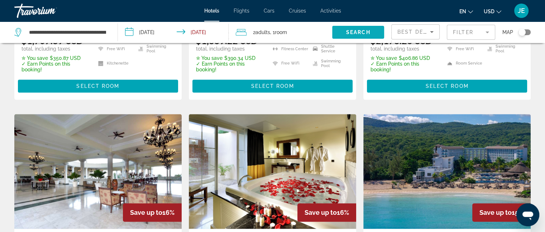
drag, startPoint x: 354, startPoint y: 31, endPoint x: 349, endPoint y: 28, distance: 6.1
click at [349, 28] on span "Search widget" at bounding box center [358, 32] width 52 height 17
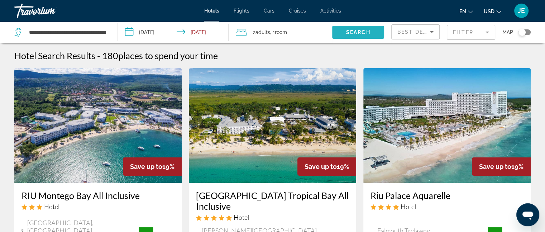
click at [358, 29] on span "Search widget" at bounding box center [358, 32] width 52 height 17
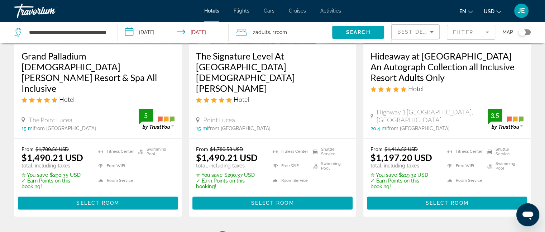
scroll to position [1035, 0]
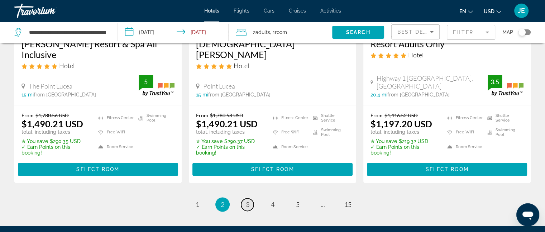
click at [246, 200] on span "3" at bounding box center [248, 204] width 4 height 8
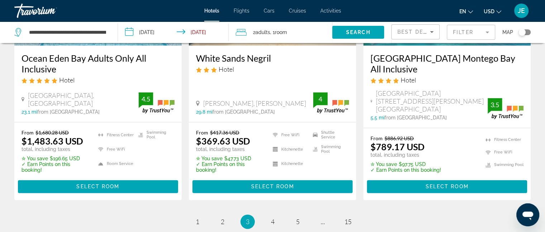
scroll to position [1023, 0]
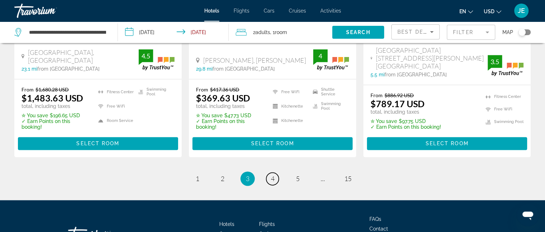
click at [273, 174] on span "4" at bounding box center [273, 178] width 4 height 8
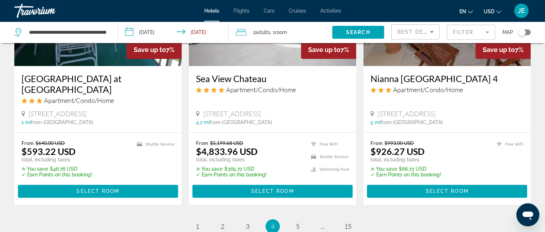
scroll to position [930, 0]
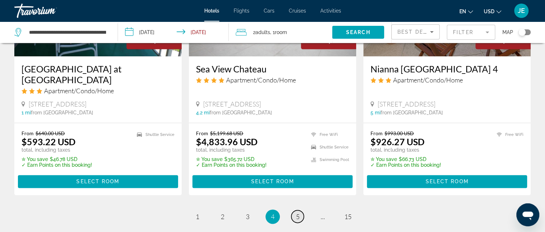
click at [296, 218] on span "5" at bounding box center [298, 216] width 4 height 8
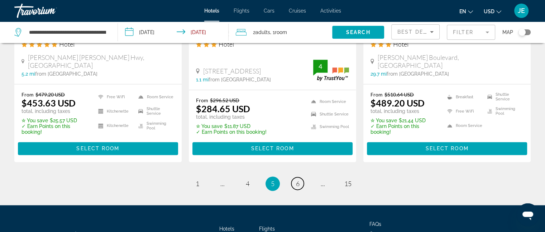
scroll to position [992, 0]
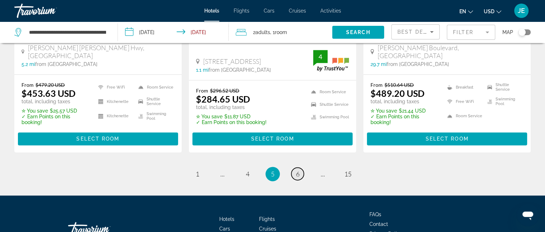
click at [296, 167] on link "page 6" at bounding box center [297, 173] width 13 height 13
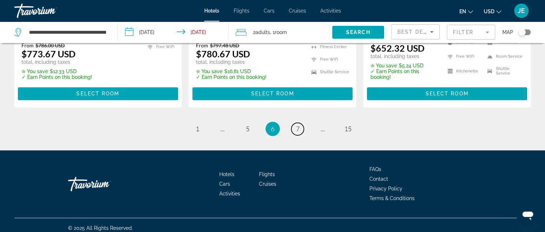
scroll to position [1030, 0]
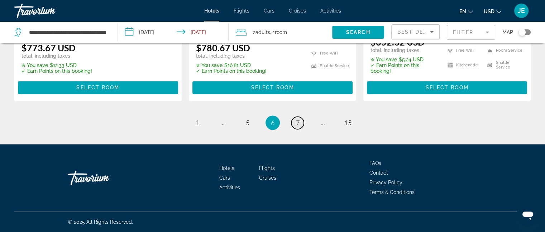
click at [296, 120] on span "7" at bounding box center [298, 123] width 4 height 8
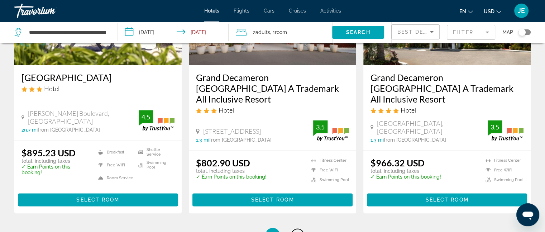
scroll to position [913, 0]
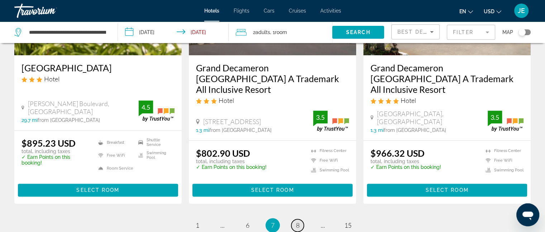
click at [300, 219] on link "page 8" at bounding box center [297, 225] width 13 height 13
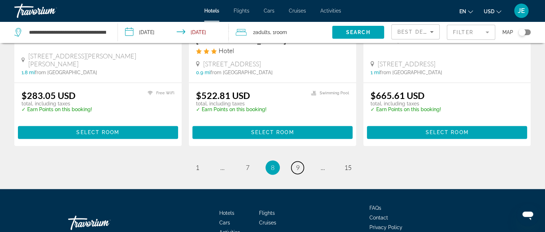
scroll to position [973, 0]
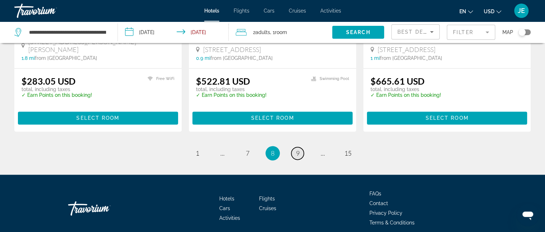
click at [297, 149] on span "9" at bounding box center [298, 153] width 4 height 8
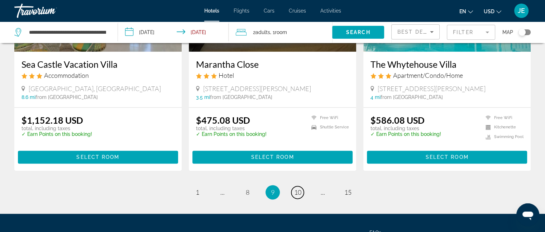
scroll to position [921, 0]
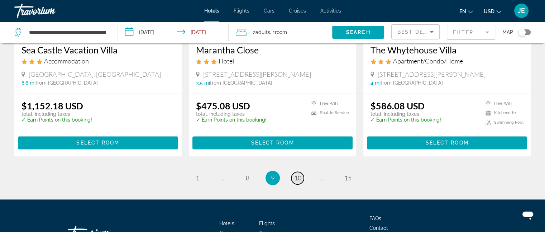
click at [297, 173] on link "page 10" at bounding box center [297, 177] width 13 height 13
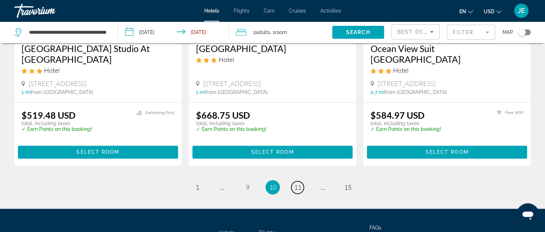
scroll to position [964, 0]
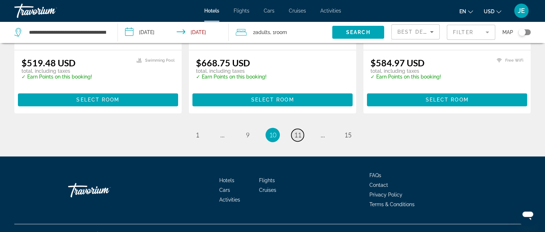
click at [300, 132] on span "11" at bounding box center [297, 135] width 7 height 8
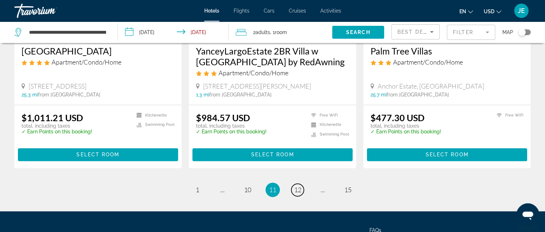
scroll to position [945, 0]
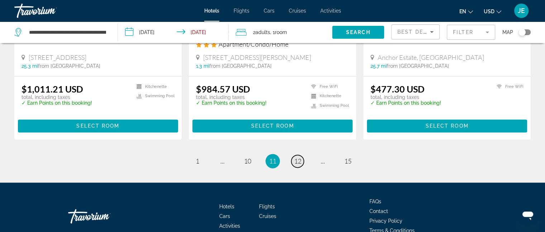
click at [295, 157] on span "12" at bounding box center [297, 161] width 7 height 8
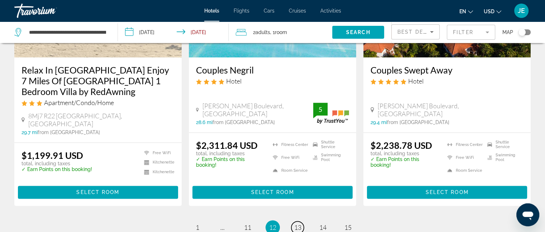
scroll to position [949, 0]
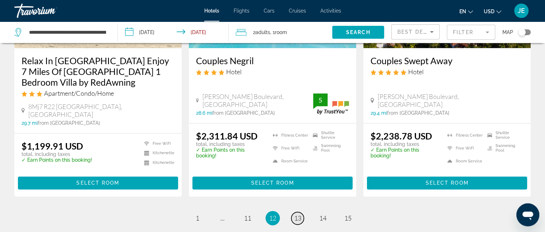
click at [296, 214] on span "13" at bounding box center [297, 218] width 7 height 8
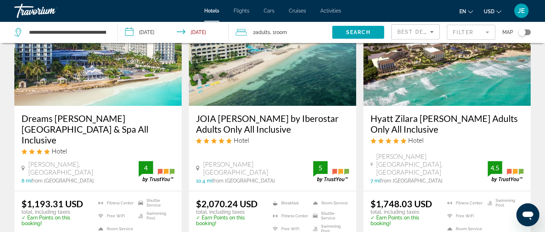
scroll to position [630, 0]
drag, startPoint x: 77, startPoint y: 141, endPoint x: 66, endPoint y: 158, distance: 20.4
click at [66, 158] on div "Dreams [PERSON_NAME][GEOGRAPHIC_DATA] & Spa All Inclusive Hotel [PERSON_NAME], …" at bounding box center [97, 147] width 167 height 85
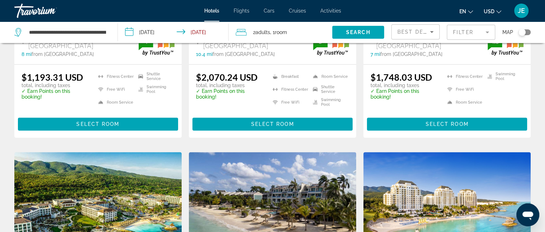
scroll to position [756, 0]
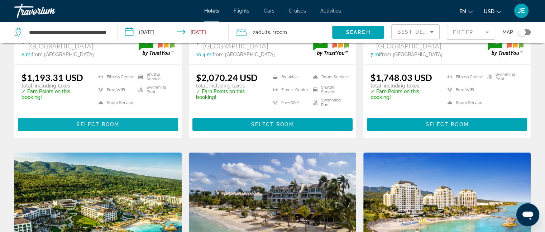
click at [87, 121] on span "Select Room" at bounding box center [97, 124] width 43 height 6
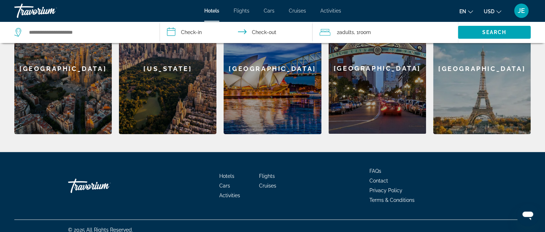
scroll to position [343, 0]
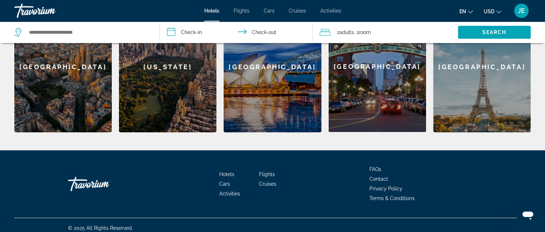
click at [354, 96] on div "[GEOGRAPHIC_DATA]" at bounding box center [376, 66] width 97 height 131
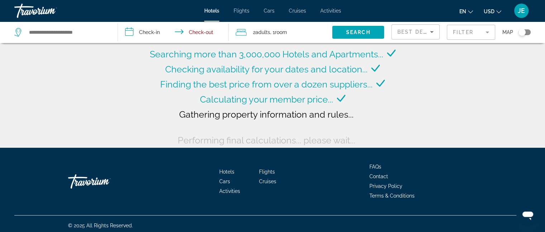
type input "**********"
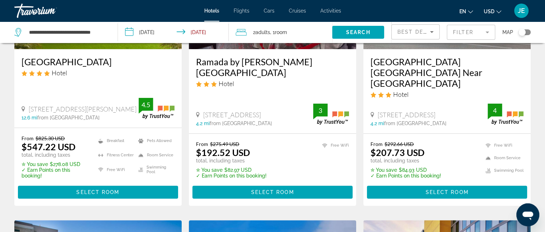
scroll to position [133, 0]
